Goal: Information Seeking & Learning: Learn about a topic

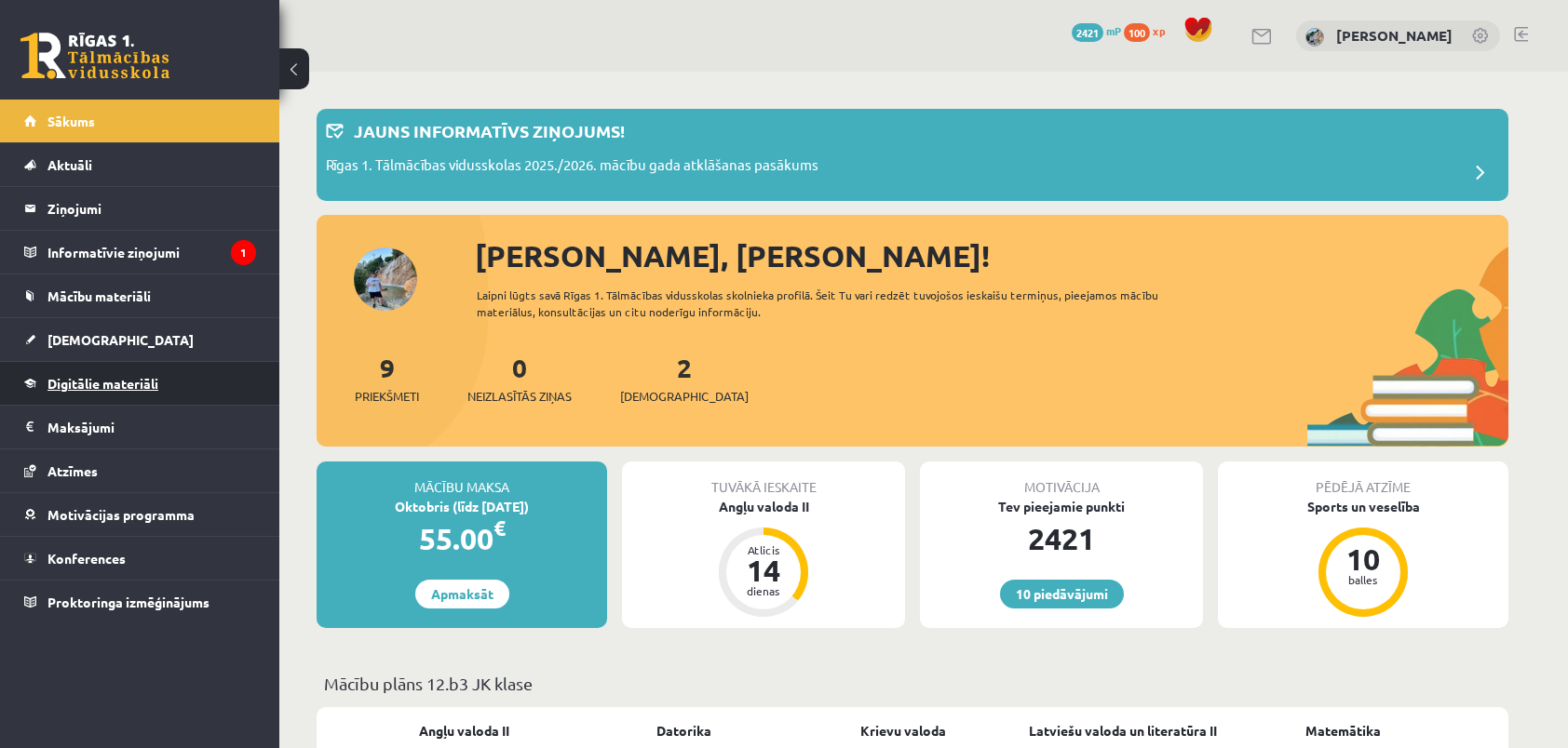
click at [161, 379] on link "Digitālie materiāli" at bounding box center [140, 383] width 232 height 43
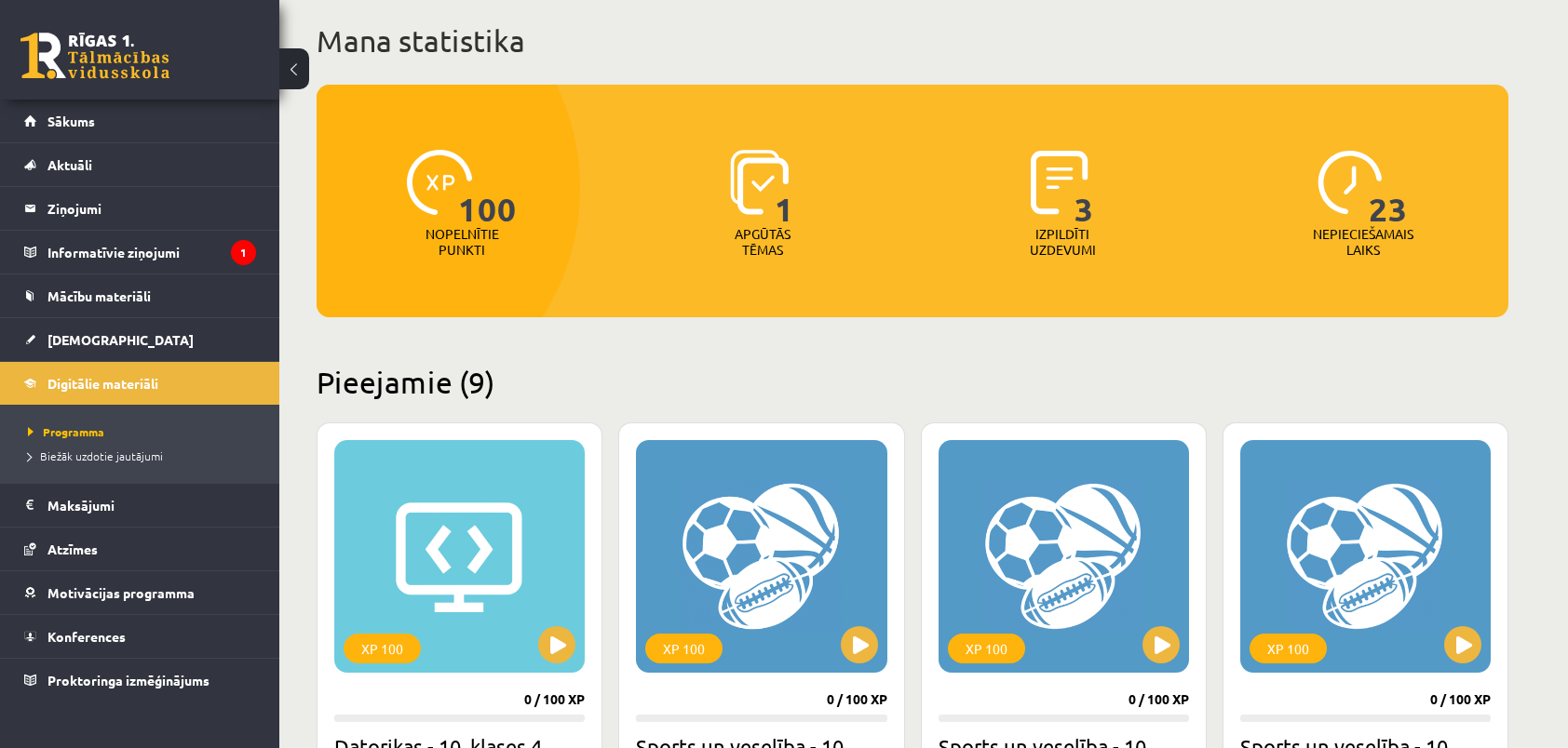
scroll to position [162, 0]
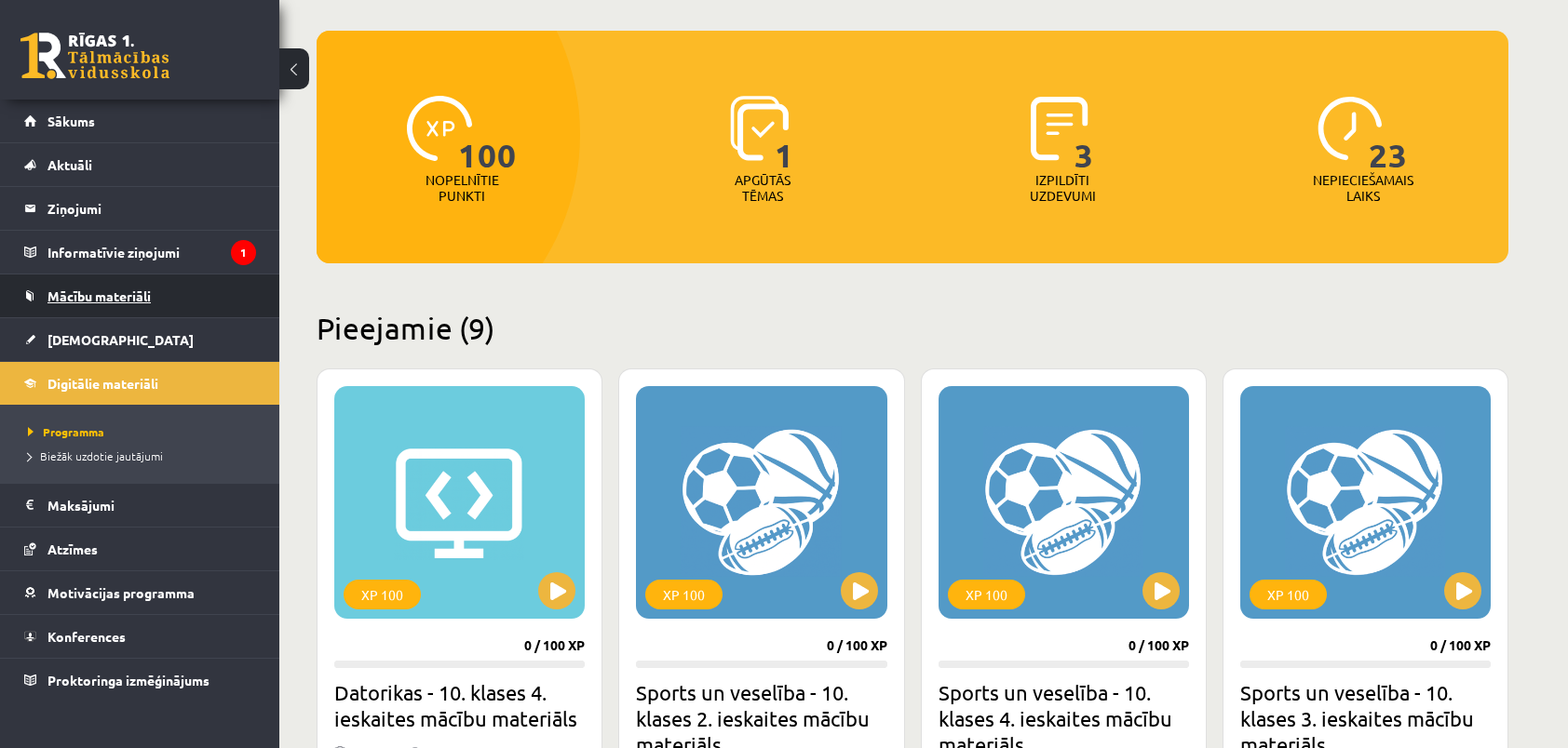
click at [179, 296] on link "Mācību materiāli" at bounding box center [140, 296] width 232 height 43
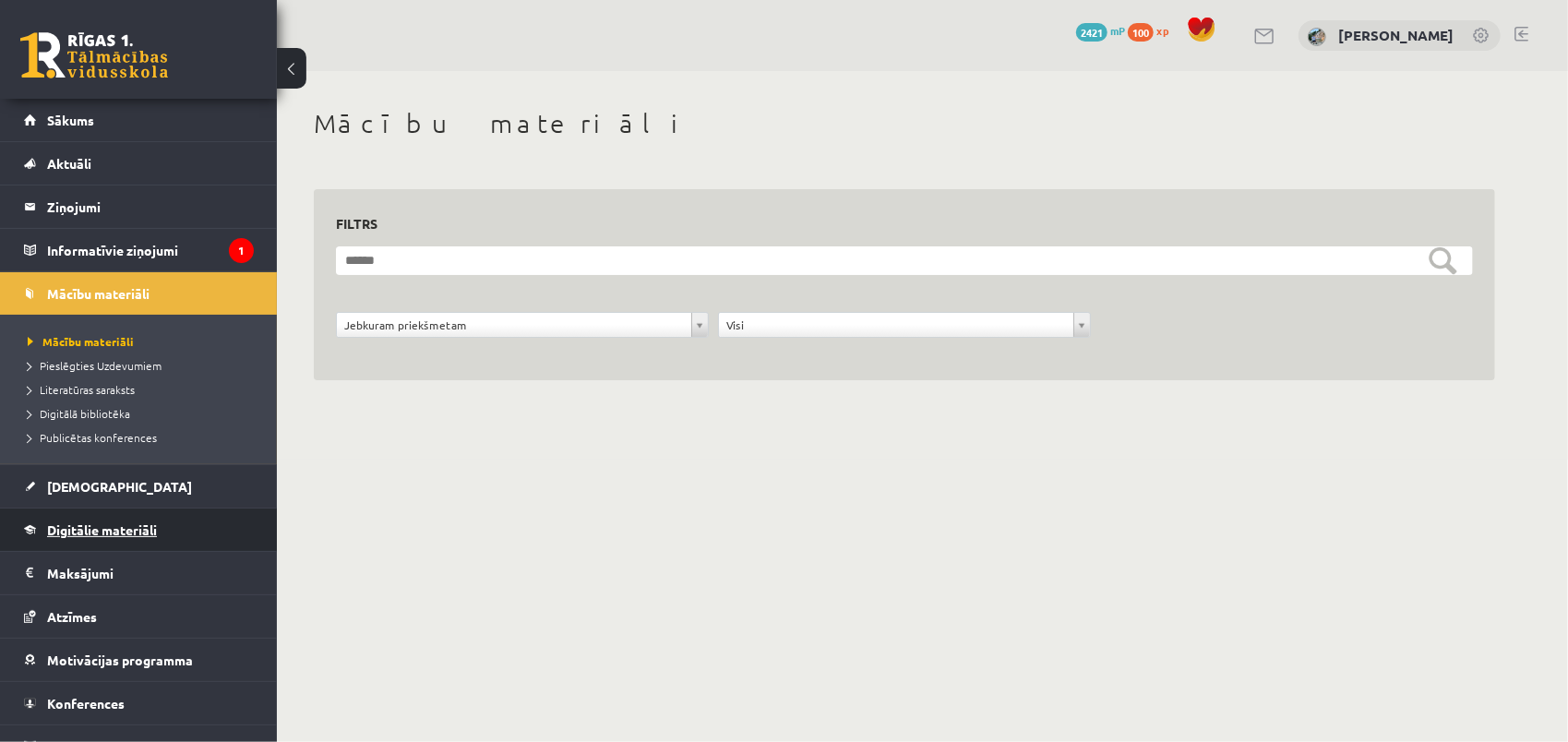
click at [31, 537] on link "Digitālie materiāli" at bounding box center [139, 530] width 230 height 43
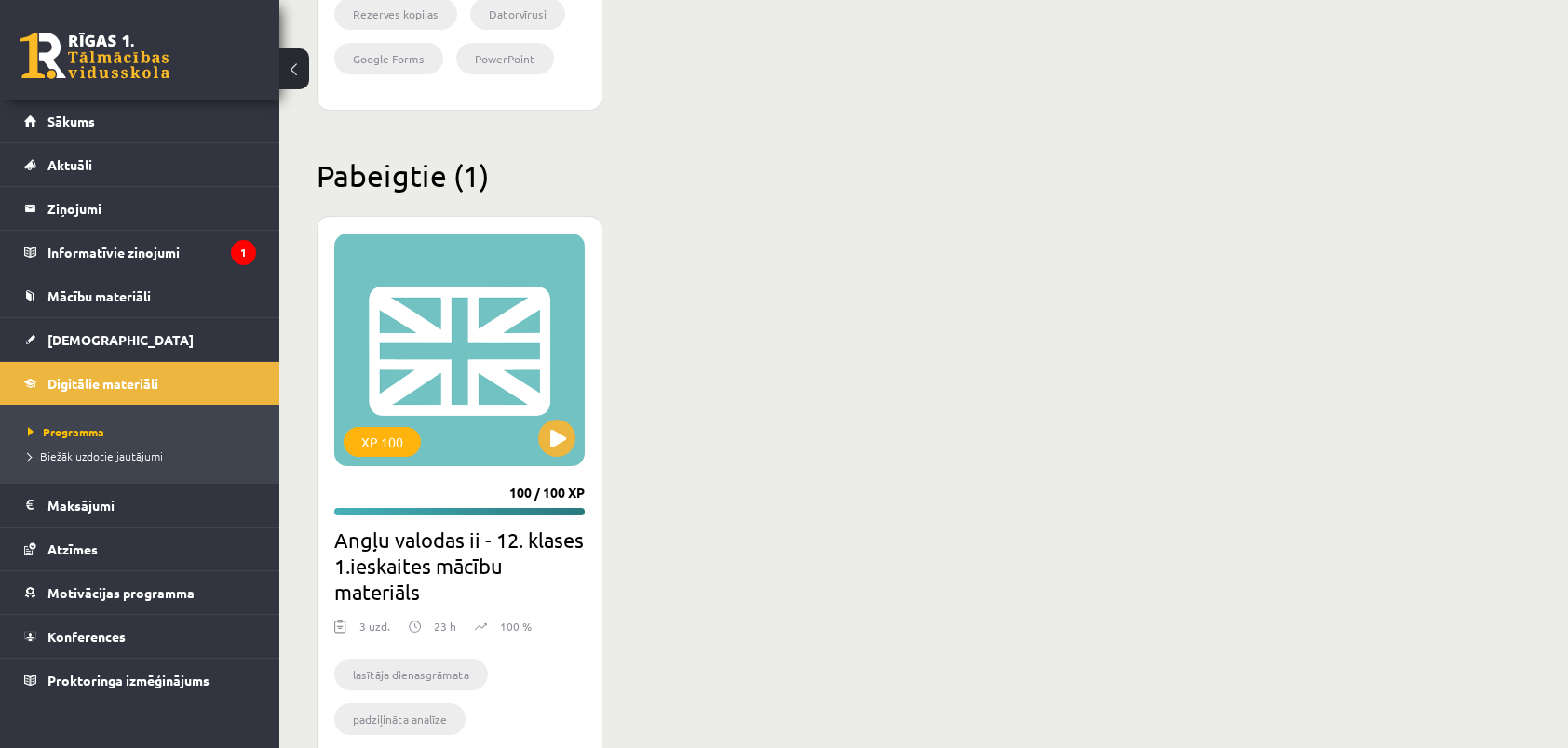
scroll to position [2209, 0]
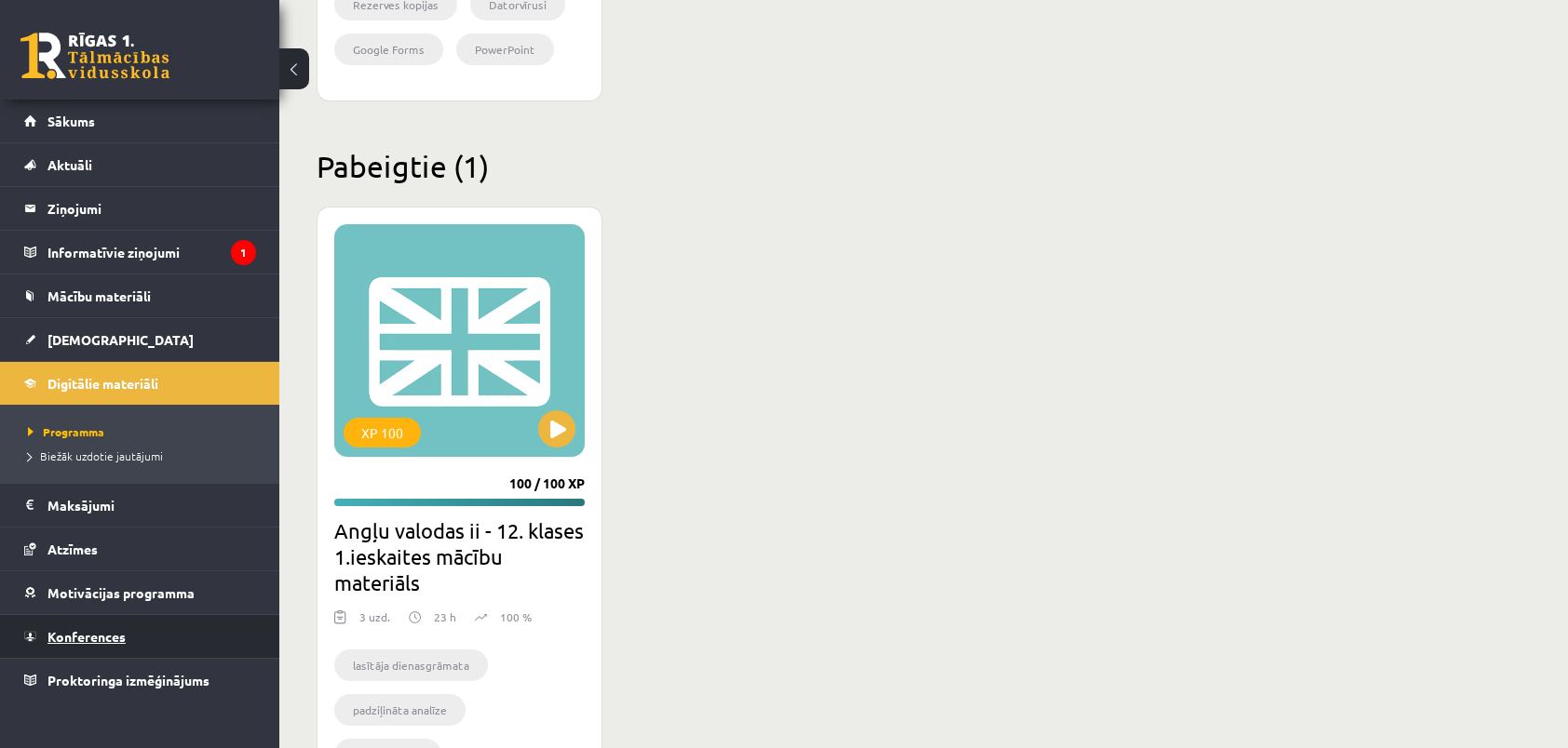
click at [184, 646] on link "Konferences" at bounding box center [140, 637] width 232 height 43
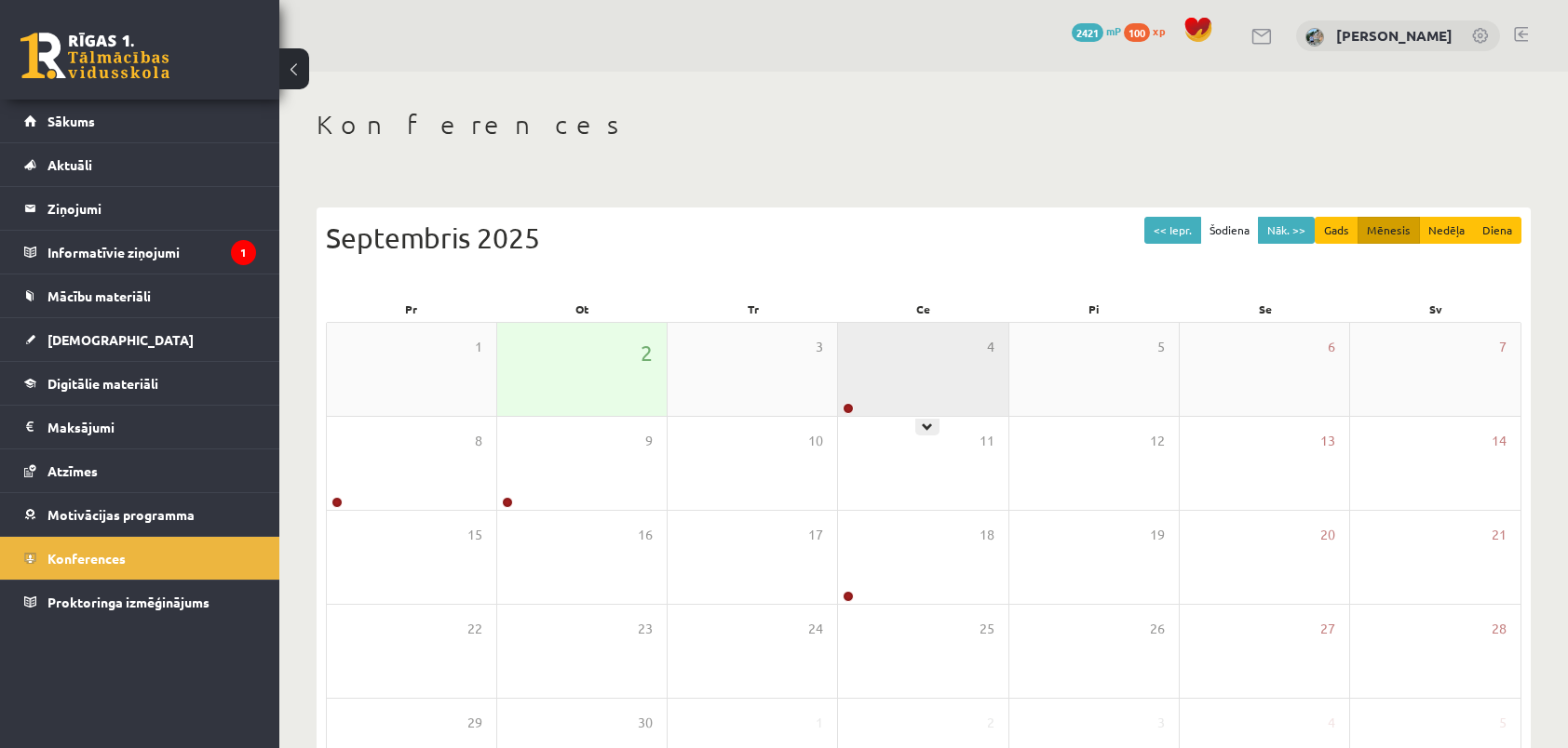
click at [1002, 335] on div "4" at bounding box center [922, 369] width 169 height 93
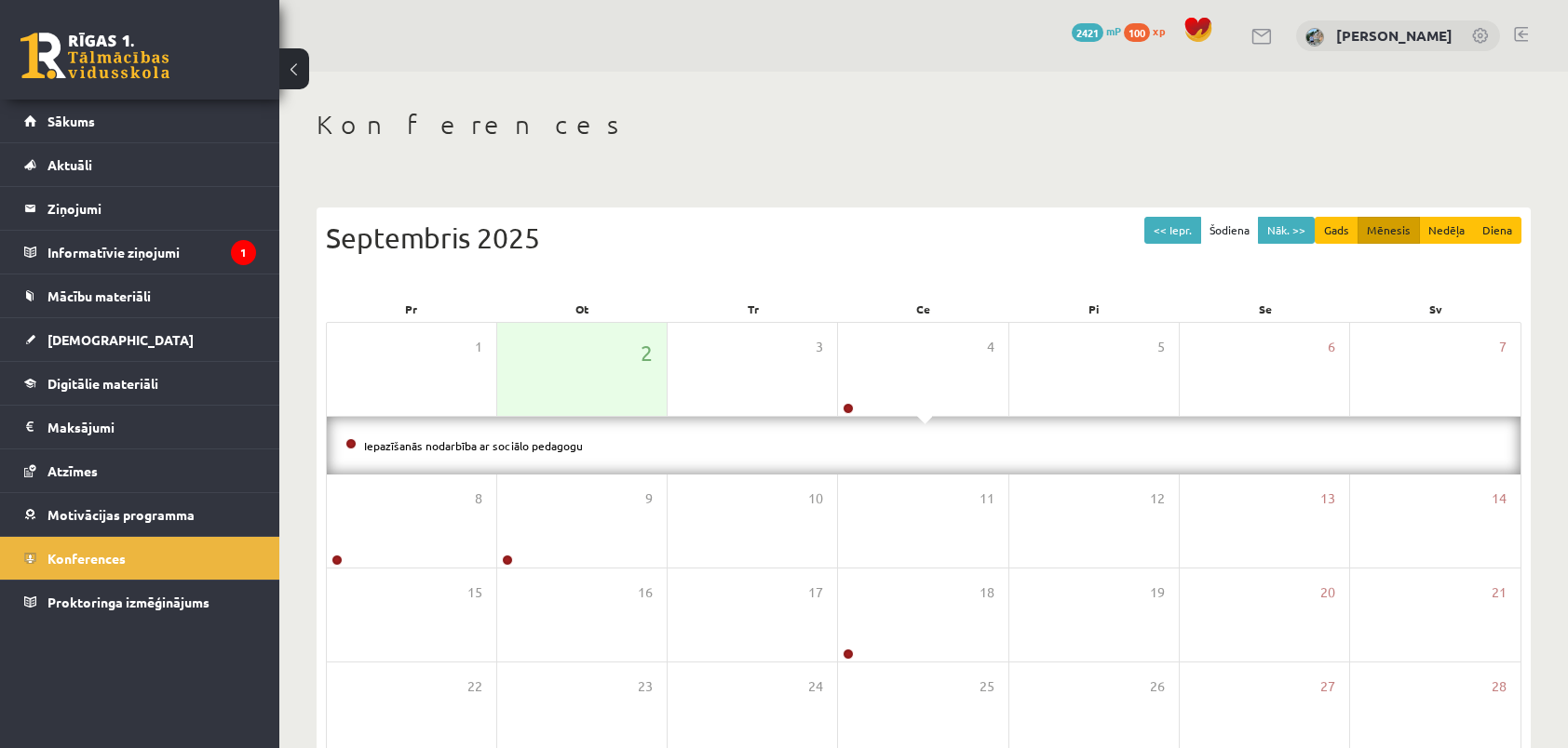
click at [1001, 292] on div "<< Iepr. Šodiena Nāk. >> Gads Mēnesis Nedēļa Diena Septembris 2025" at bounding box center [923, 256] width 1195 height 79
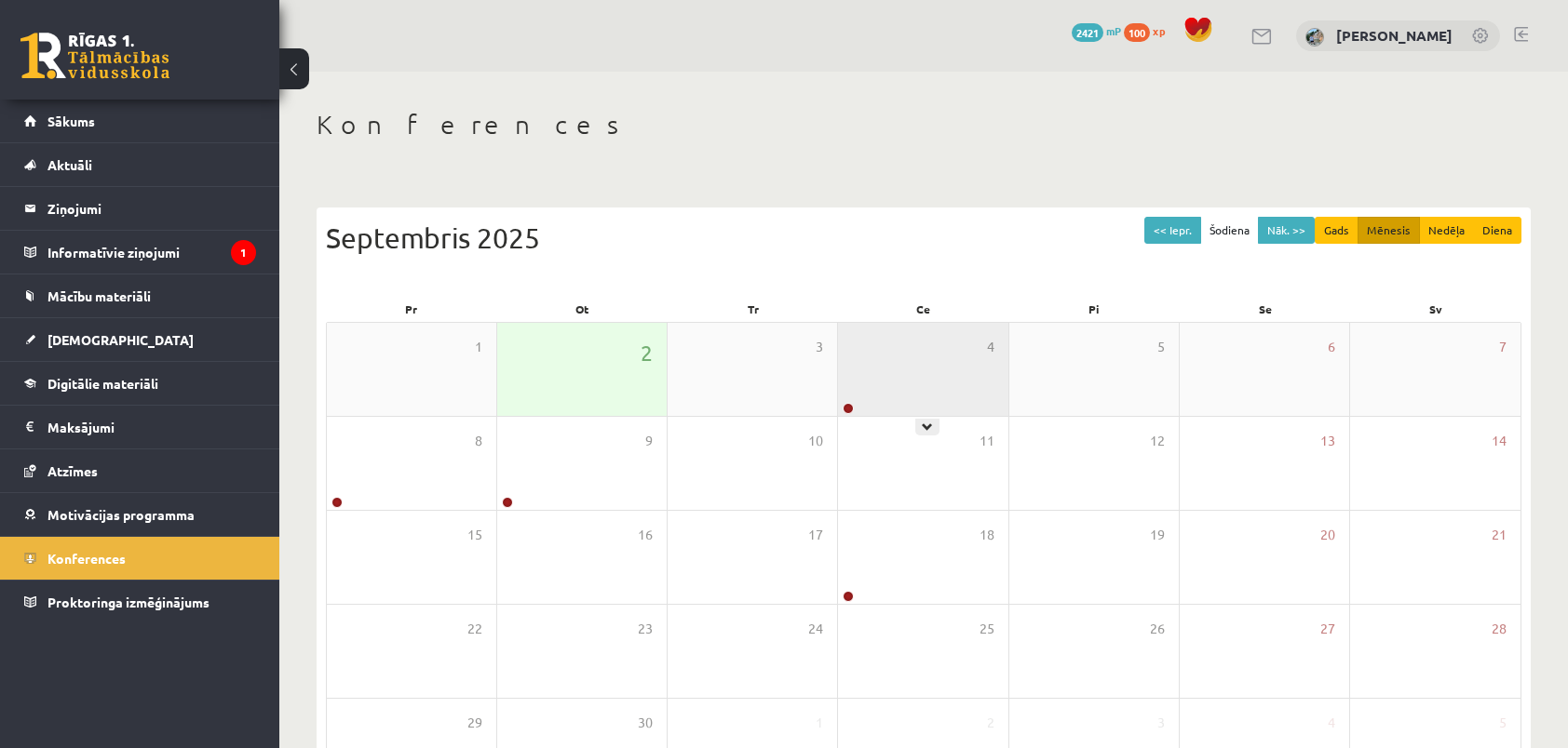
click at [963, 344] on div "4" at bounding box center [922, 369] width 169 height 93
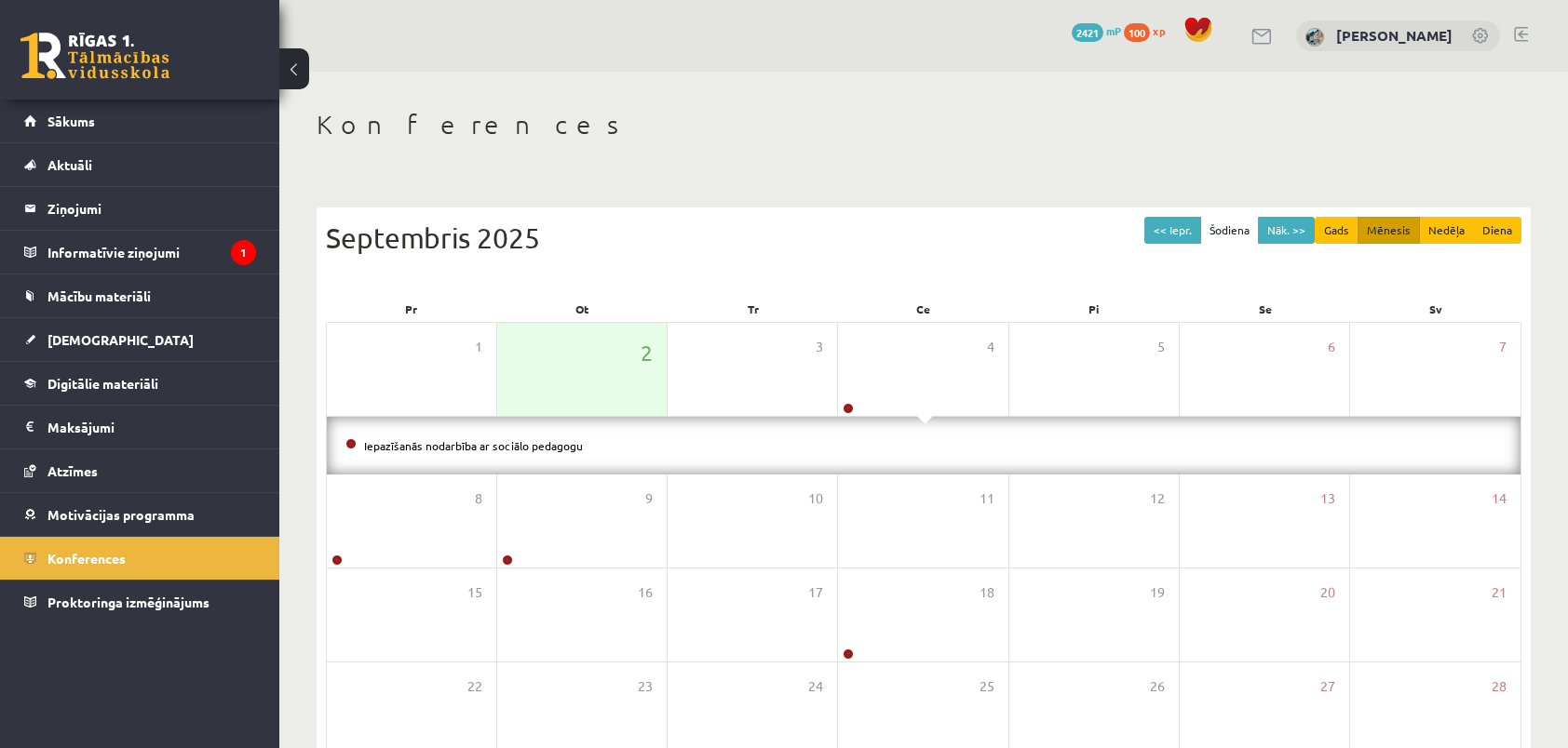
click at [913, 278] on div "<< Iepr. Šodiena Nāk. >> Gads Mēnesis Nedēļa Diena Septembris 2025" at bounding box center [923, 256] width 1195 height 79
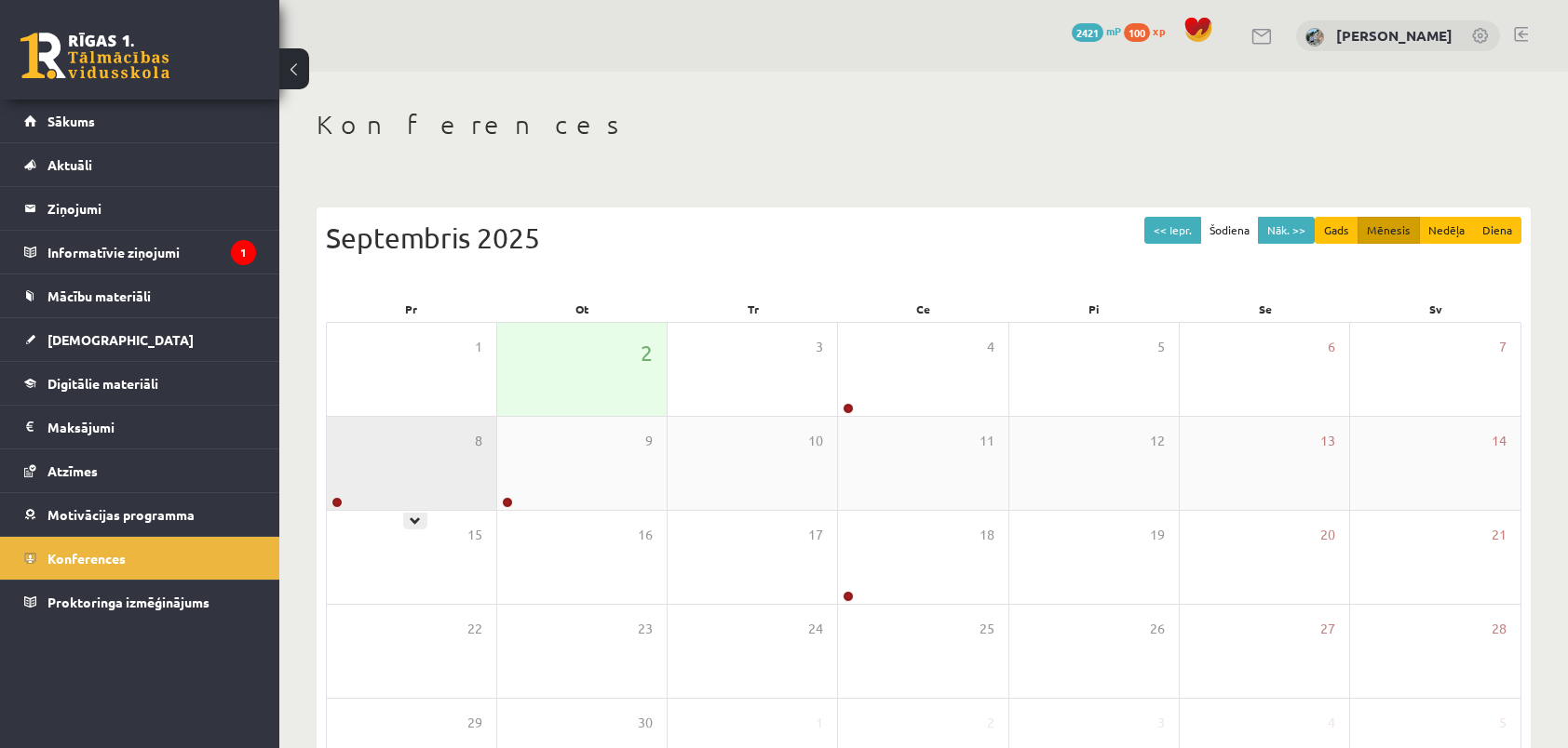
click at [454, 486] on div "8" at bounding box center [411, 462] width 169 height 93
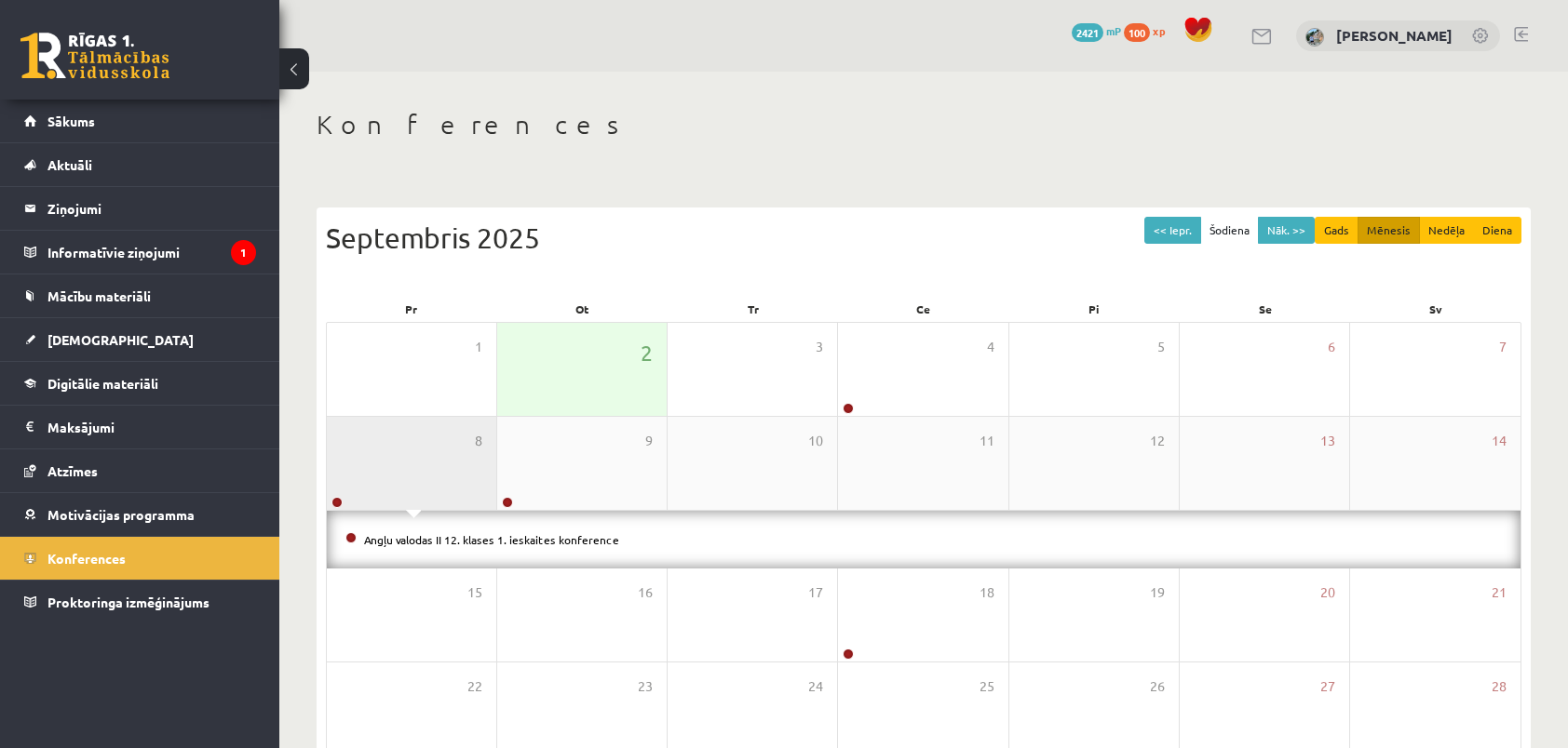
click at [454, 486] on div "8" at bounding box center [411, 462] width 169 height 93
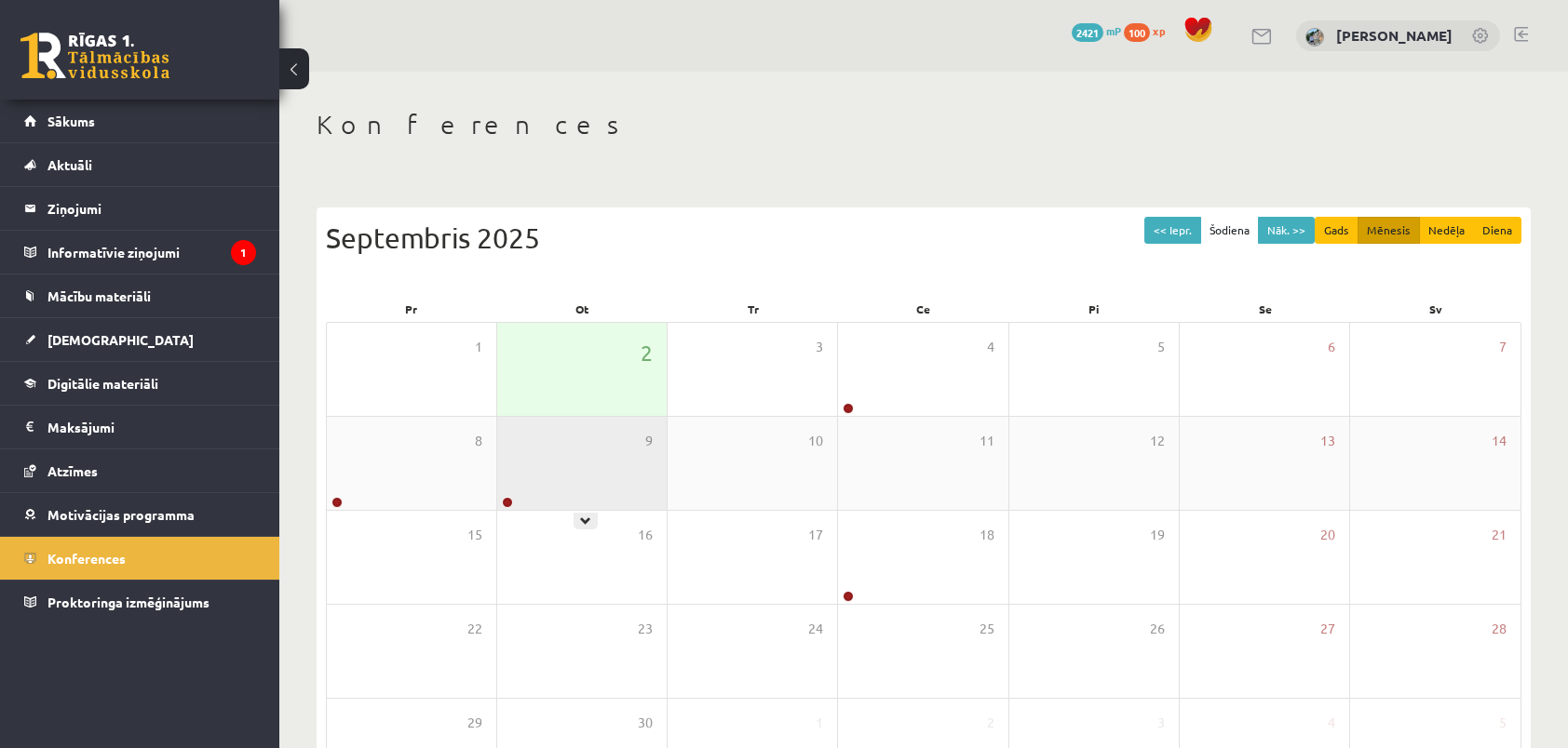
click at [532, 469] on div "9" at bounding box center [581, 462] width 169 height 93
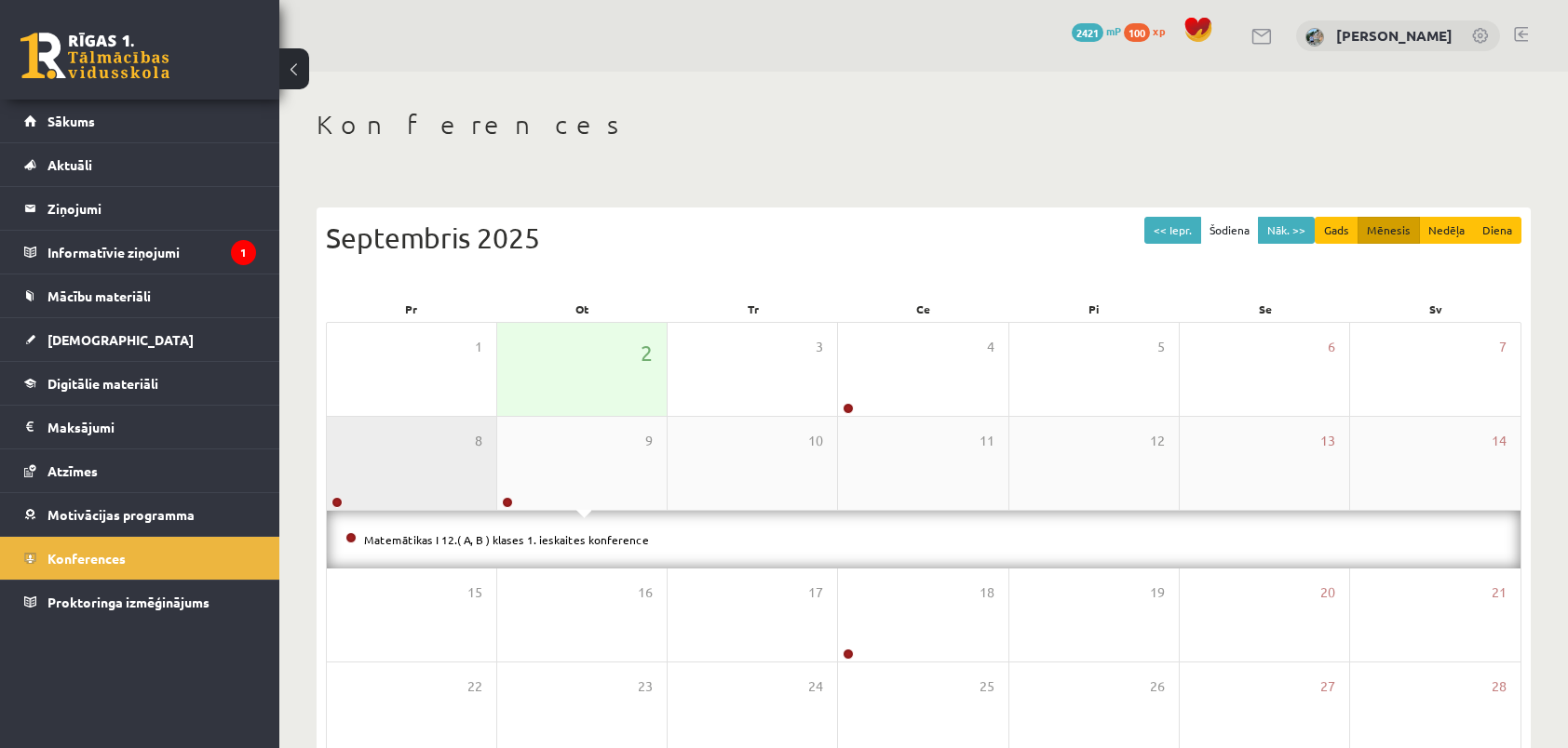
click at [444, 469] on div "8" at bounding box center [411, 462] width 169 height 93
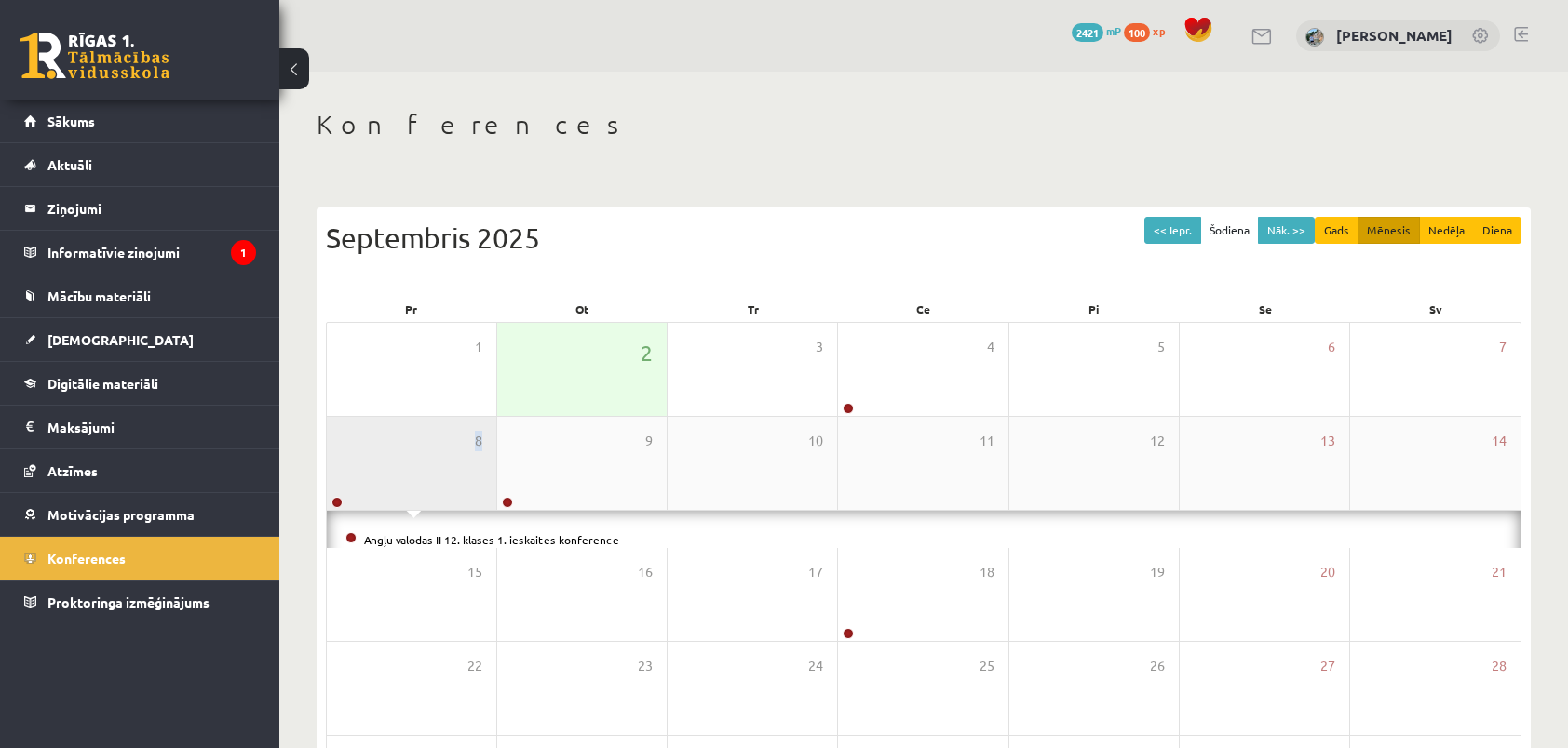
click at [443, 469] on div "8" at bounding box center [411, 462] width 169 height 93
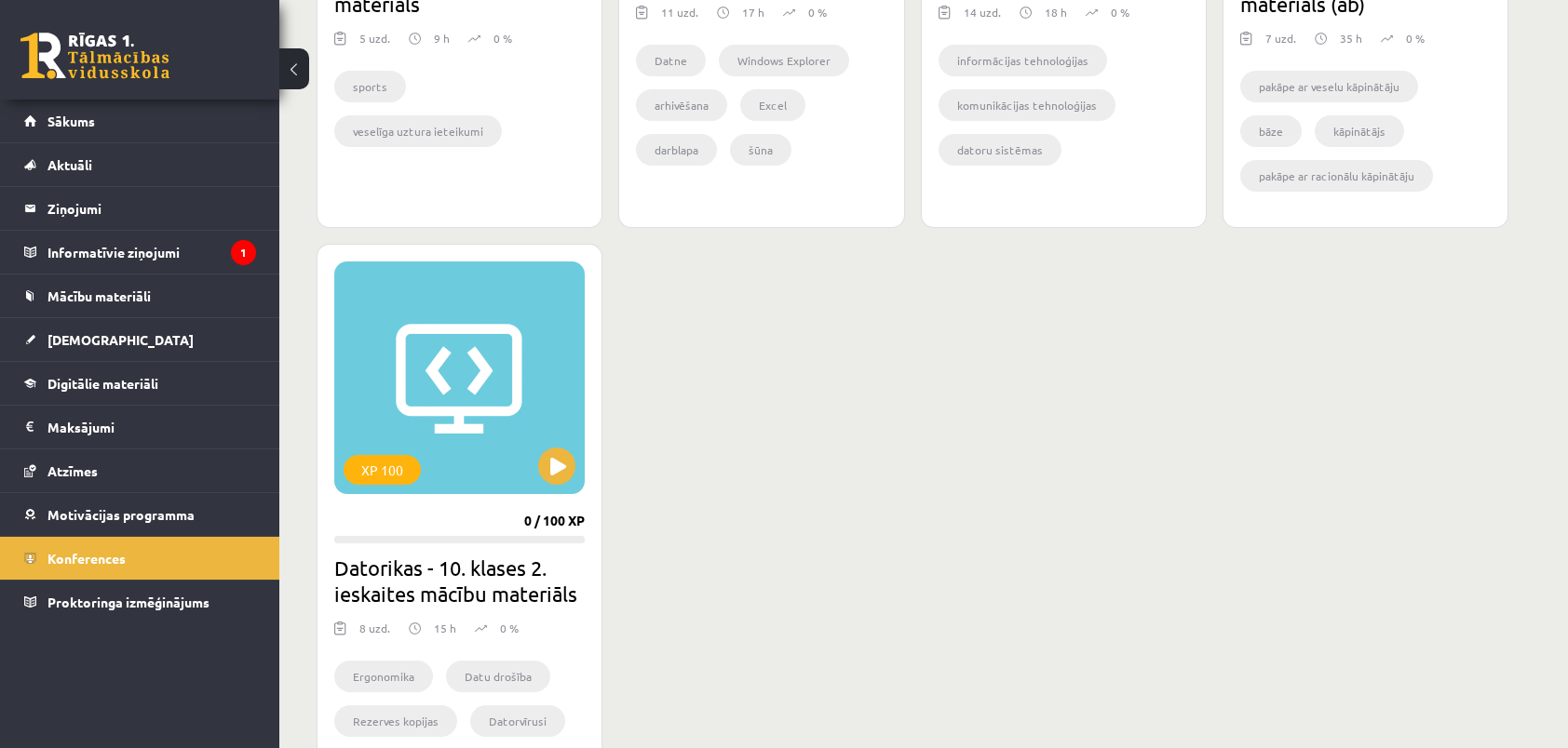
scroll to position [1494, 0]
click at [136, 549] on link "Konferences" at bounding box center [140, 558] width 232 height 43
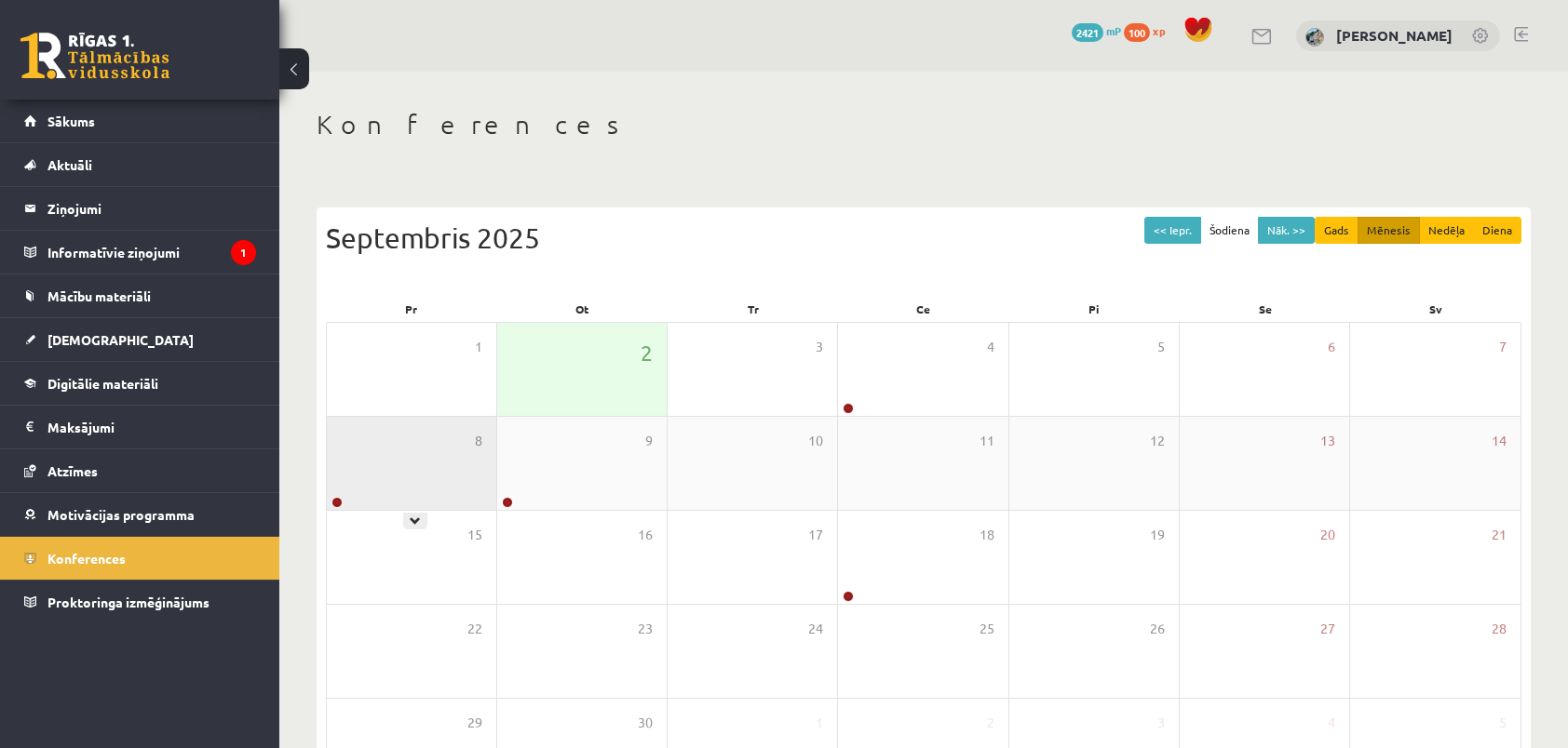
click at [443, 481] on div "8" at bounding box center [411, 462] width 169 height 93
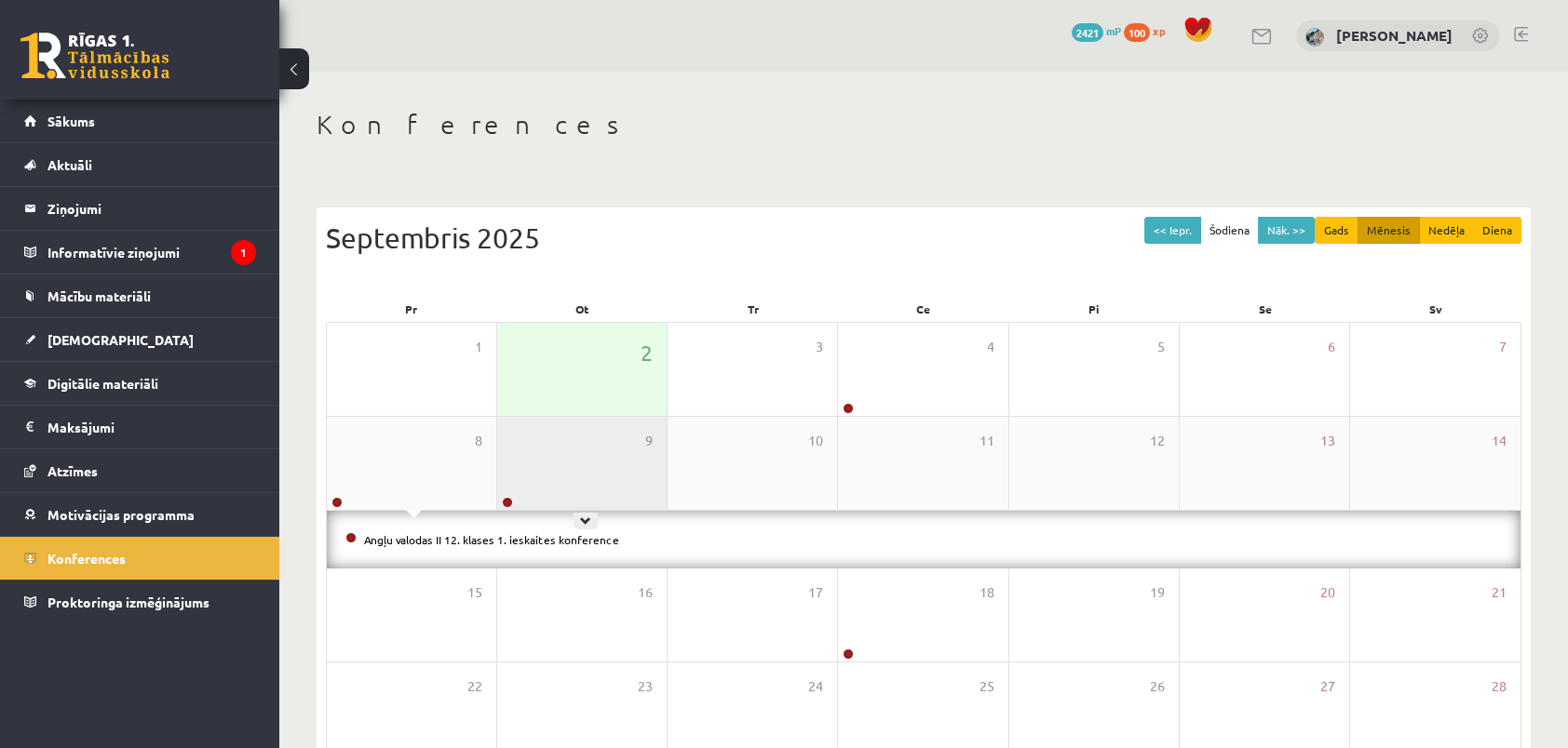
click at [551, 448] on div "9" at bounding box center [581, 462] width 169 height 93
click at [560, 153] on div "Konferences << Iepr. Šodiena Nāk. >> Gads Mēnesis Nedēļa Diena Septembris 2025 …" at bounding box center [923, 508] width 1288 height 875
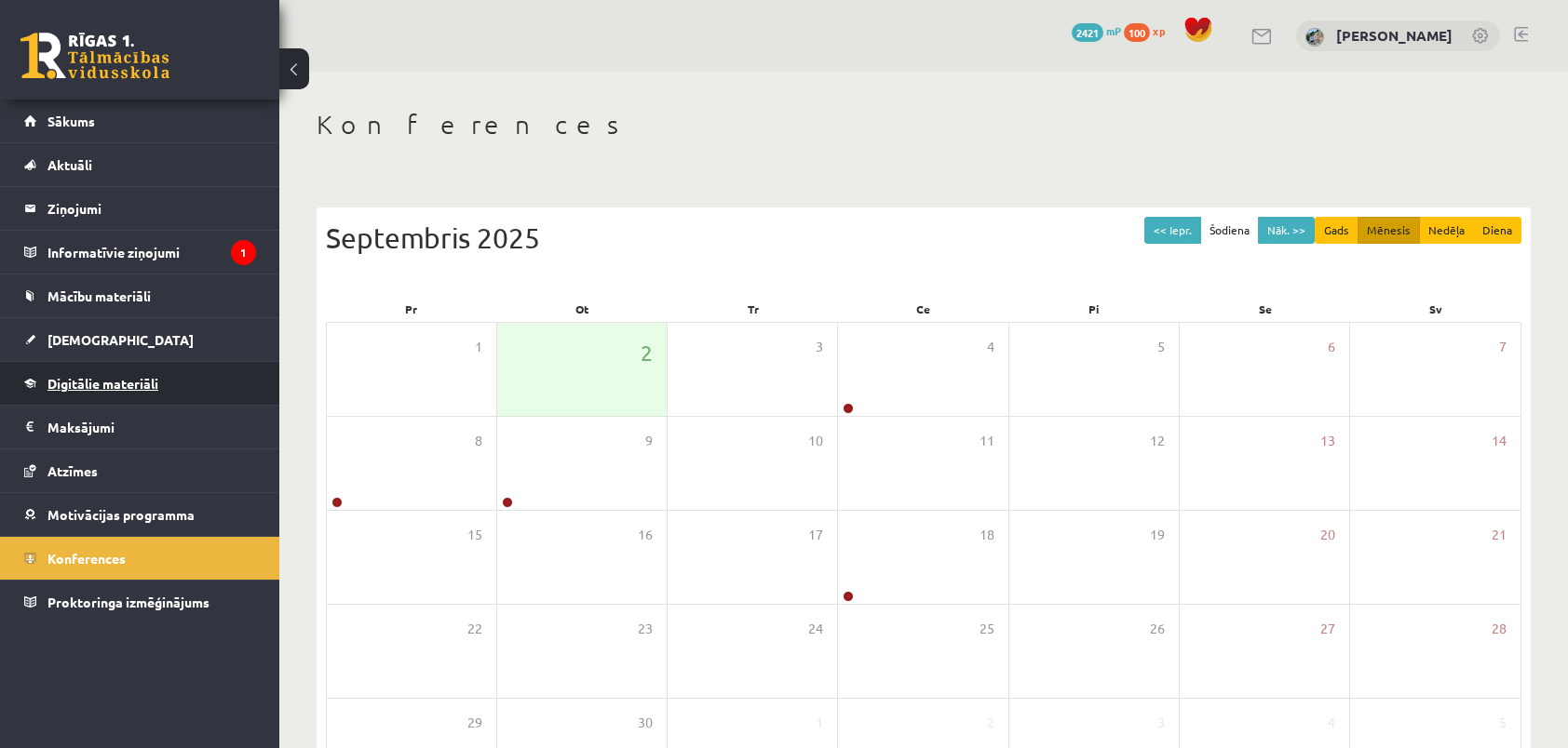
click at [126, 384] on span "Digitālie materiāli" at bounding box center [103, 383] width 111 height 17
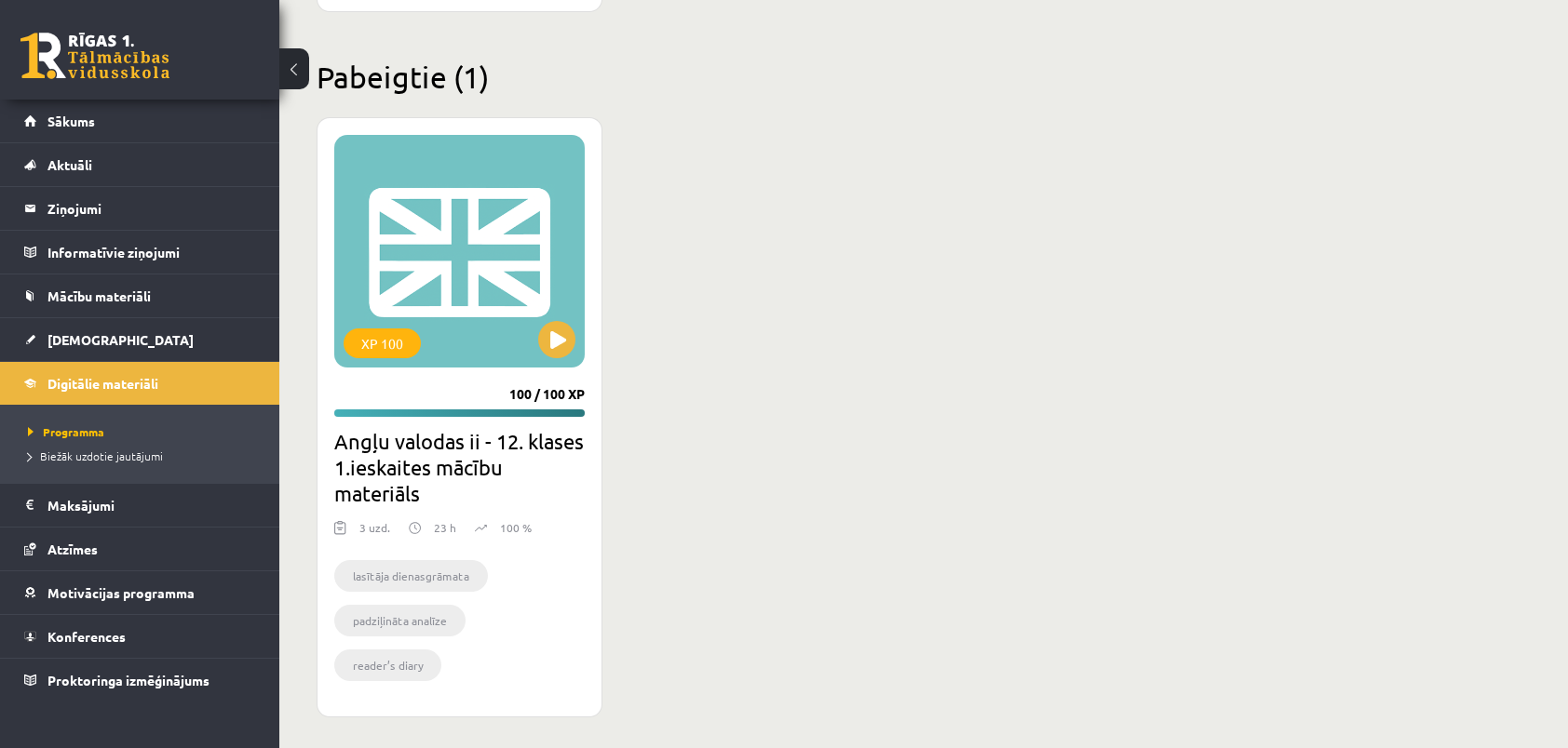
scroll to position [2303, 0]
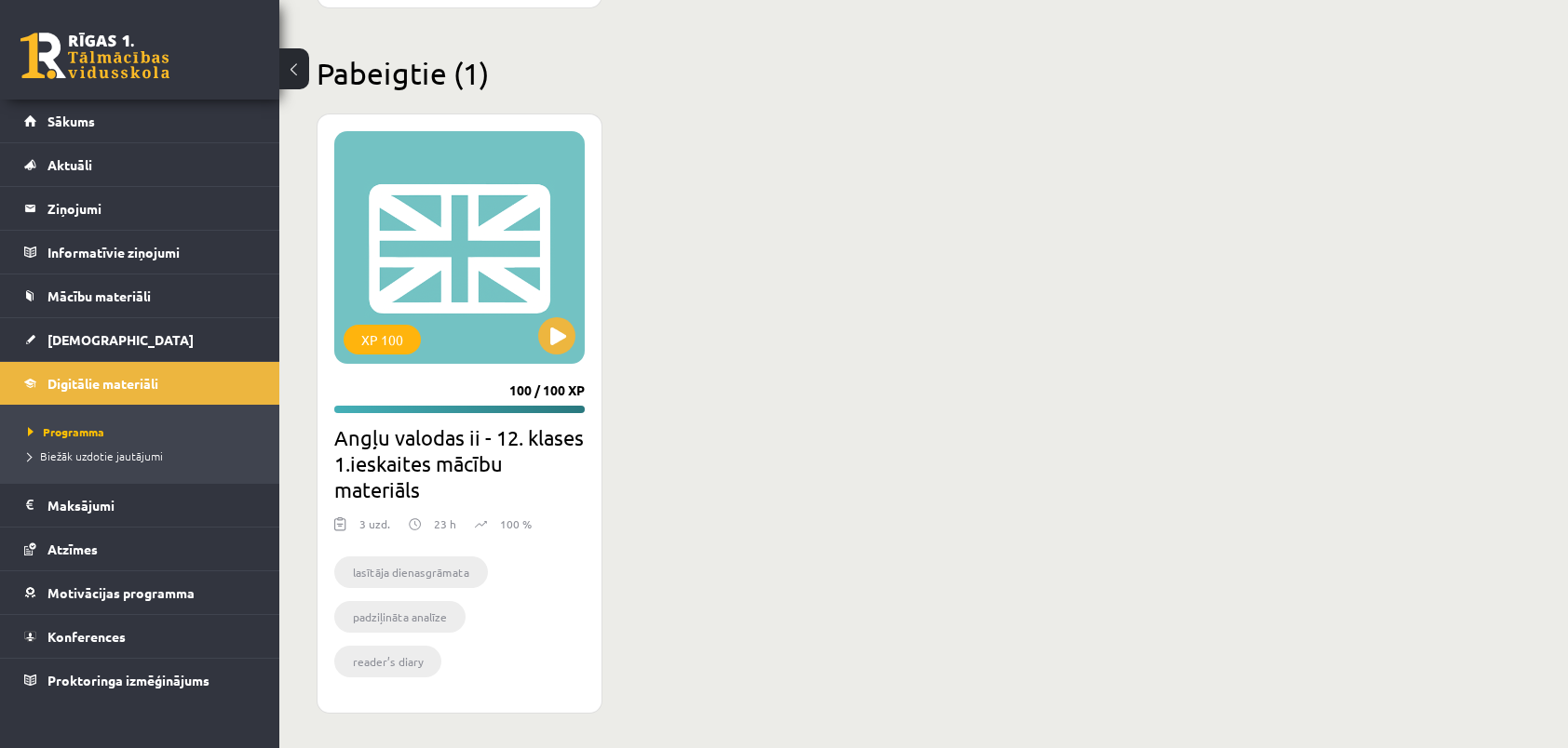
click at [432, 573] on li "lasītāja dienasgrāmata" at bounding box center [411, 572] width 154 height 31
click at [562, 329] on button at bounding box center [557, 336] width 37 height 37
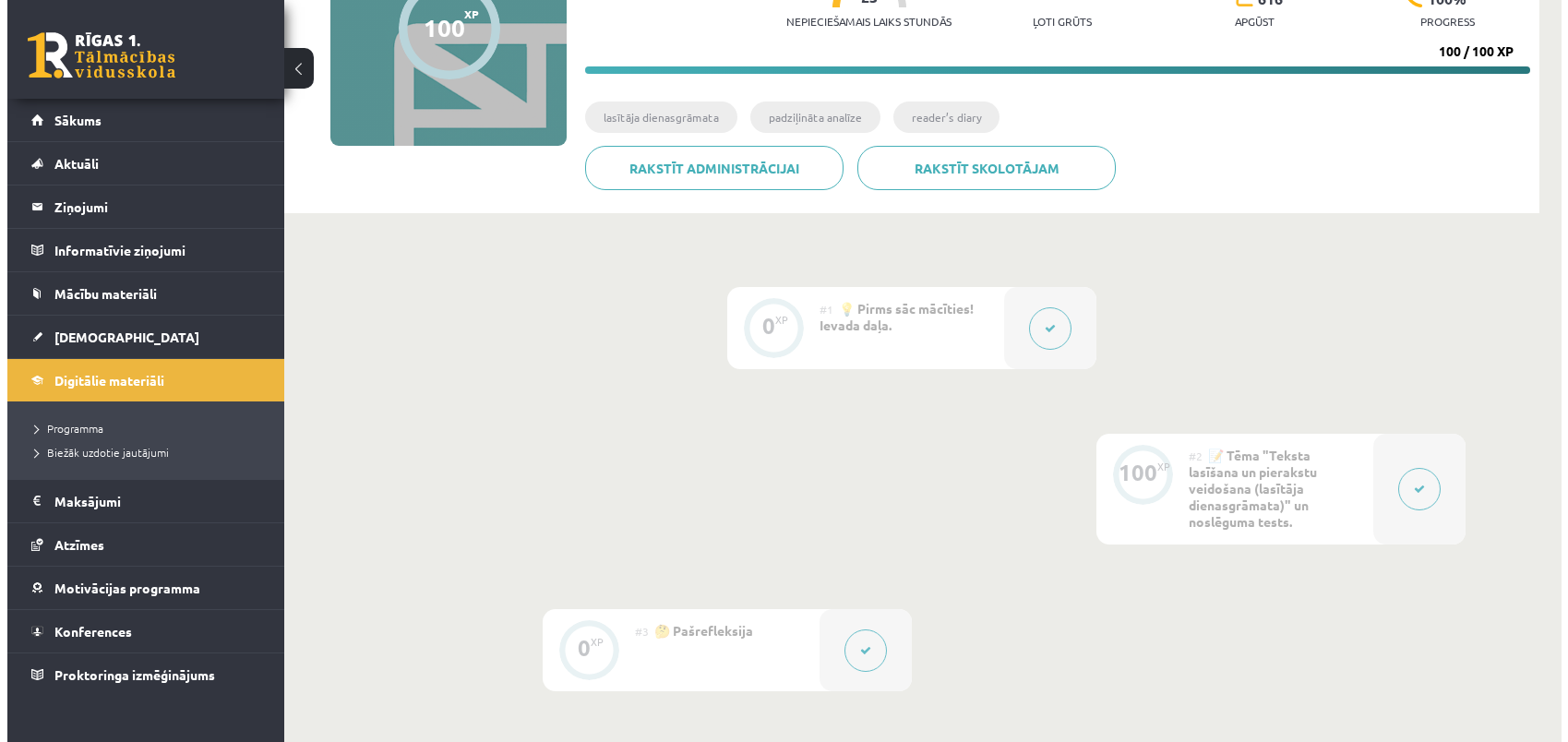
scroll to position [227, 0]
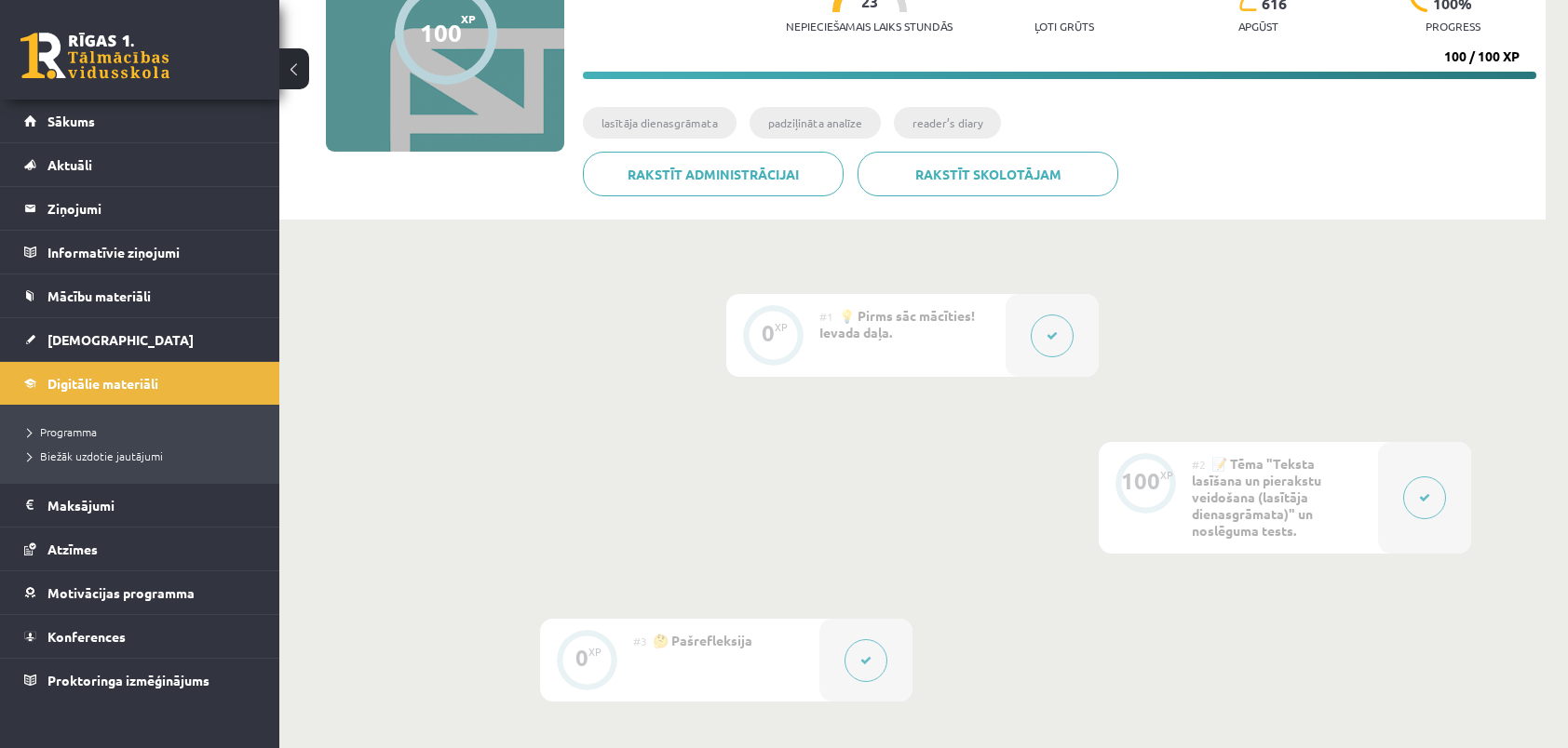
click at [1037, 340] on button at bounding box center [1053, 336] width 43 height 43
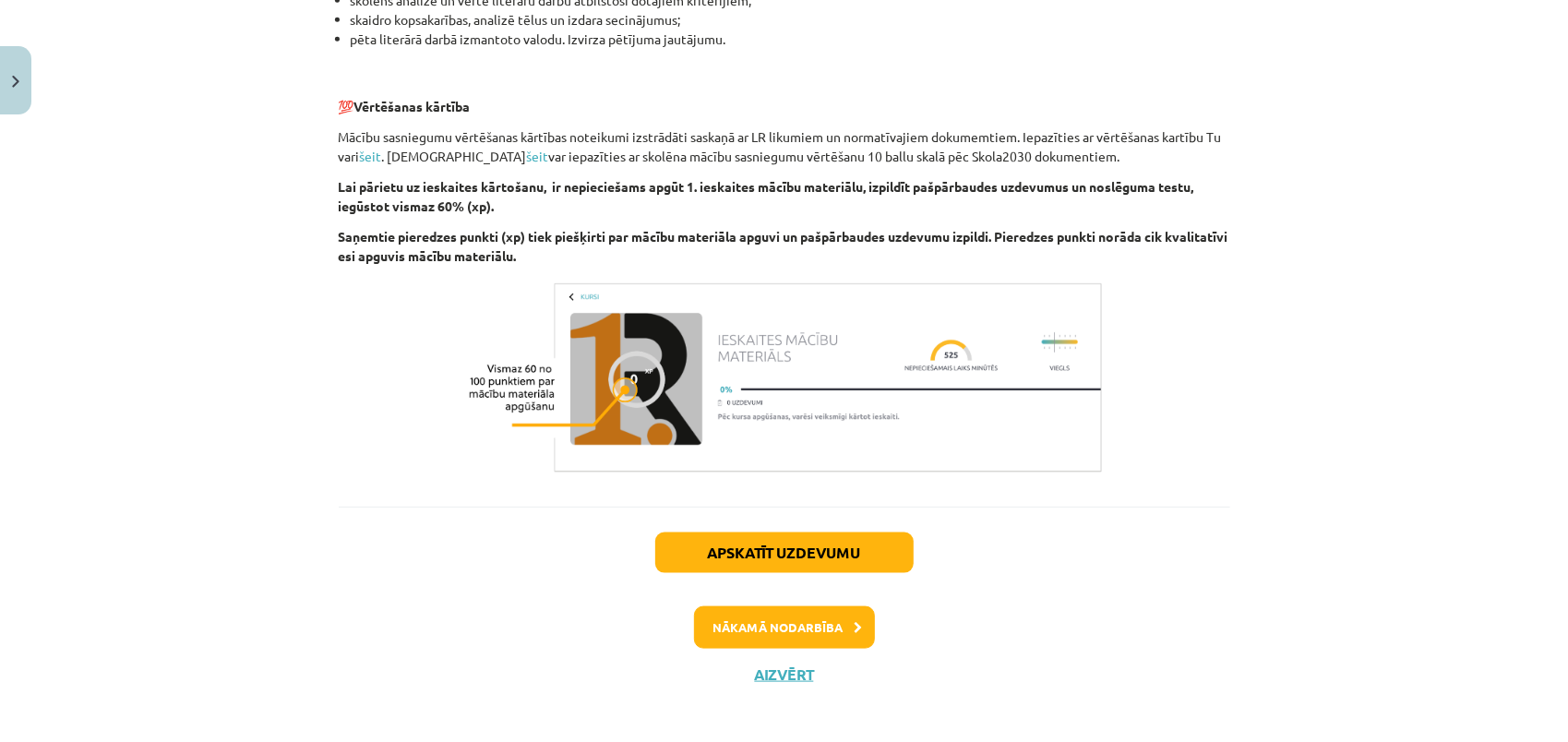
scroll to position [1258, 0]
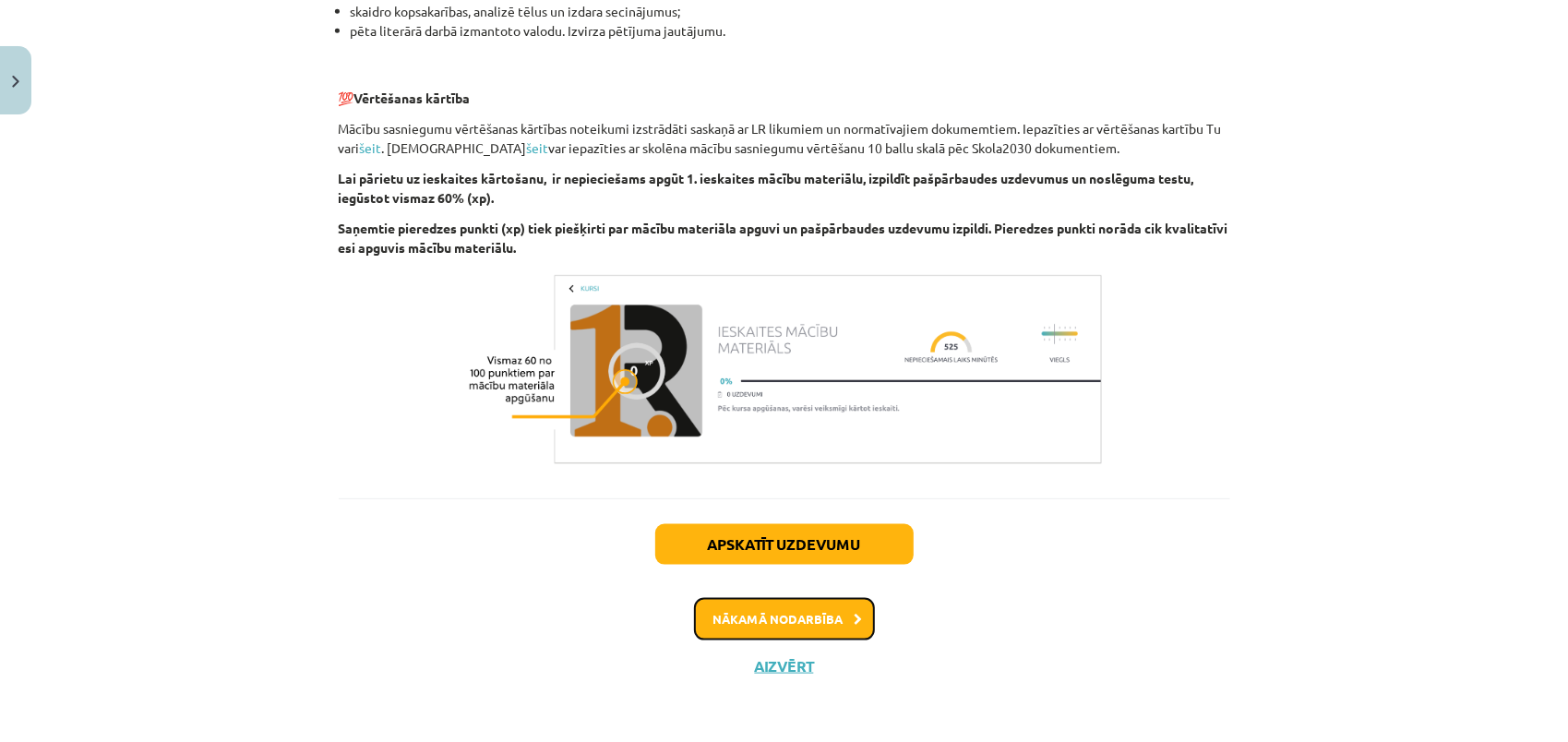
click at [703, 626] on button "Nākamā nodarbība" at bounding box center [784, 620] width 181 height 43
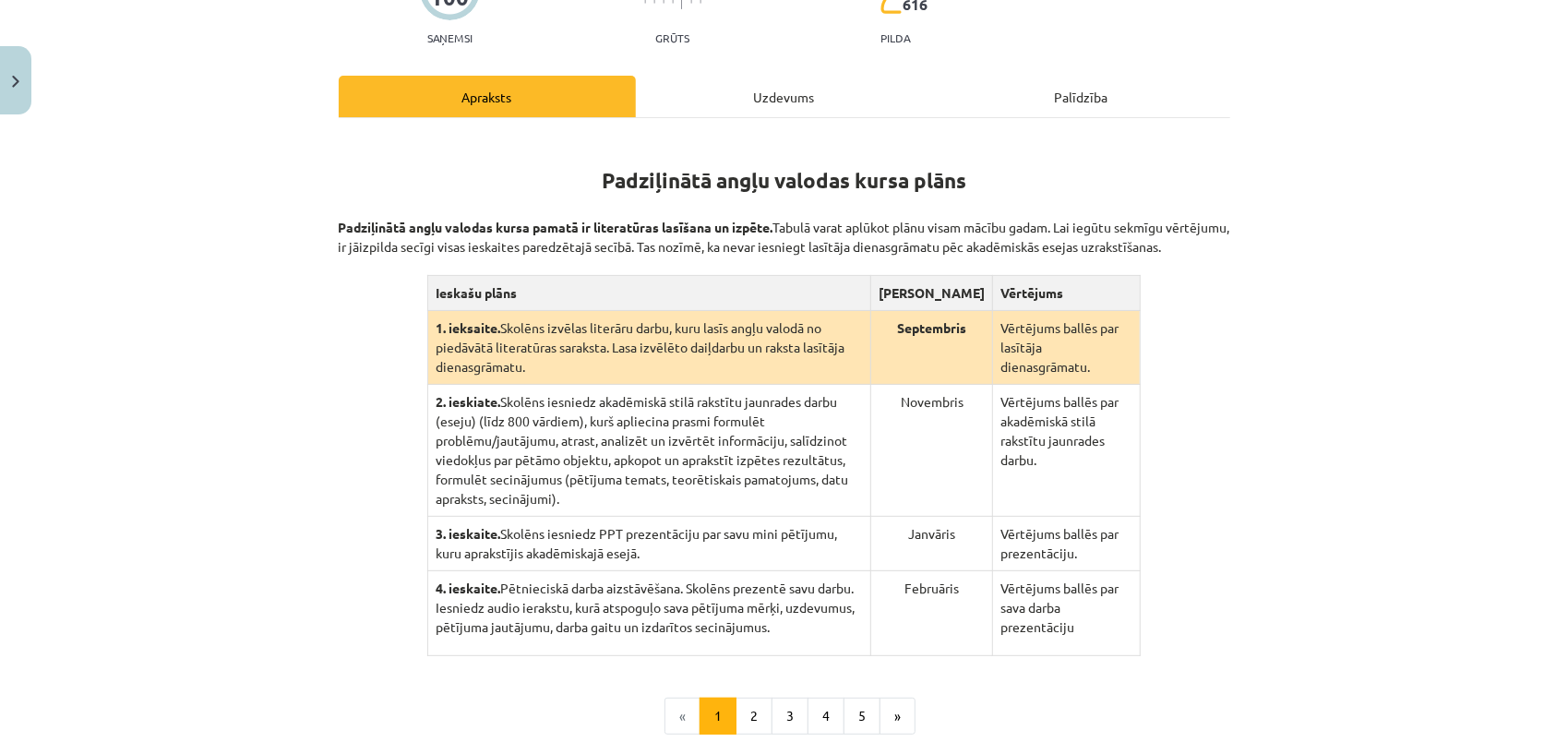
scroll to position [231, 0]
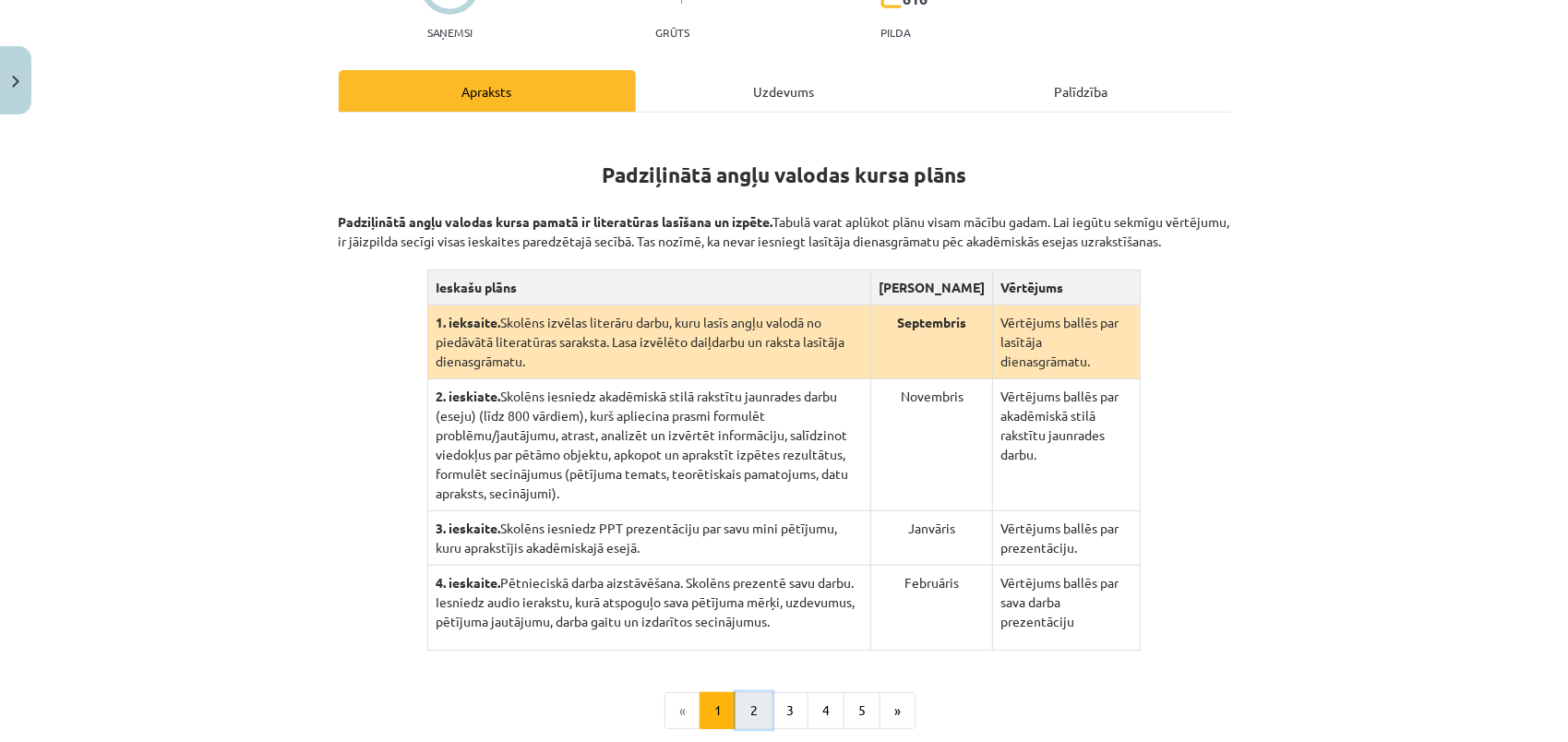
click at [738, 693] on button "2" at bounding box center [754, 711] width 37 height 37
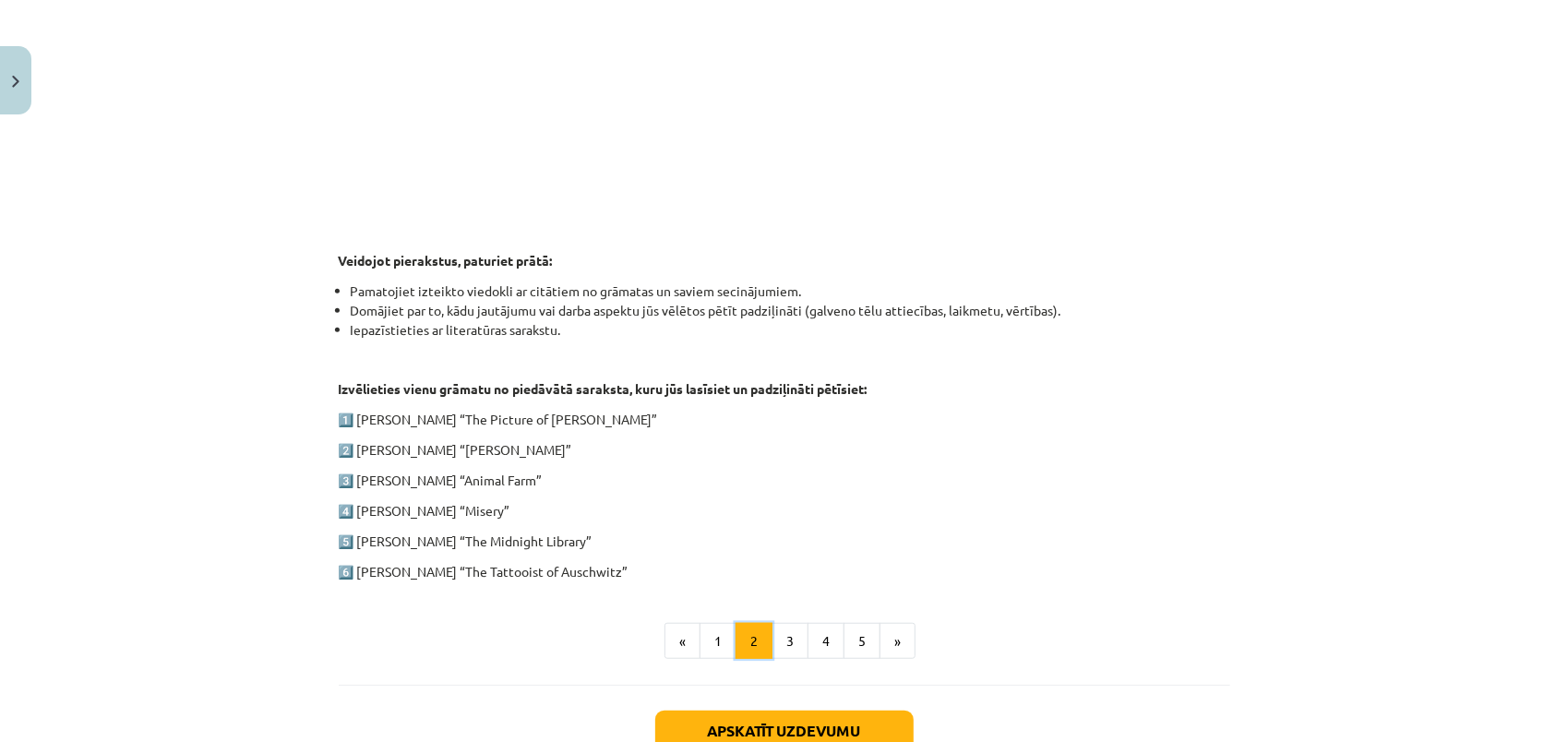
scroll to position [728, 0]
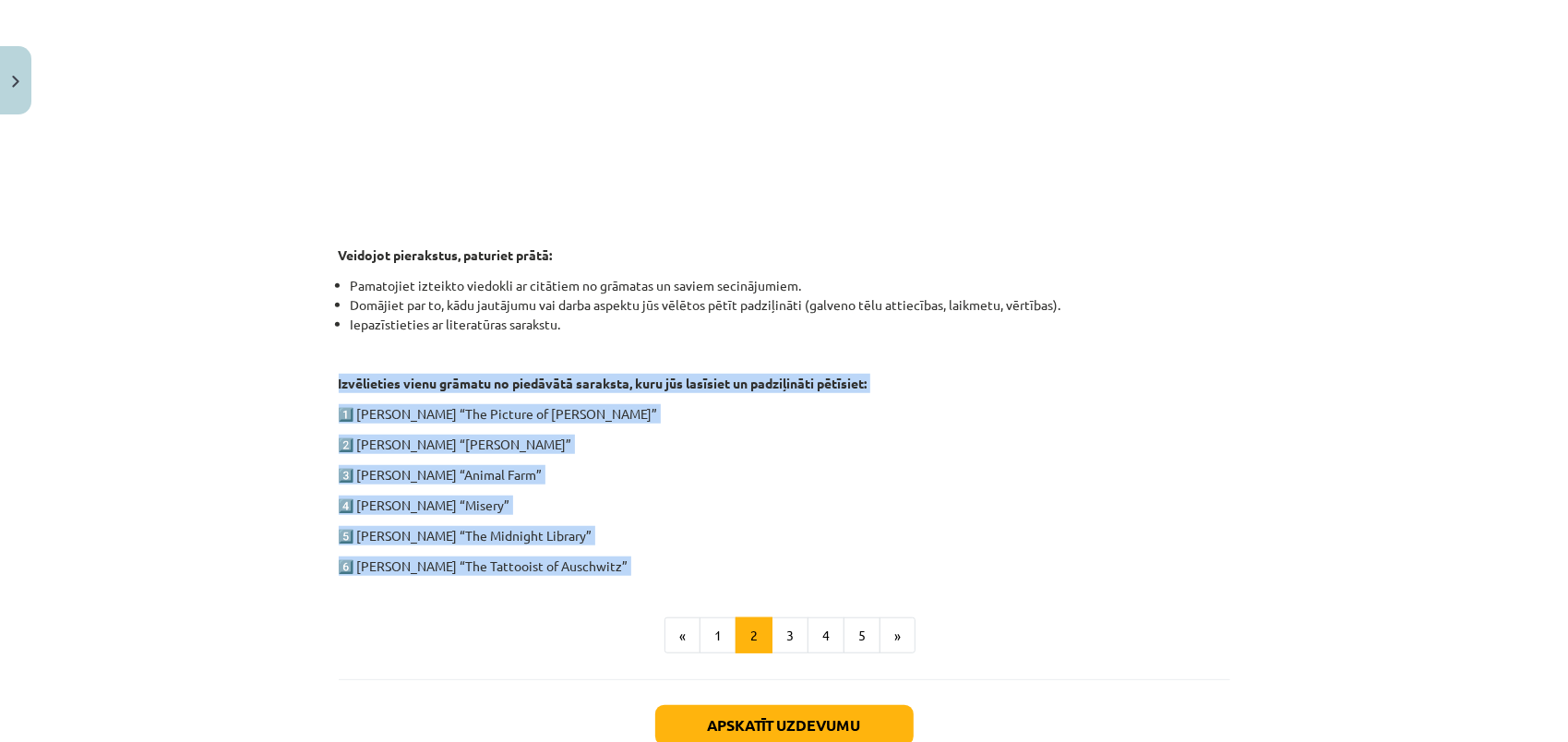
drag, startPoint x: 277, startPoint y: 369, endPoint x: 660, endPoint y: 582, distance: 438.2
click at [660, 582] on div "Mācību tēma: Angļu valodas ii - 12. klases 1.ieskaites mācību materiāls #2 📝 Tē…" at bounding box center [784, 371] width 1568 height 742
drag, startPoint x: 660, startPoint y: 582, endPoint x: 657, endPoint y: 558, distance: 24.2
click at [657, 558] on p "6️⃣ [PERSON_NAME] “The Tattooist of Auschwitz”" at bounding box center [784, 566] width 891 height 19
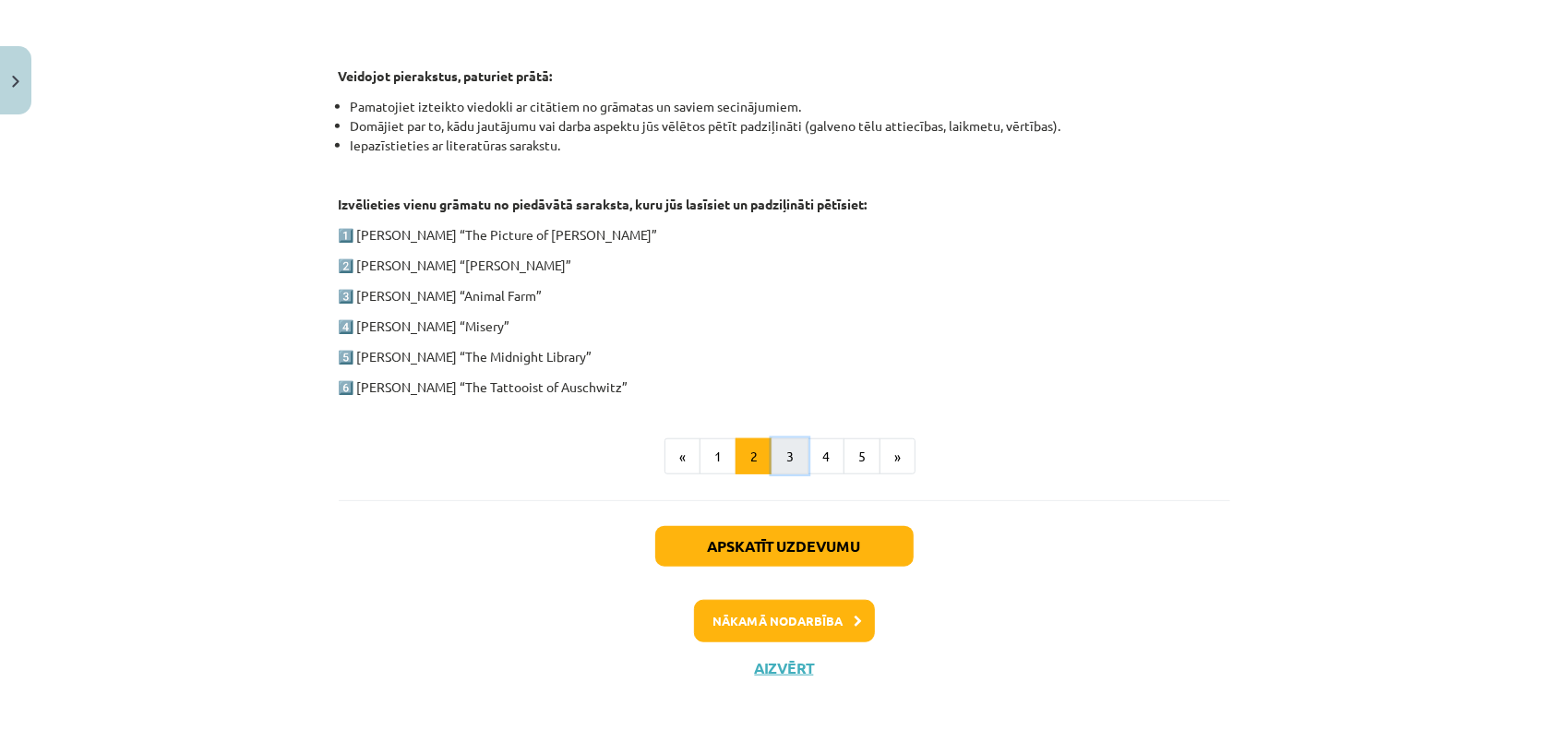
click at [786, 450] on button "3" at bounding box center [790, 457] width 37 height 37
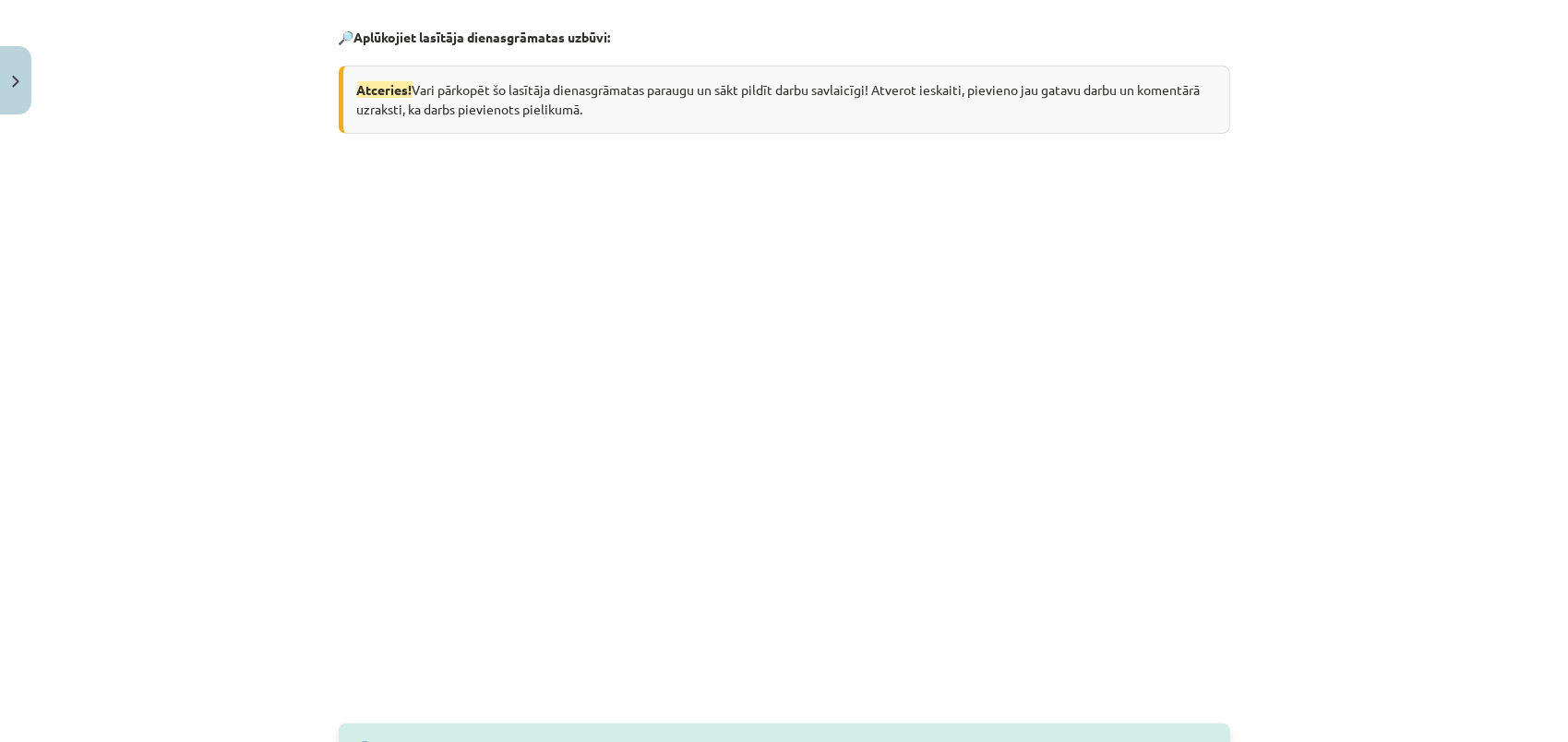
scroll to position [359, 0]
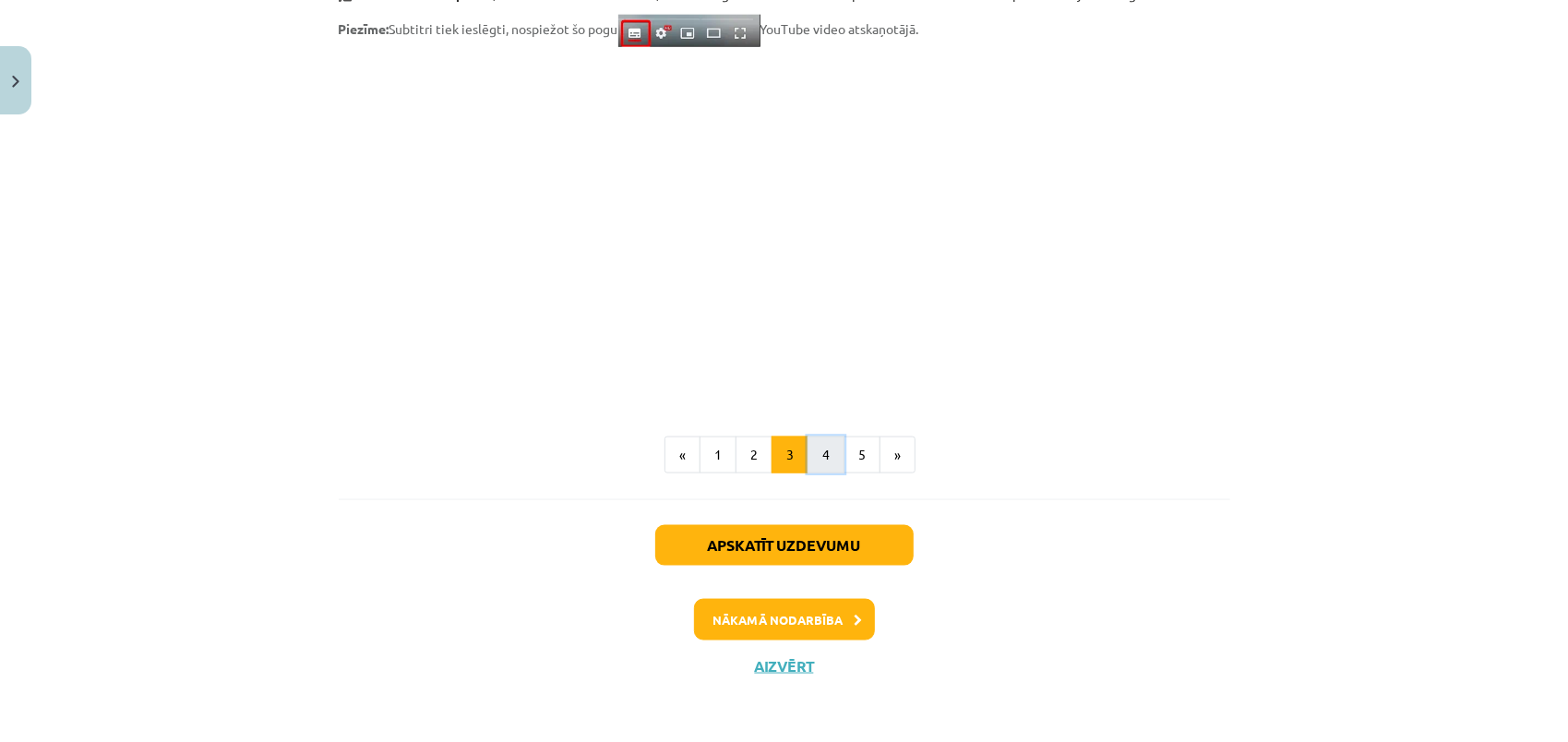
click at [809, 460] on button "4" at bounding box center [826, 455] width 37 height 37
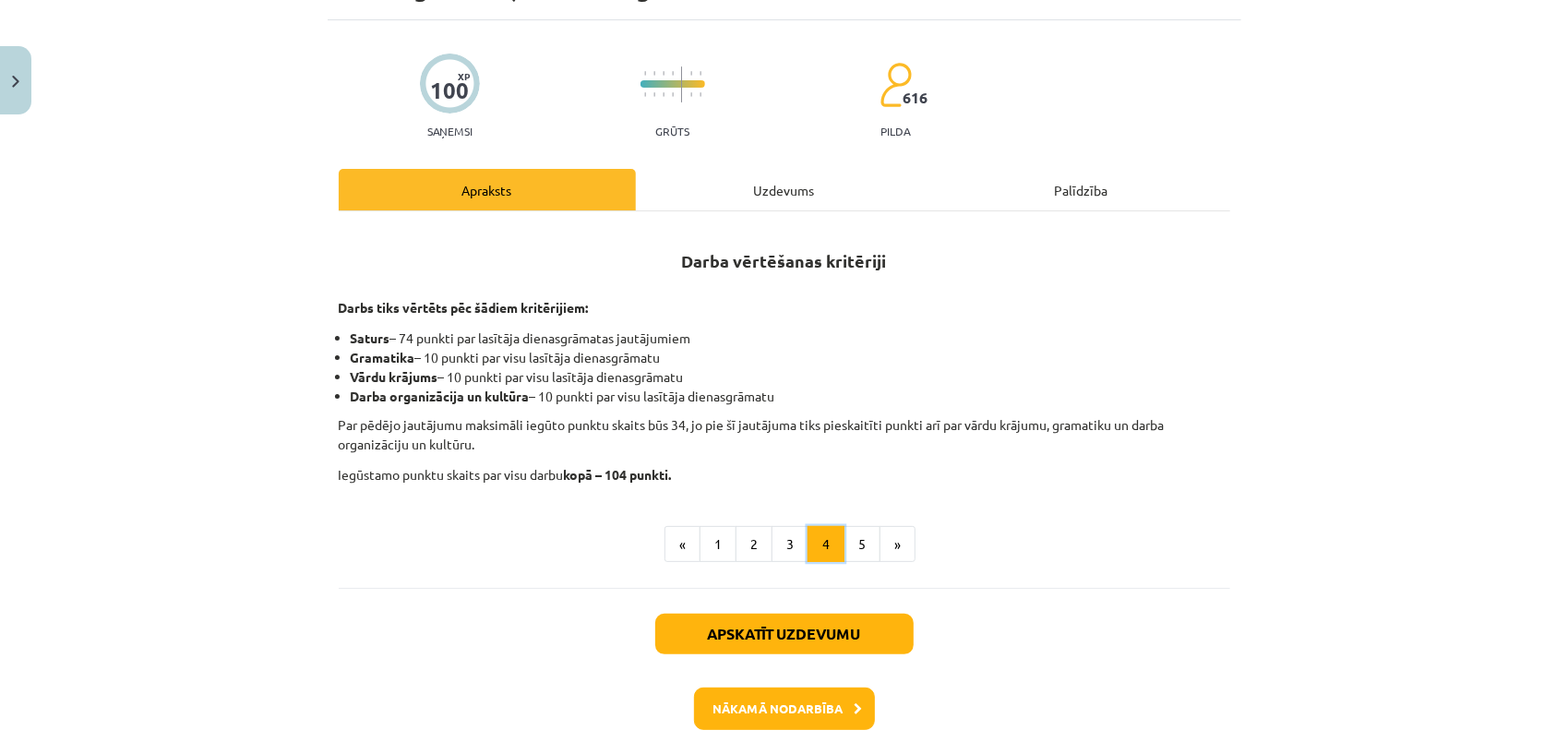
scroll to position [128, 0]
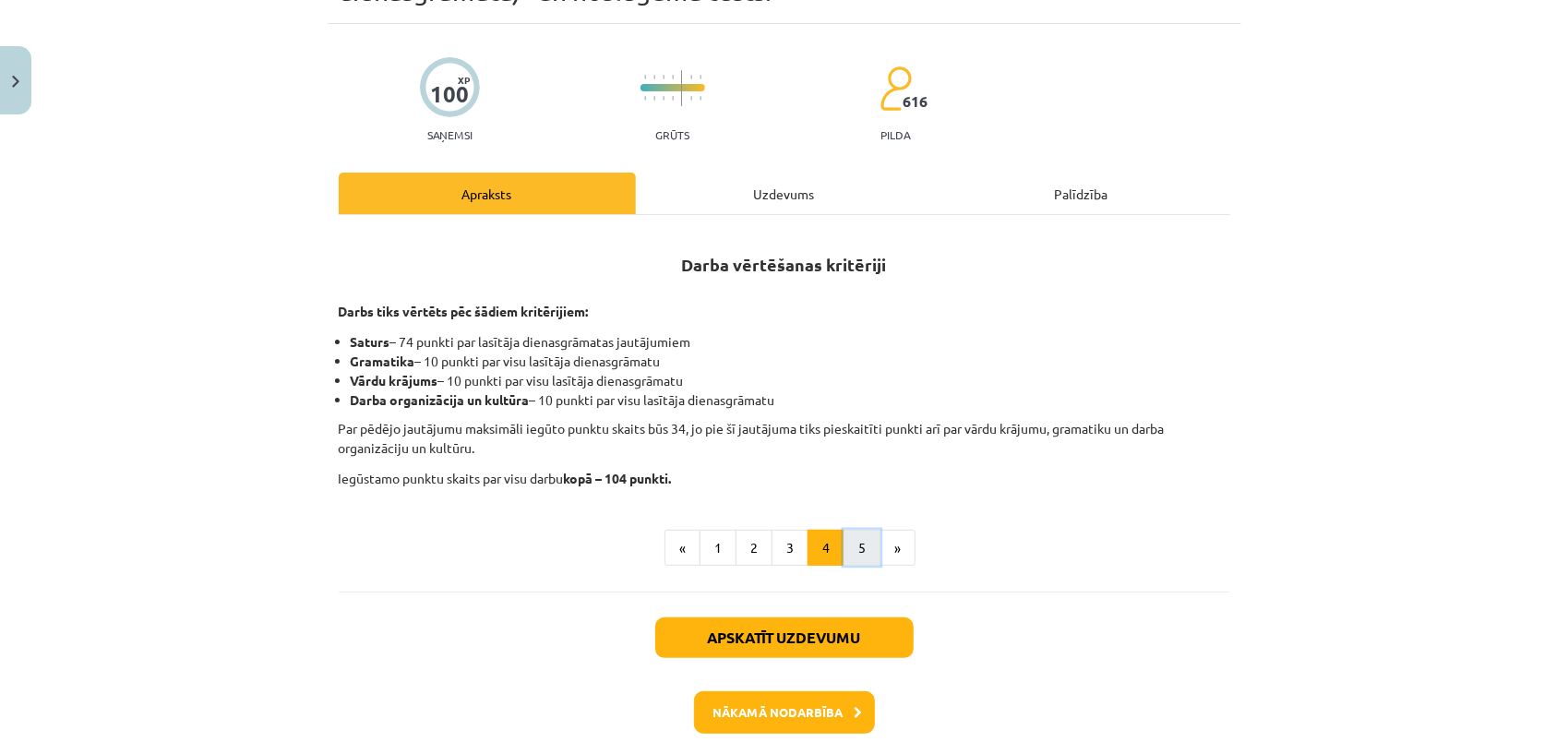
click at [866, 543] on button "5" at bounding box center [862, 548] width 37 height 37
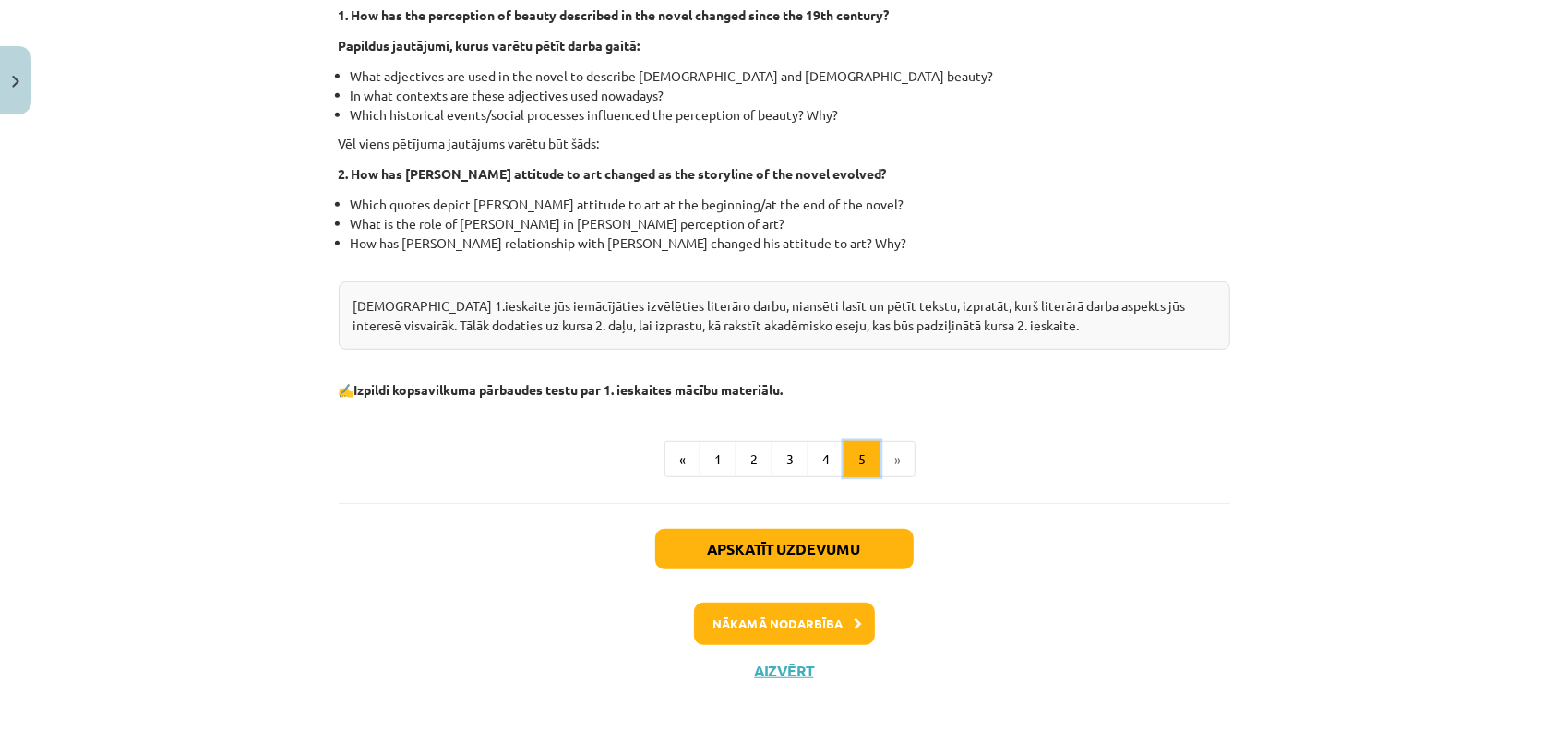
scroll to position [558, 0]
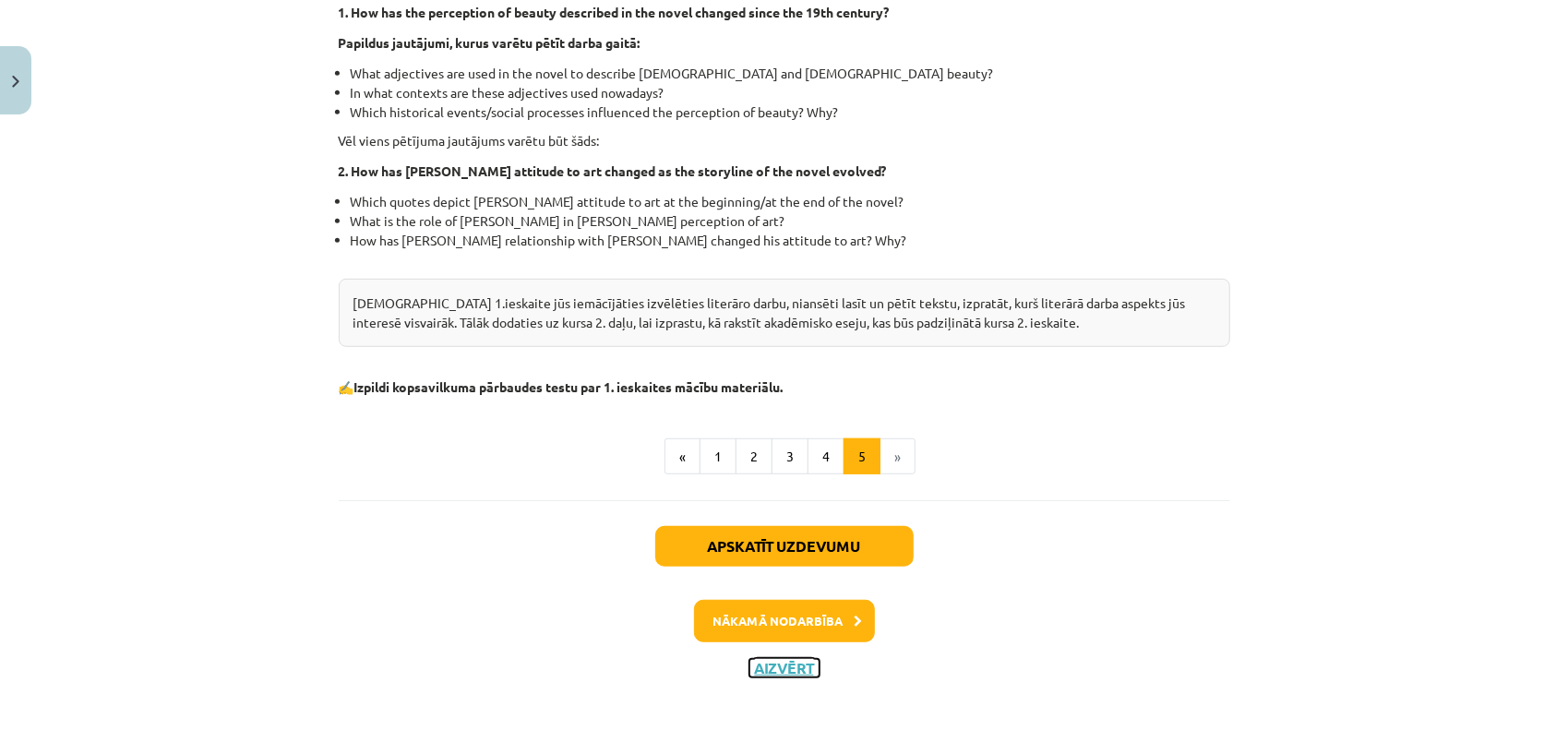
click at [764, 668] on button "Aizvērt" at bounding box center [784, 668] width 70 height 18
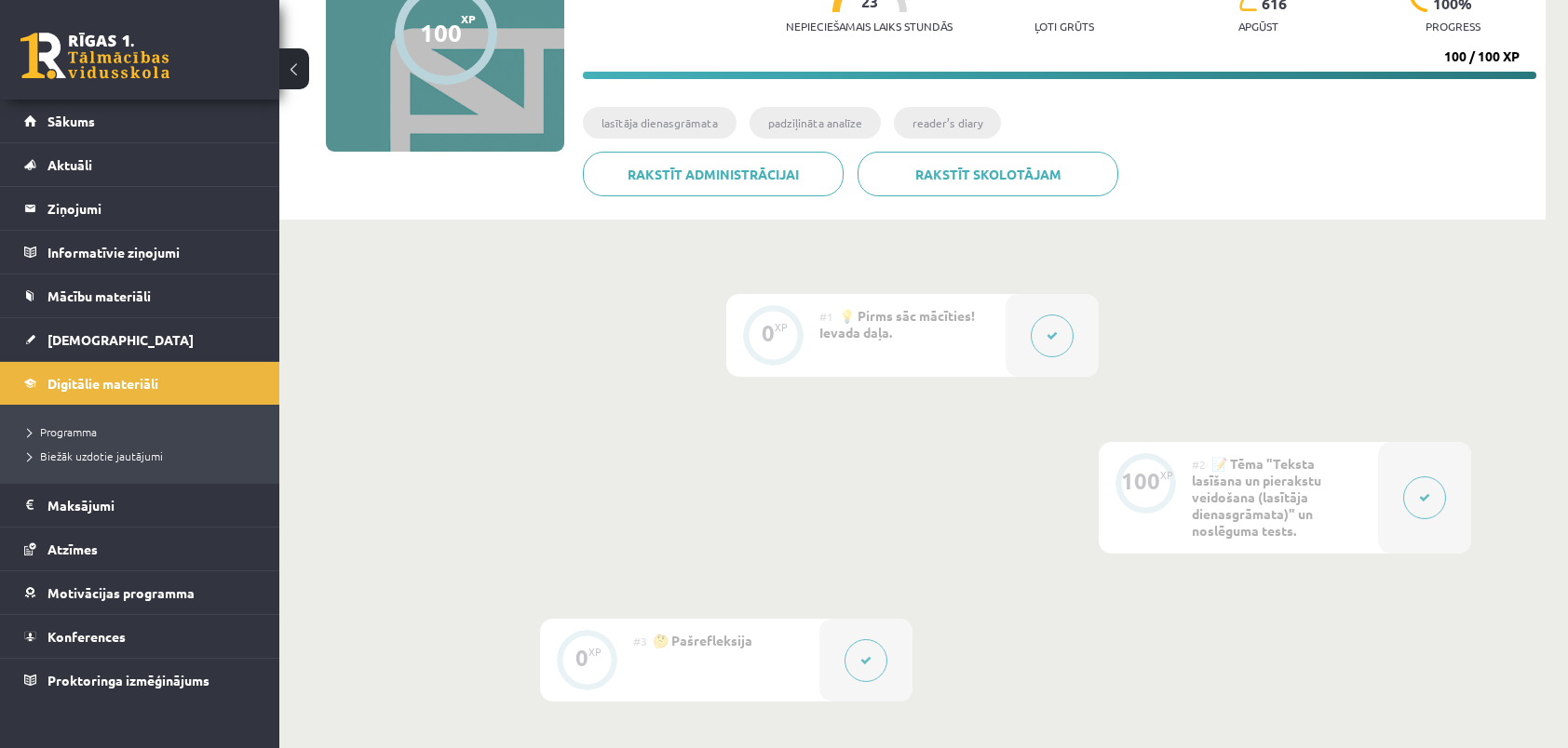
click at [1051, 322] on button at bounding box center [1053, 336] width 43 height 43
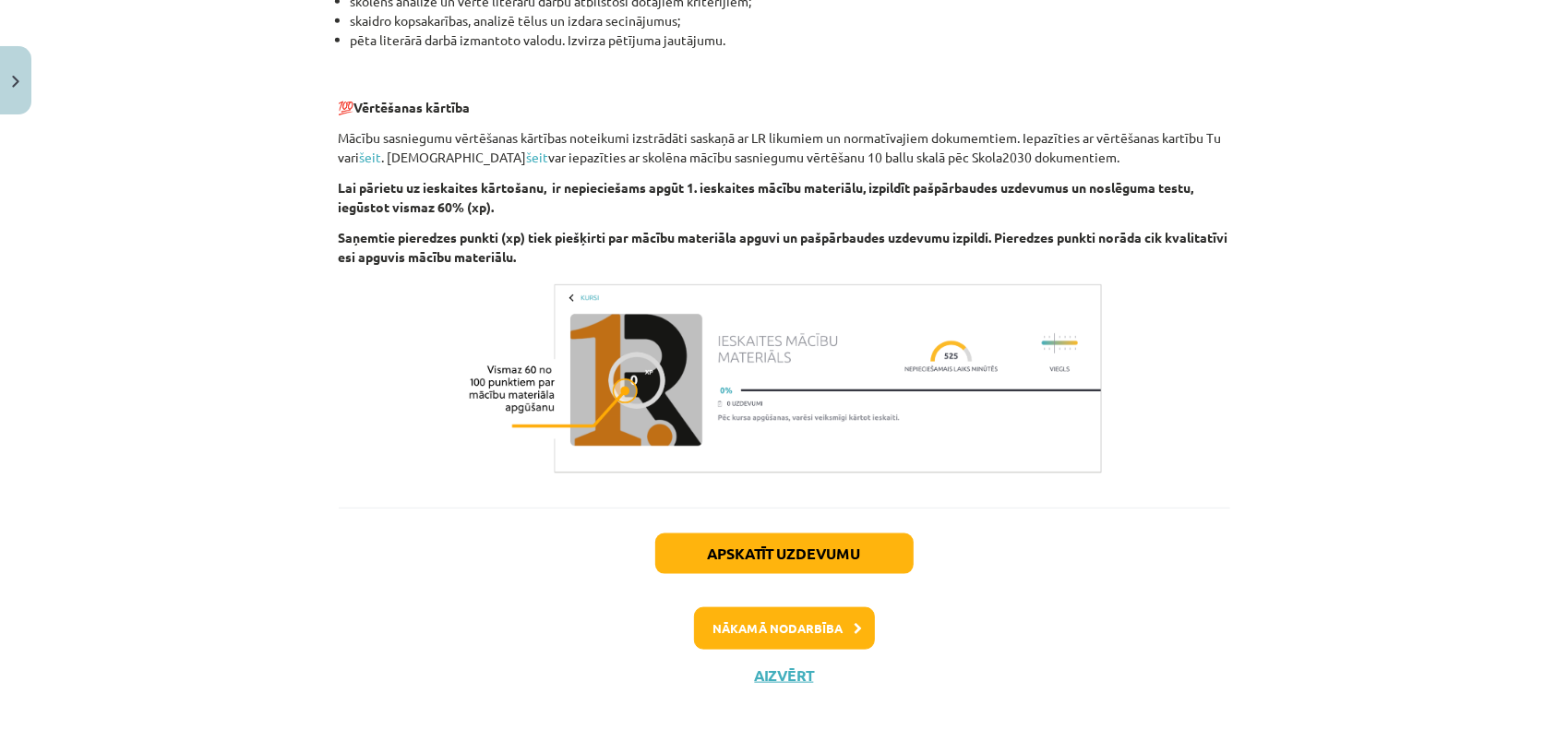
scroll to position [1258, 0]
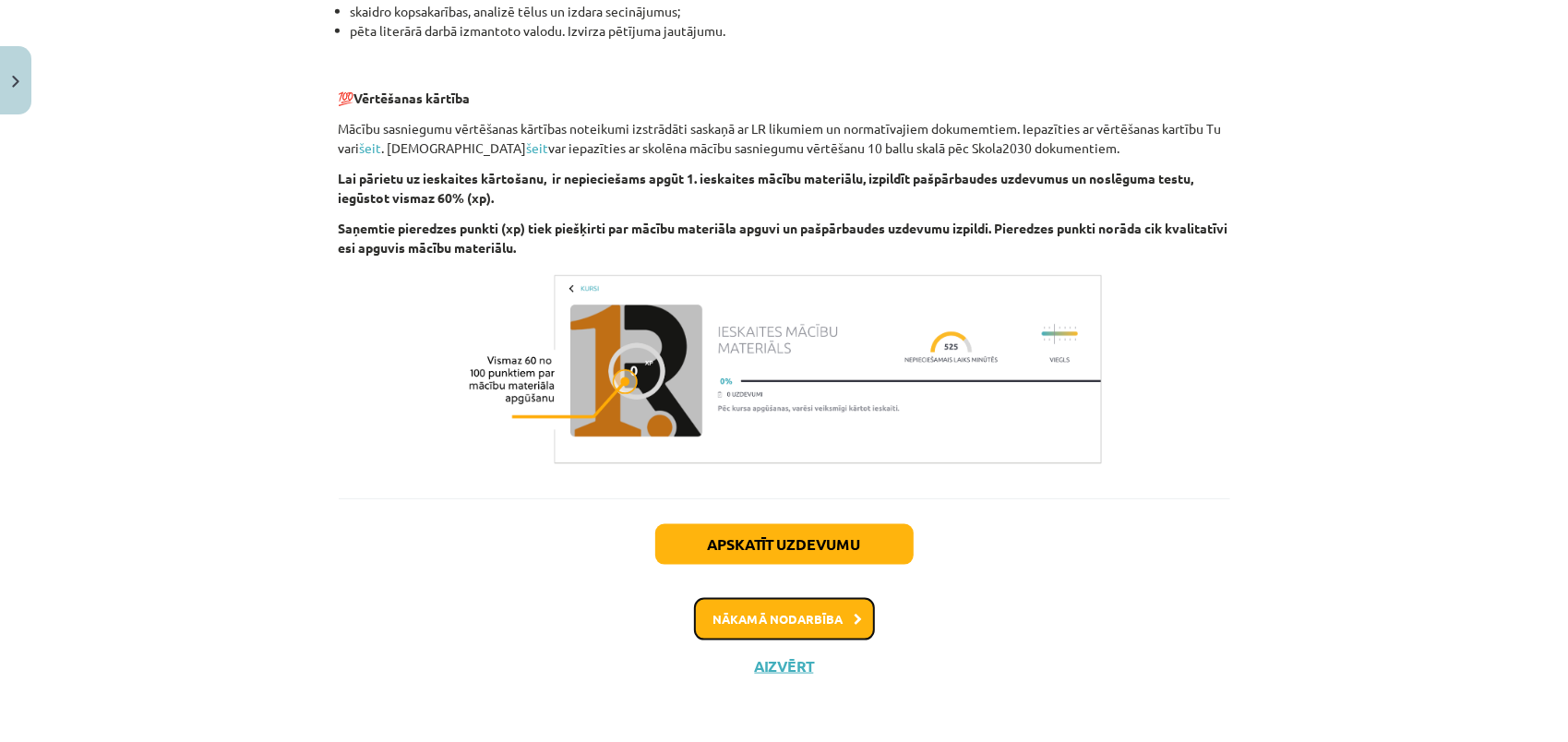
click at [816, 620] on button "Nākamā nodarbība" at bounding box center [784, 620] width 181 height 43
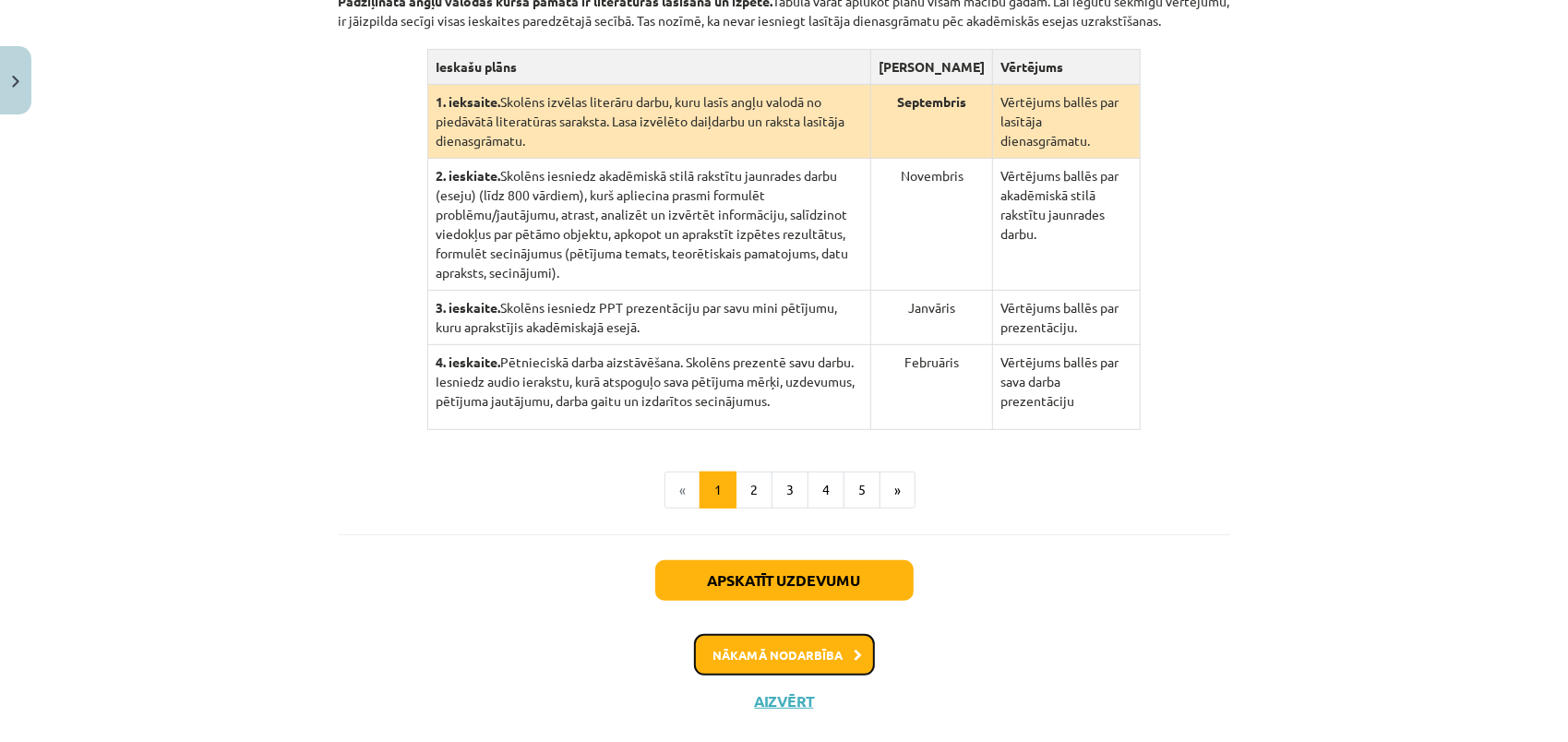
scroll to position [464, 0]
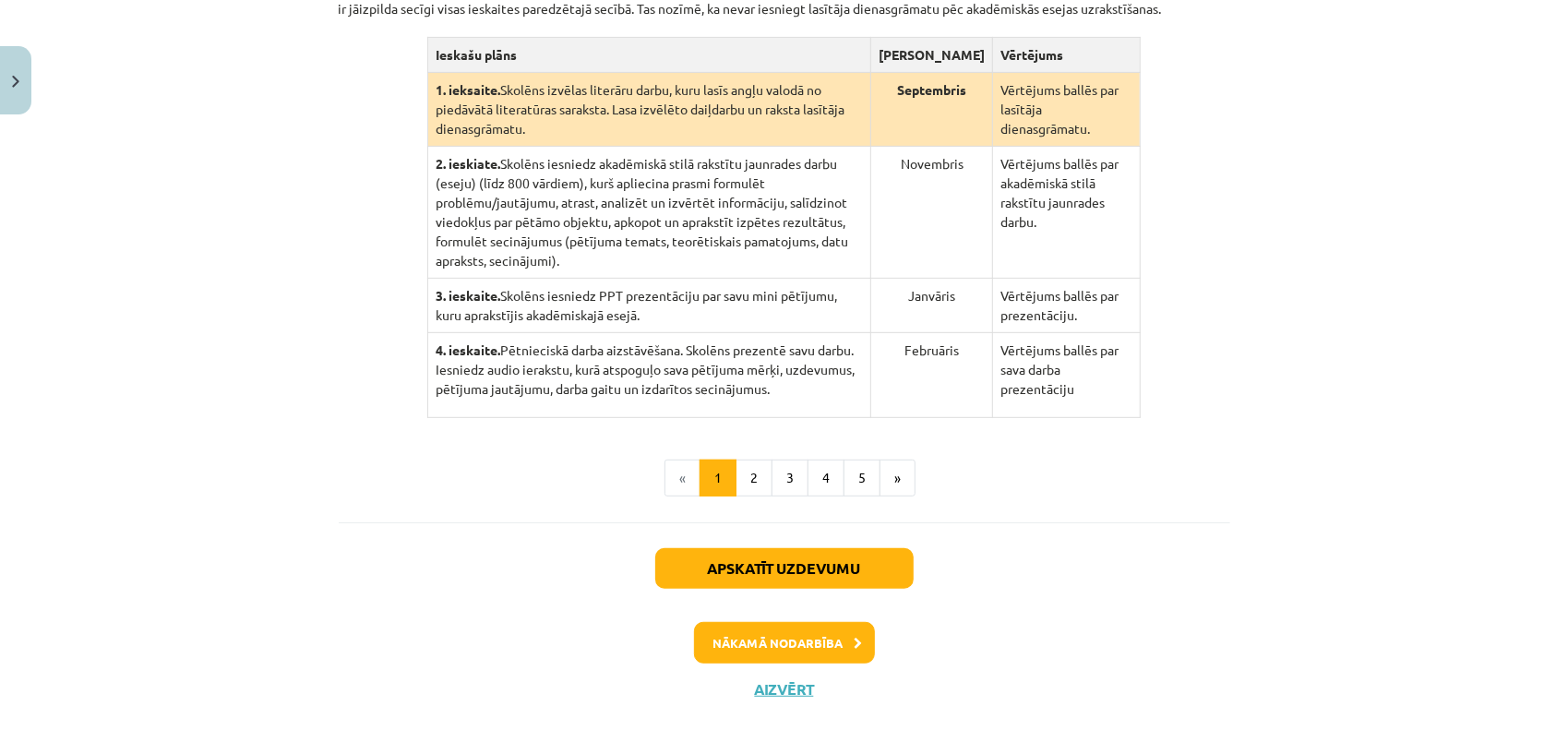
click at [792, 674] on div "Apskatīt uzdevumu Nākamā nodarbība Aizvērt" at bounding box center [784, 617] width 891 height 188
click at [786, 680] on button "Aizvērt" at bounding box center [784, 689] width 70 height 18
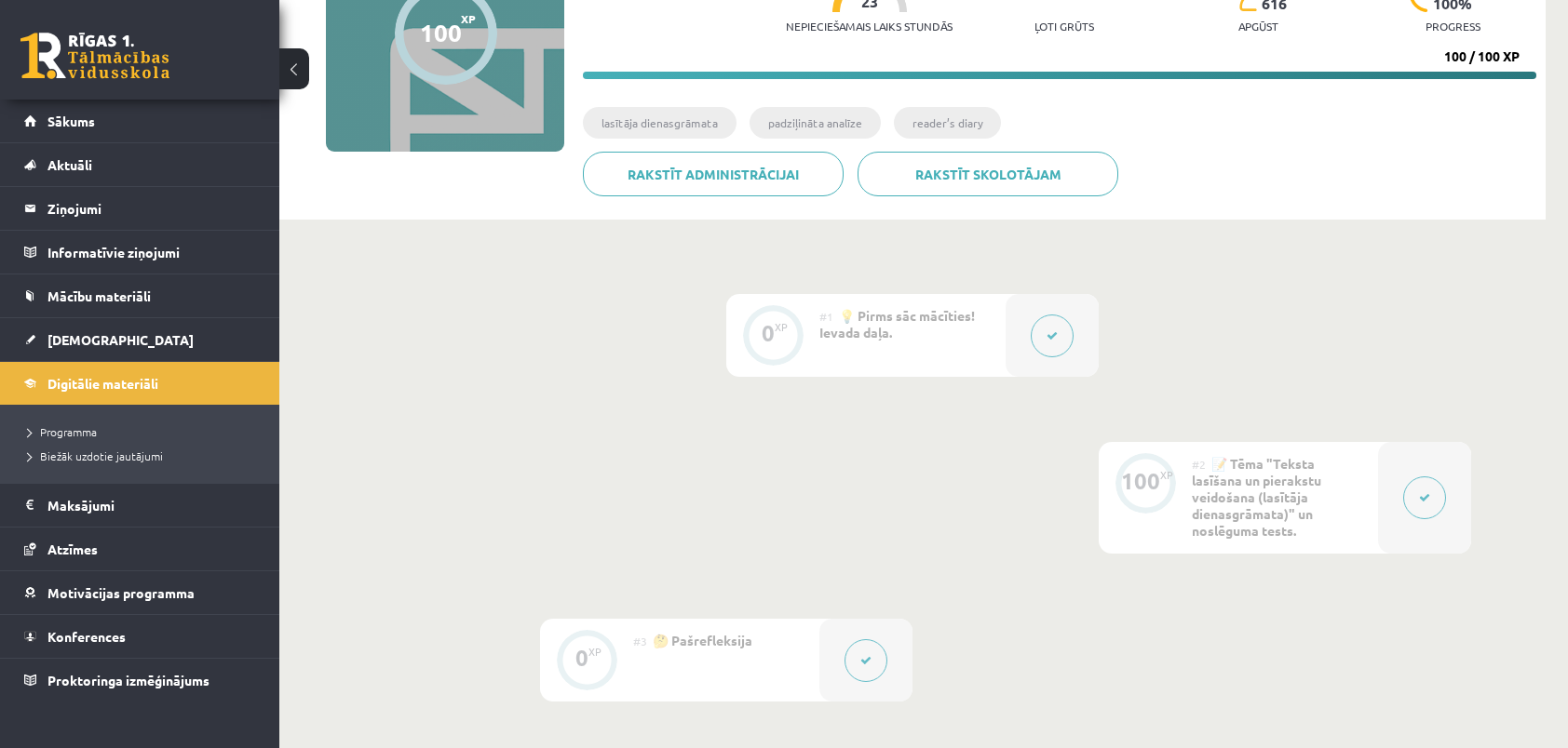
click at [1397, 507] on div at bounding box center [1424, 498] width 93 height 111
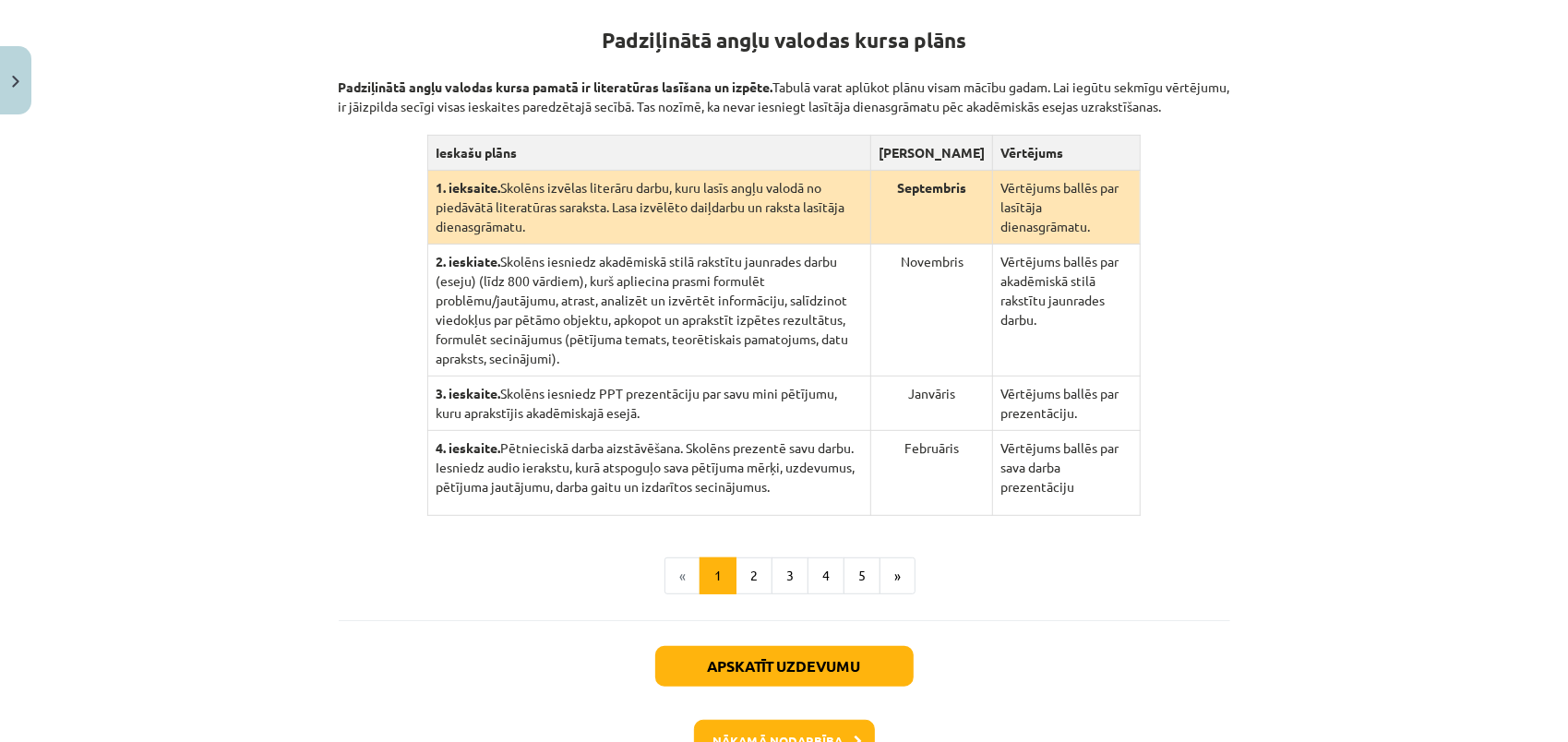
scroll to position [370, 0]
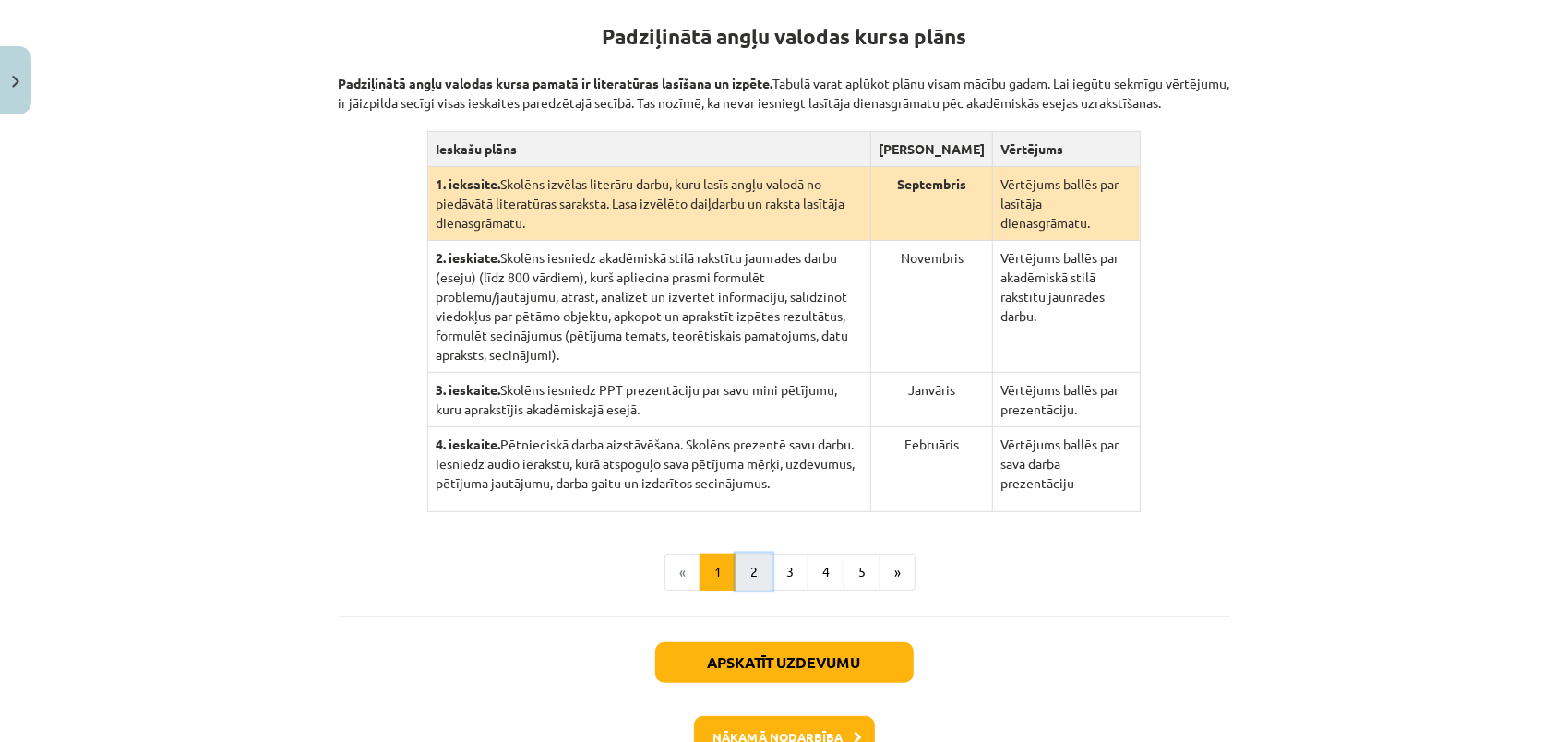
click at [740, 554] on button "2" at bounding box center [754, 572] width 37 height 37
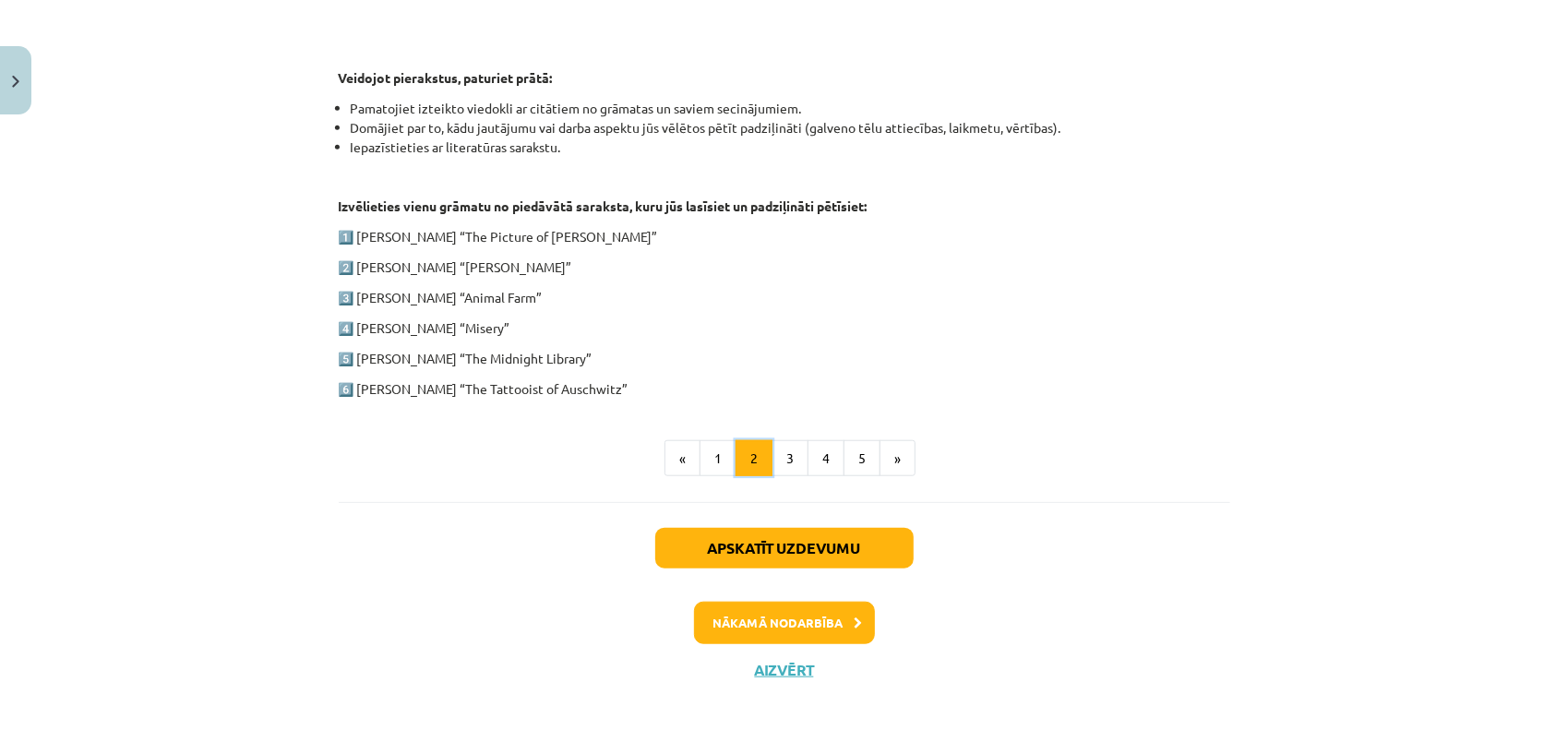
scroll to position [908, 0]
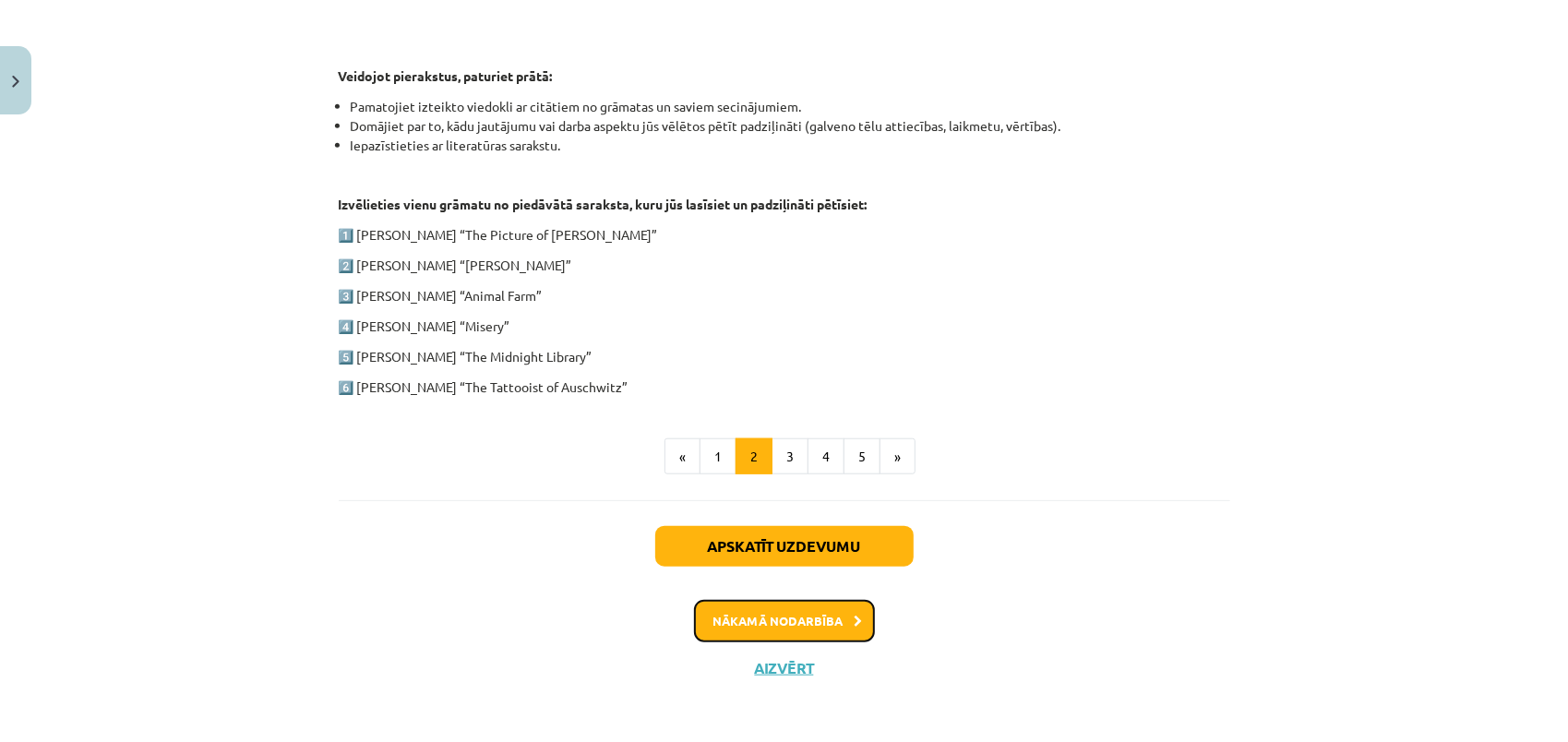
click at [799, 612] on button "Nākamā nodarbība" at bounding box center [784, 622] width 181 height 43
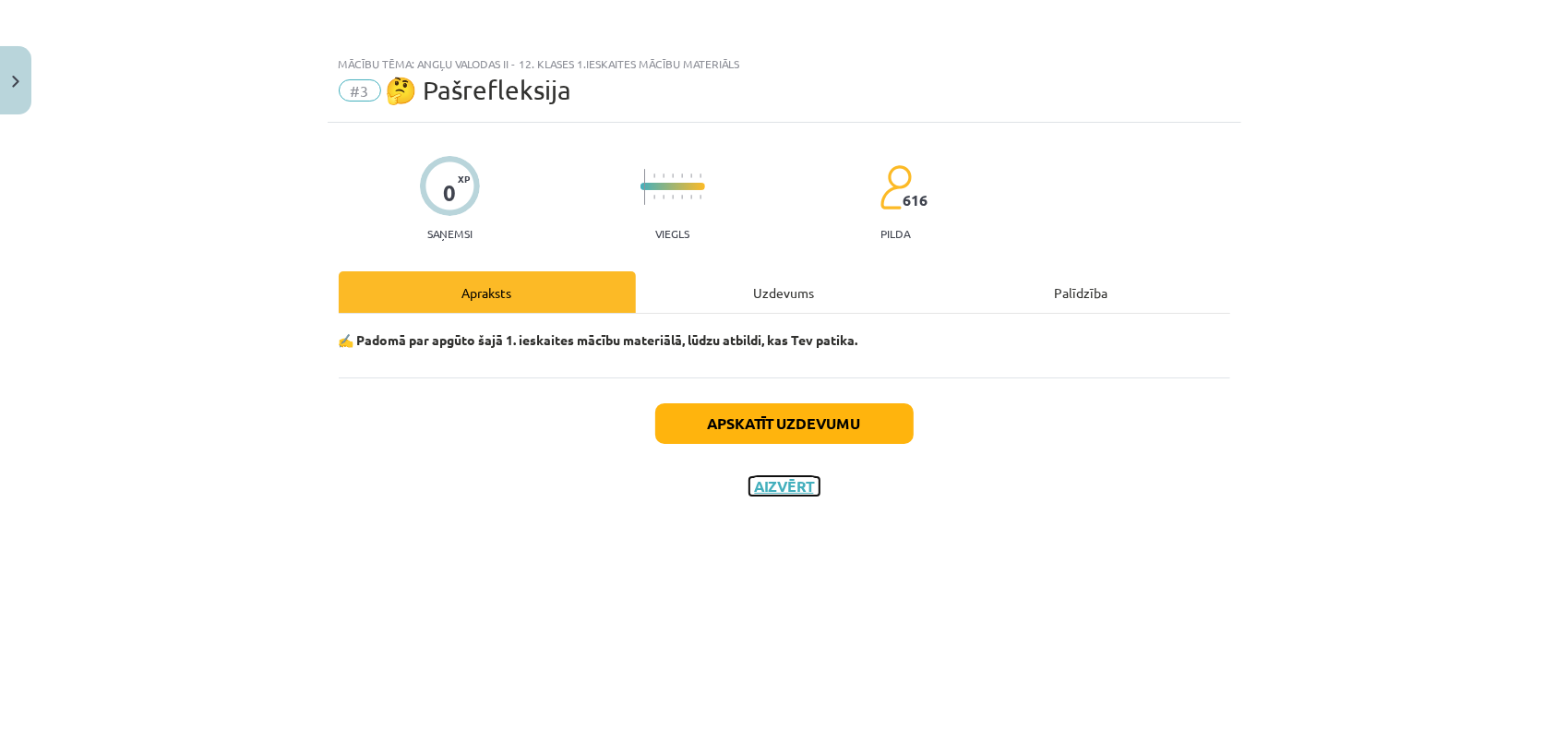
click at [793, 490] on button "Aizvērt" at bounding box center [784, 486] width 70 height 18
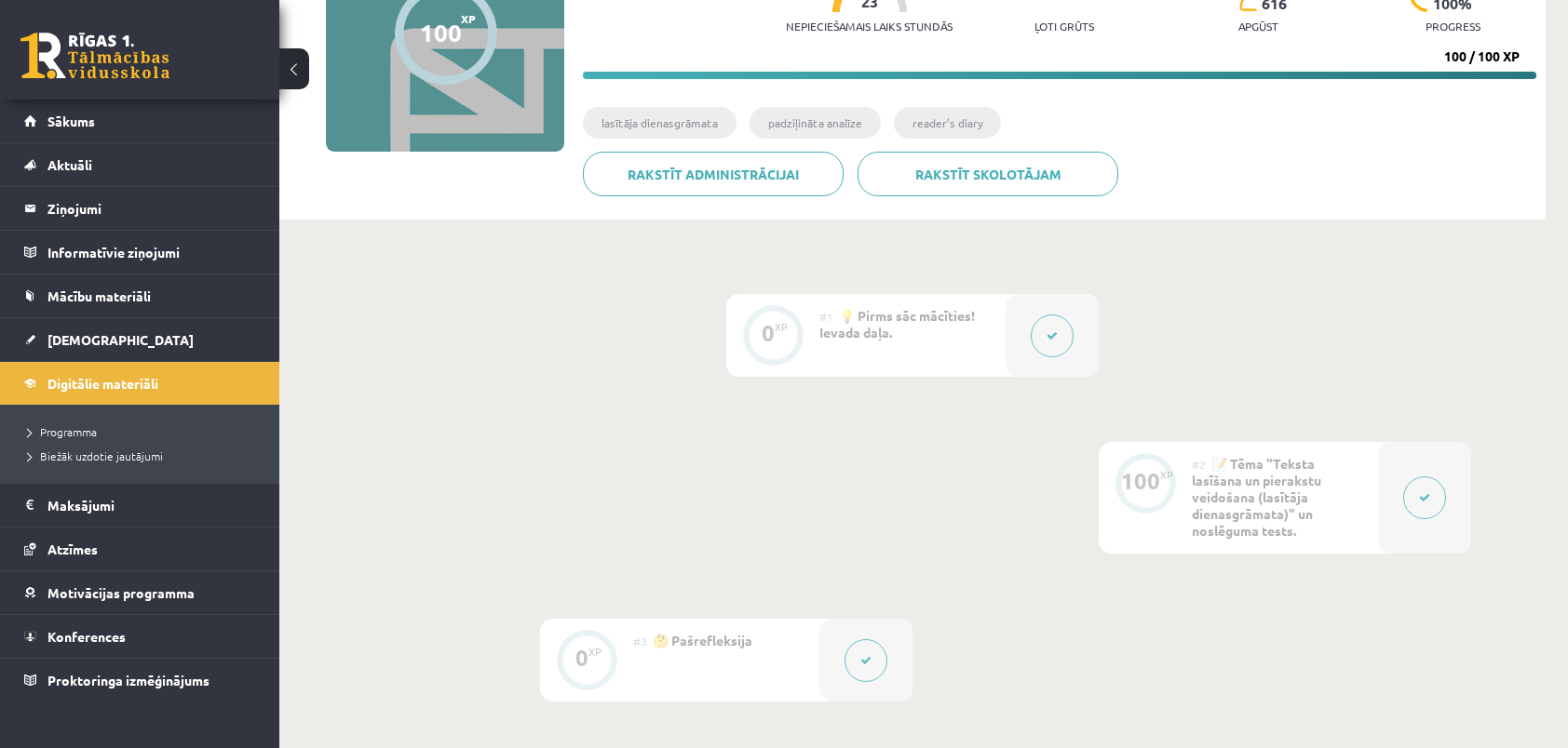
click at [1417, 509] on button at bounding box center [1424, 498] width 43 height 43
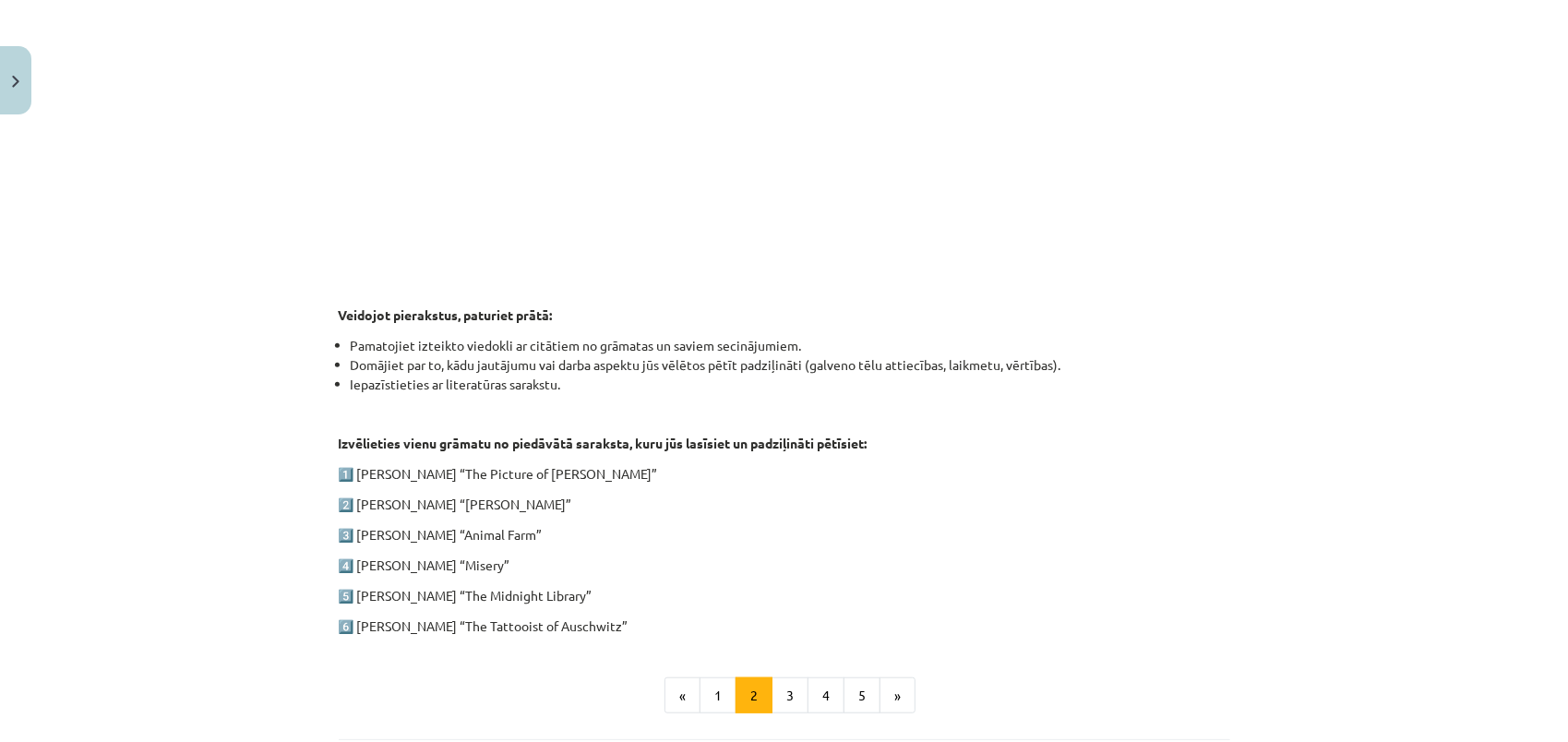
scroll to position [831, 0]
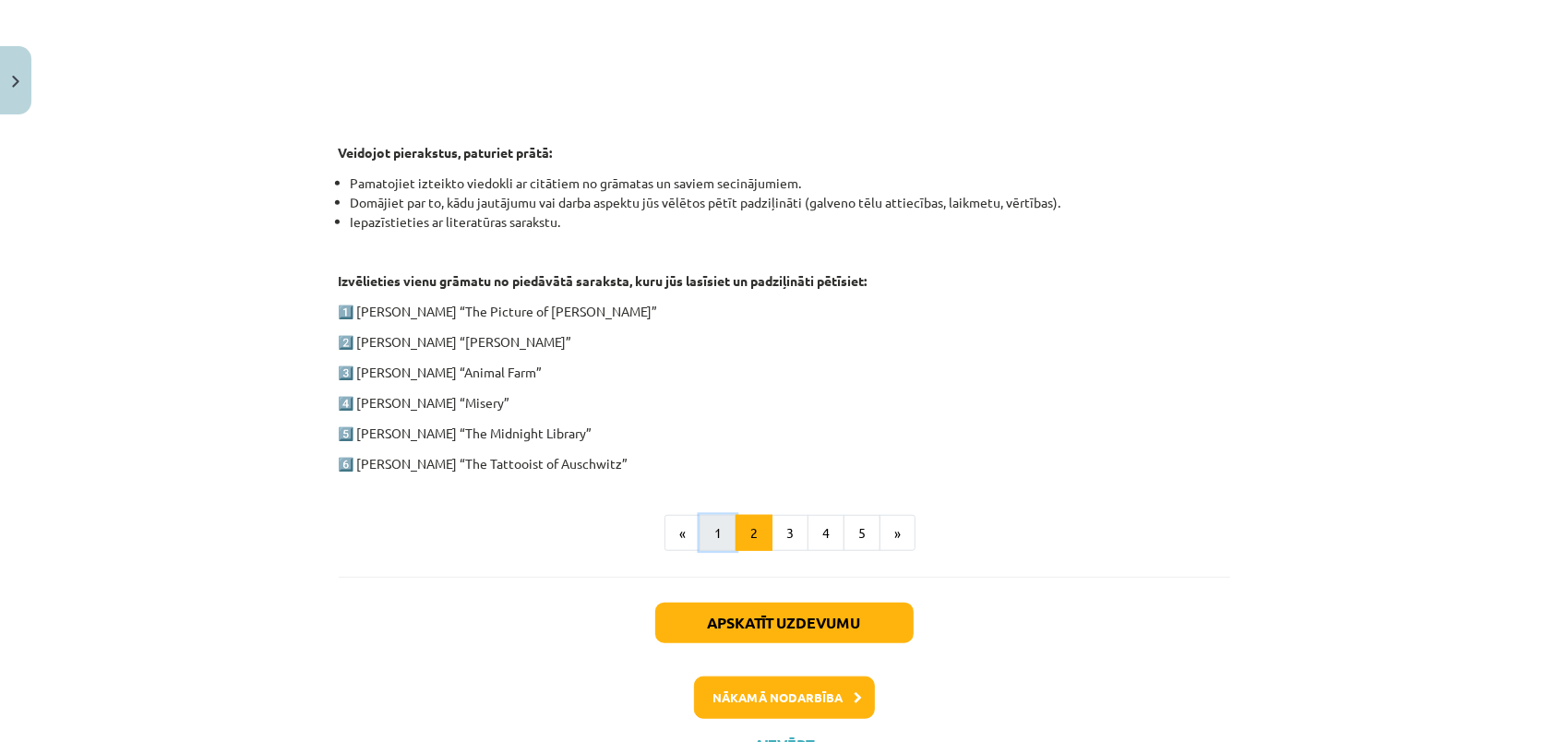
click at [719, 539] on button "1" at bounding box center [718, 533] width 37 height 37
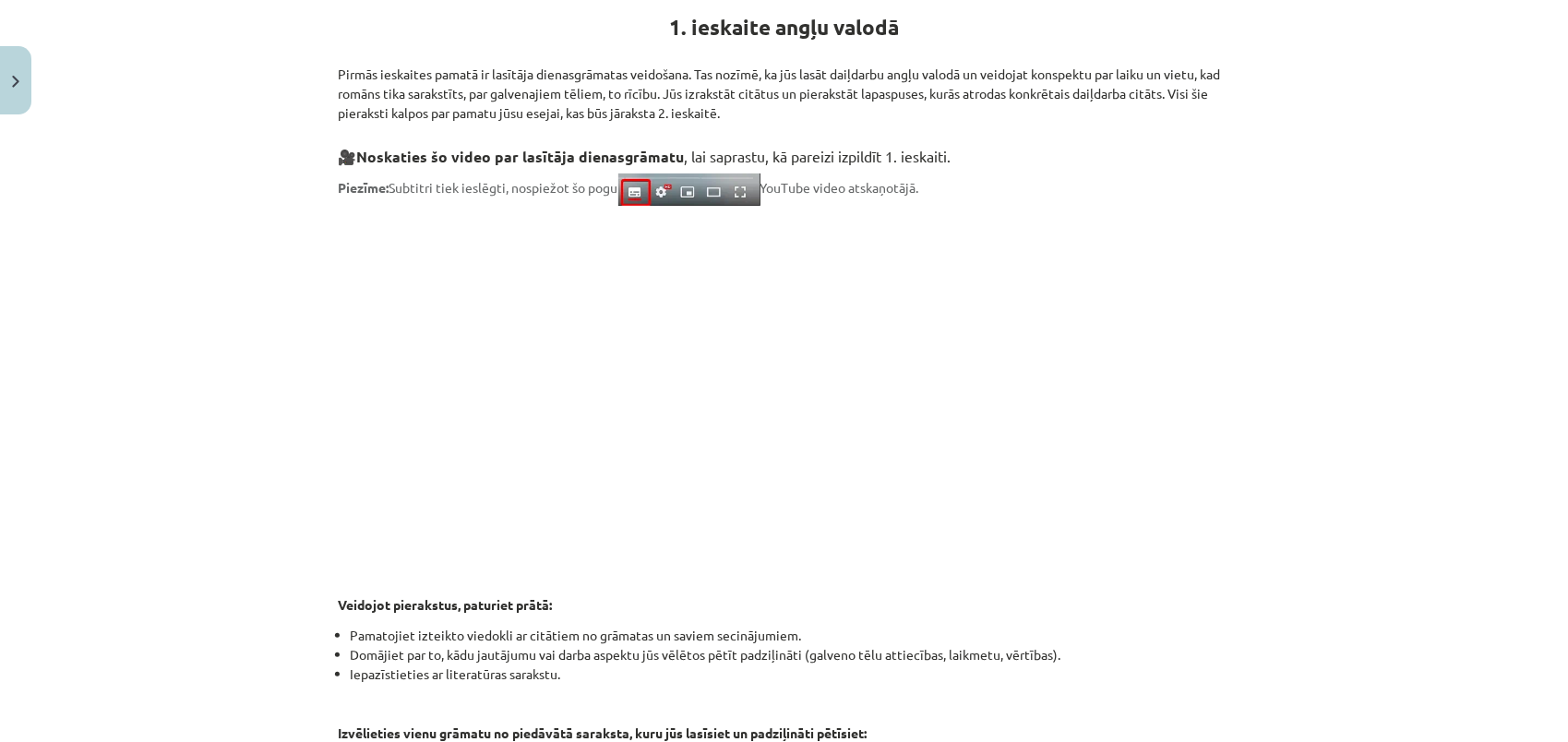
scroll to position [359, 0]
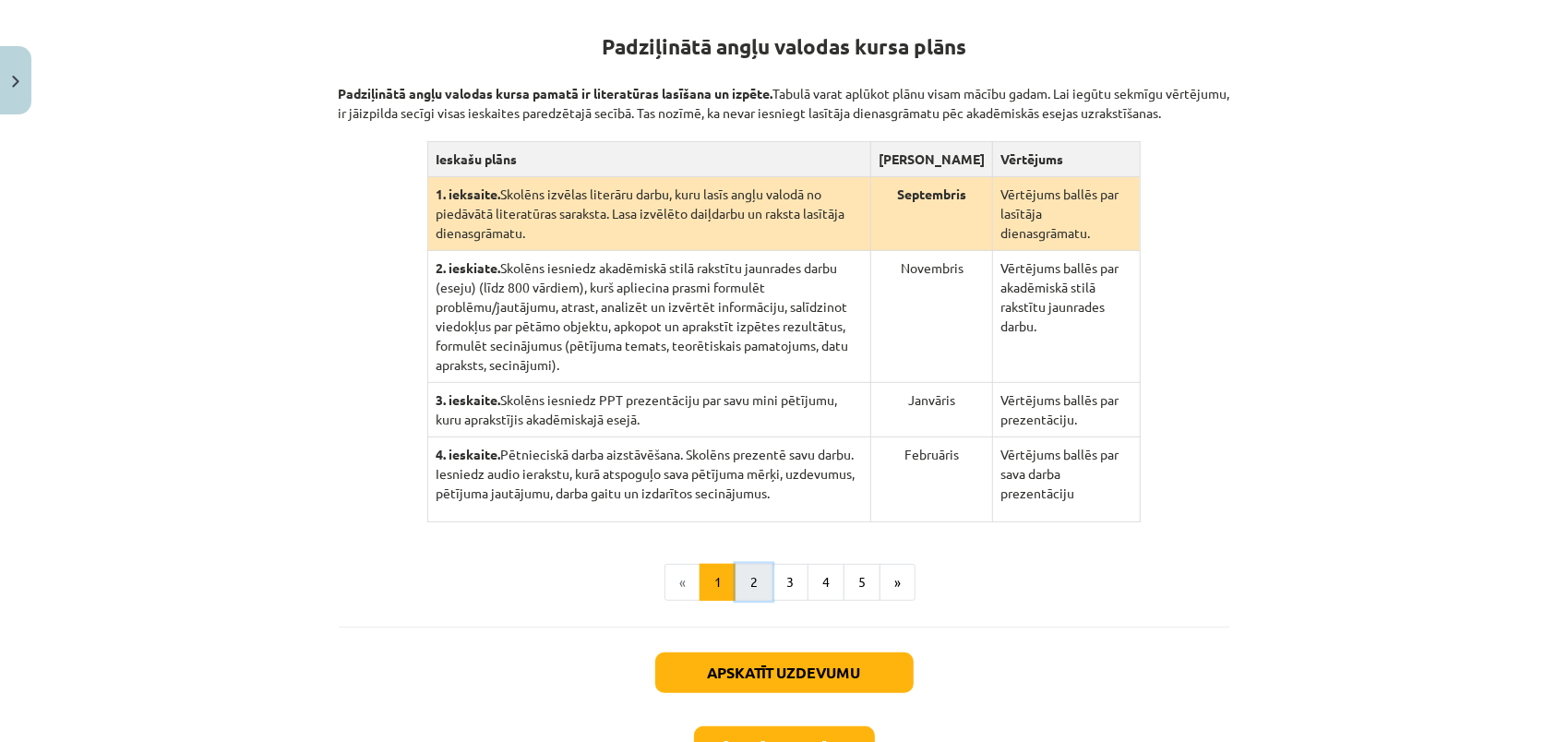
click at [751, 565] on button "2" at bounding box center [754, 583] width 37 height 37
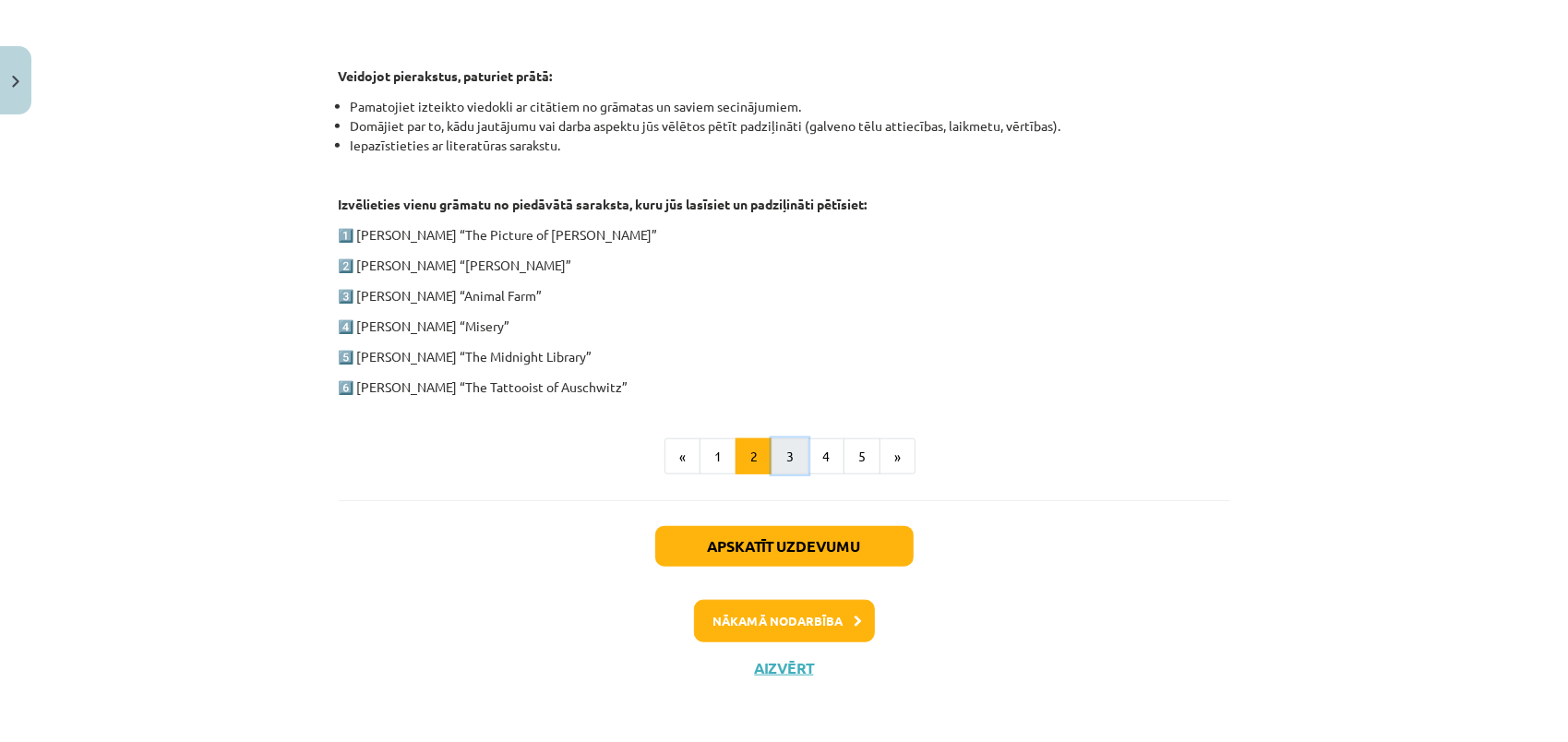
click at [786, 453] on button "3" at bounding box center [790, 457] width 37 height 37
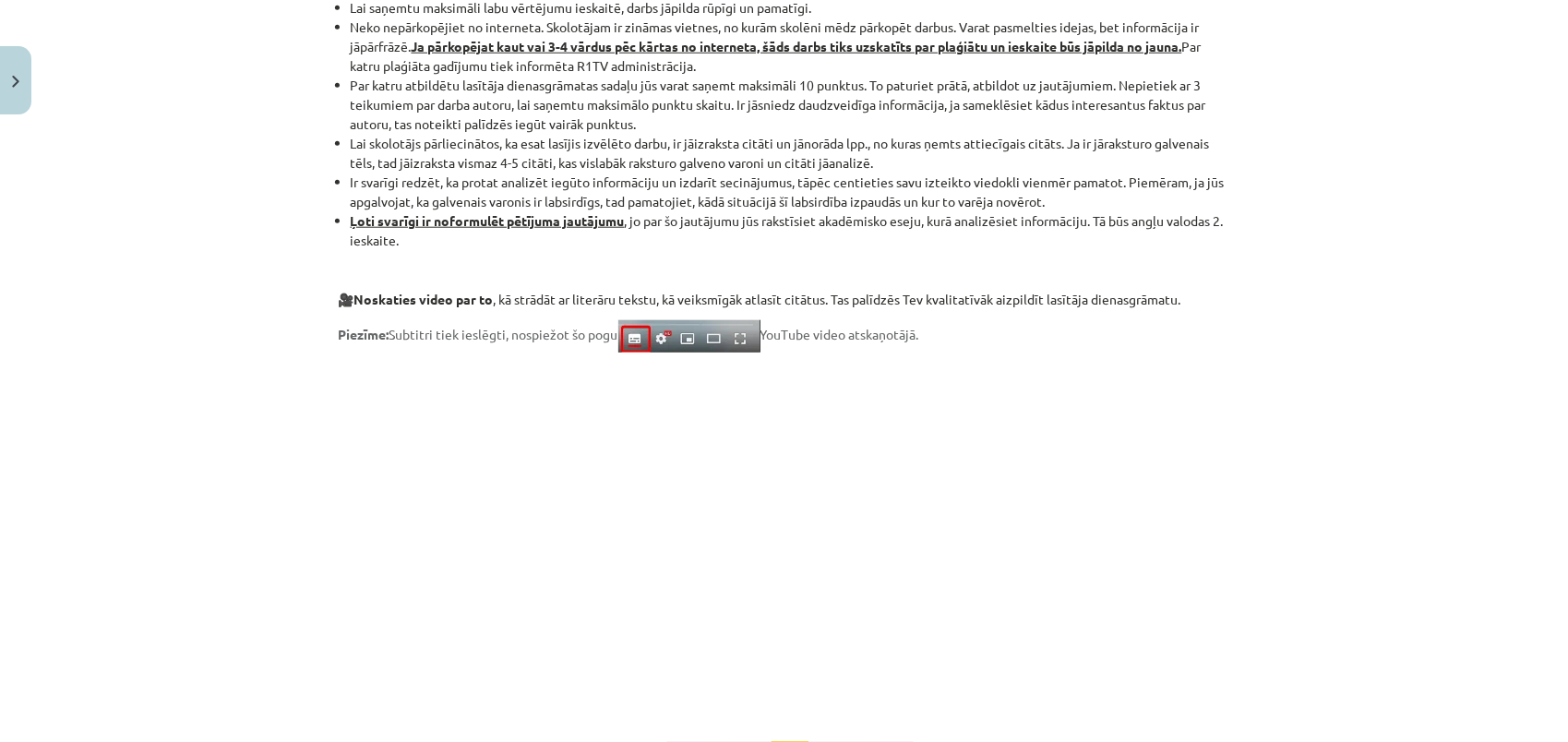
scroll to position [1282, 0]
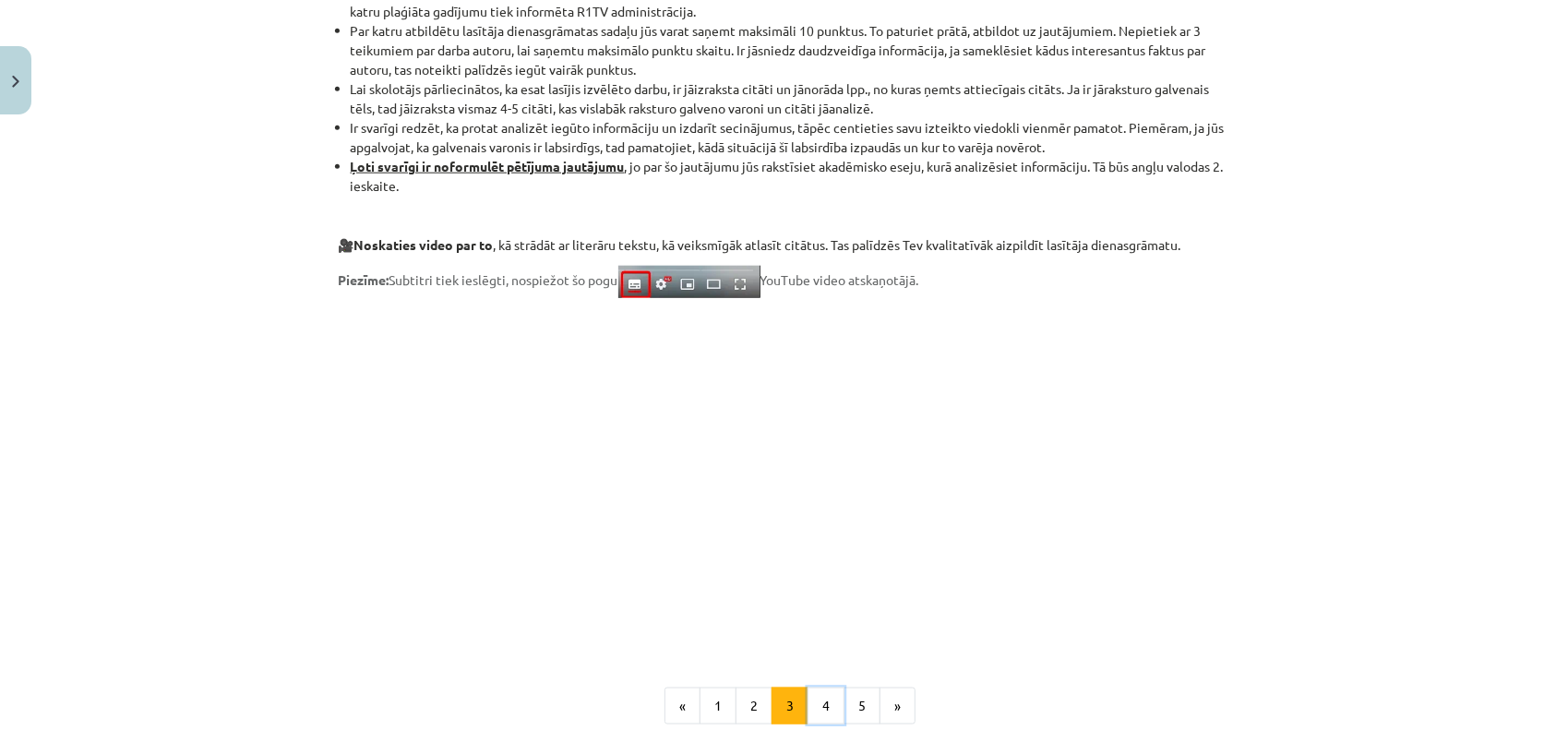
click at [821, 712] on button "4" at bounding box center [826, 706] width 37 height 37
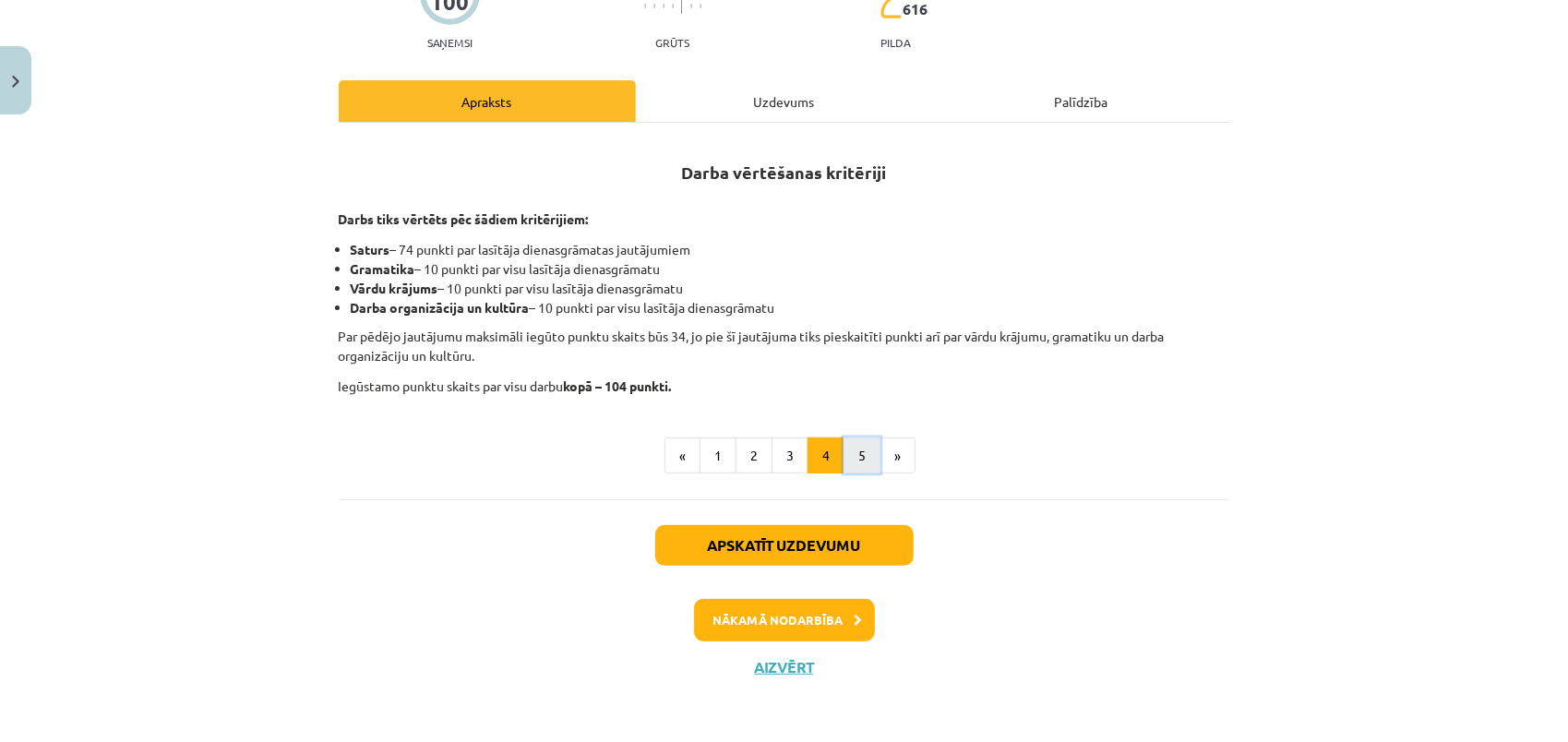
click at [854, 443] on button "5" at bounding box center [862, 456] width 37 height 37
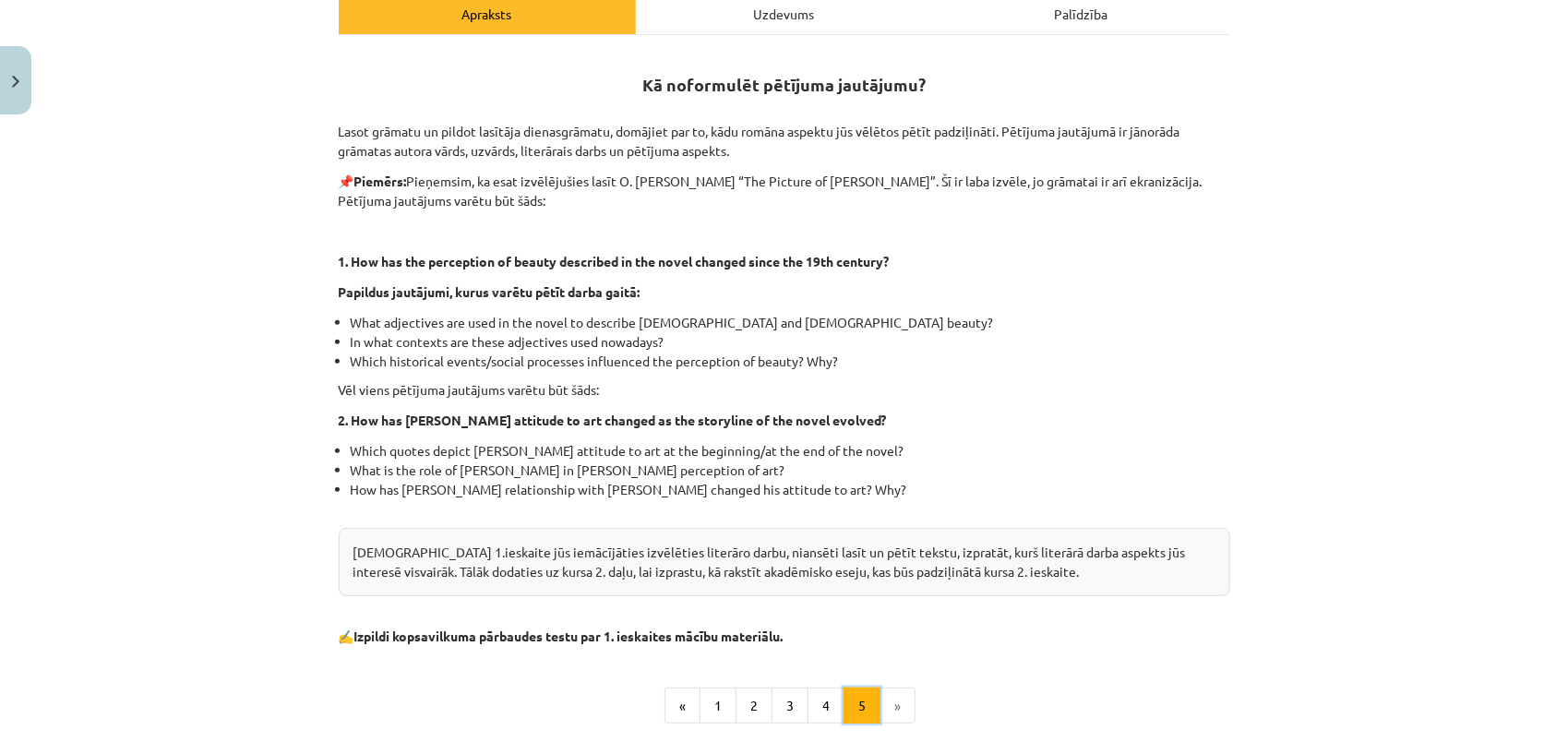
scroll to position [313, 0]
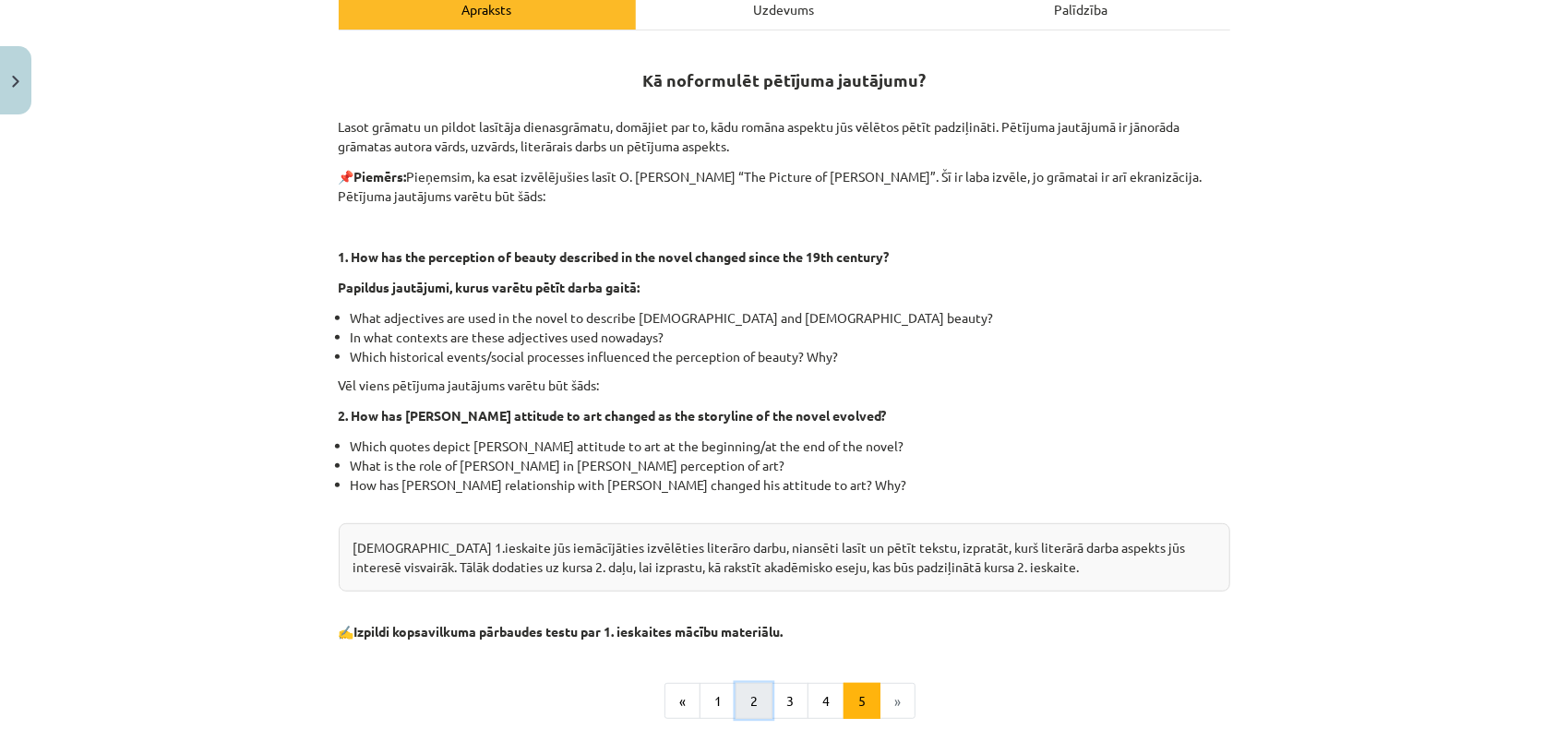
click at [757, 687] on button "2" at bounding box center [754, 701] width 37 height 37
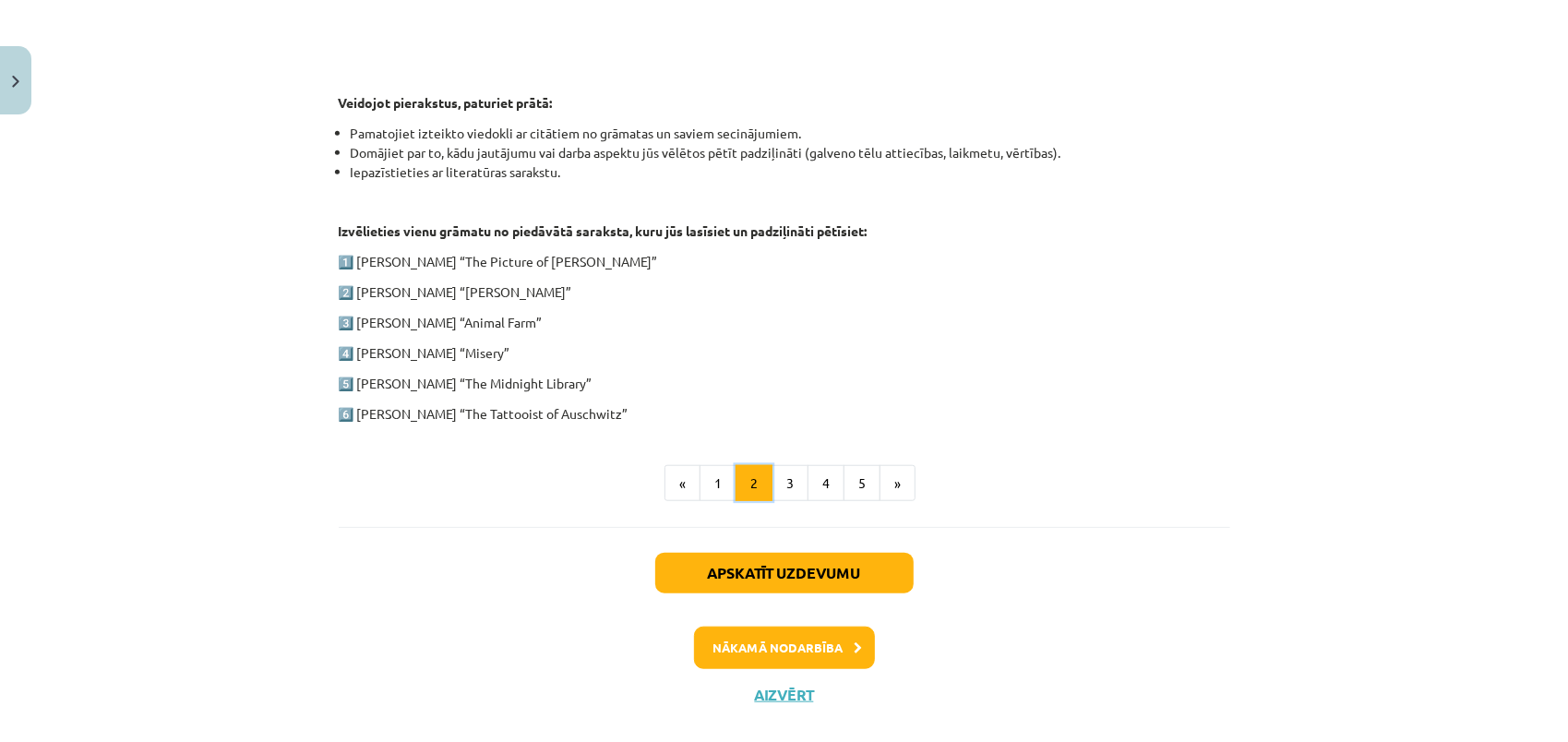
scroll to position [908, 0]
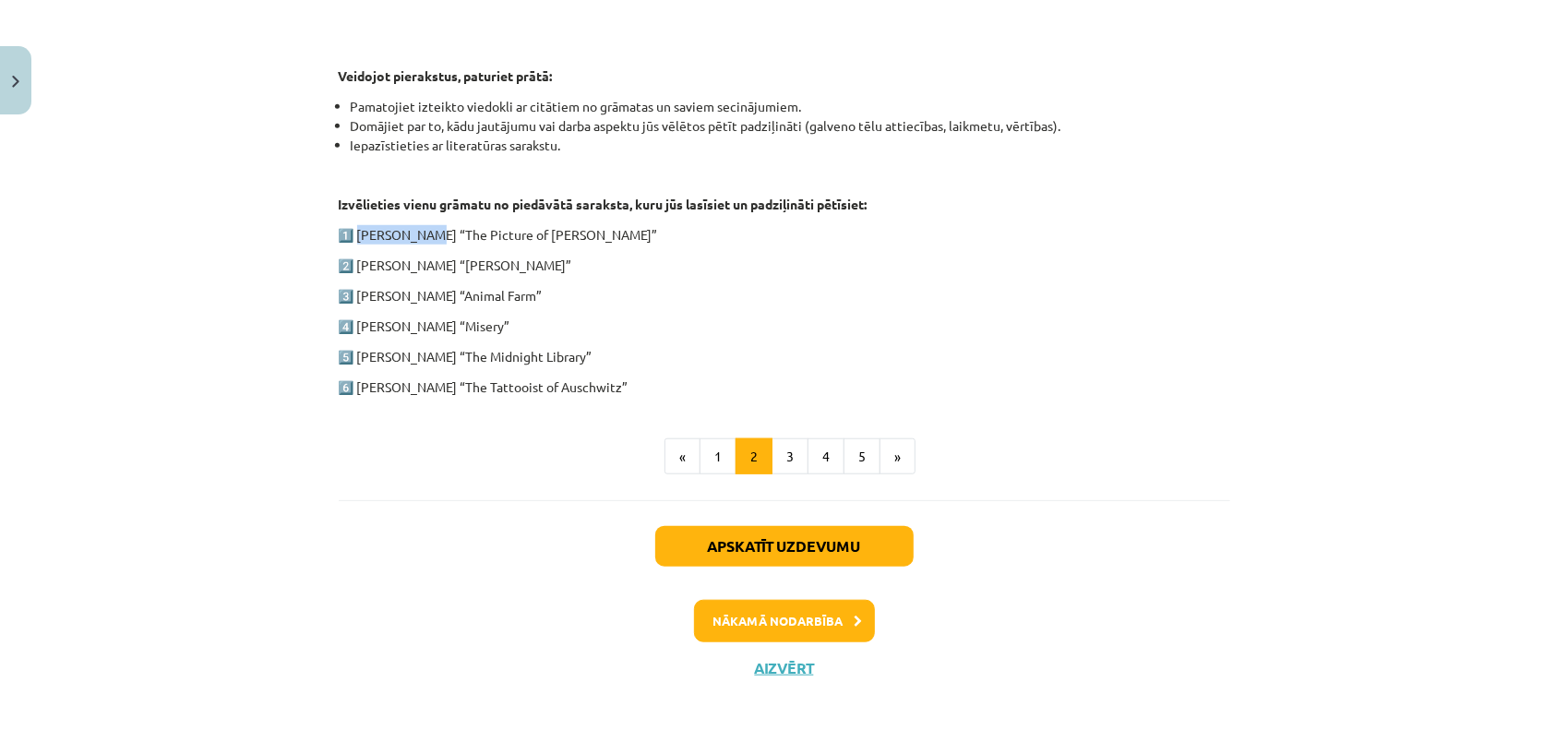
drag, startPoint x: 354, startPoint y: 230, endPoint x: 423, endPoint y: 228, distance: 69.0
click at [423, 228] on p "1️⃣ [PERSON_NAME] “The Picture of [PERSON_NAME]”" at bounding box center [784, 235] width 891 height 19
copy p "[PERSON_NAME]"
drag, startPoint x: 431, startPoint y: 231, endPoint x: 582, endPoint y: 231, distance: 151.0
click at [582, 231] on p "1️⃣ [PERSON_NAME] “The Picture of [PERSON_NAME]”" at bounding box center [784, 235] width 891 height 19
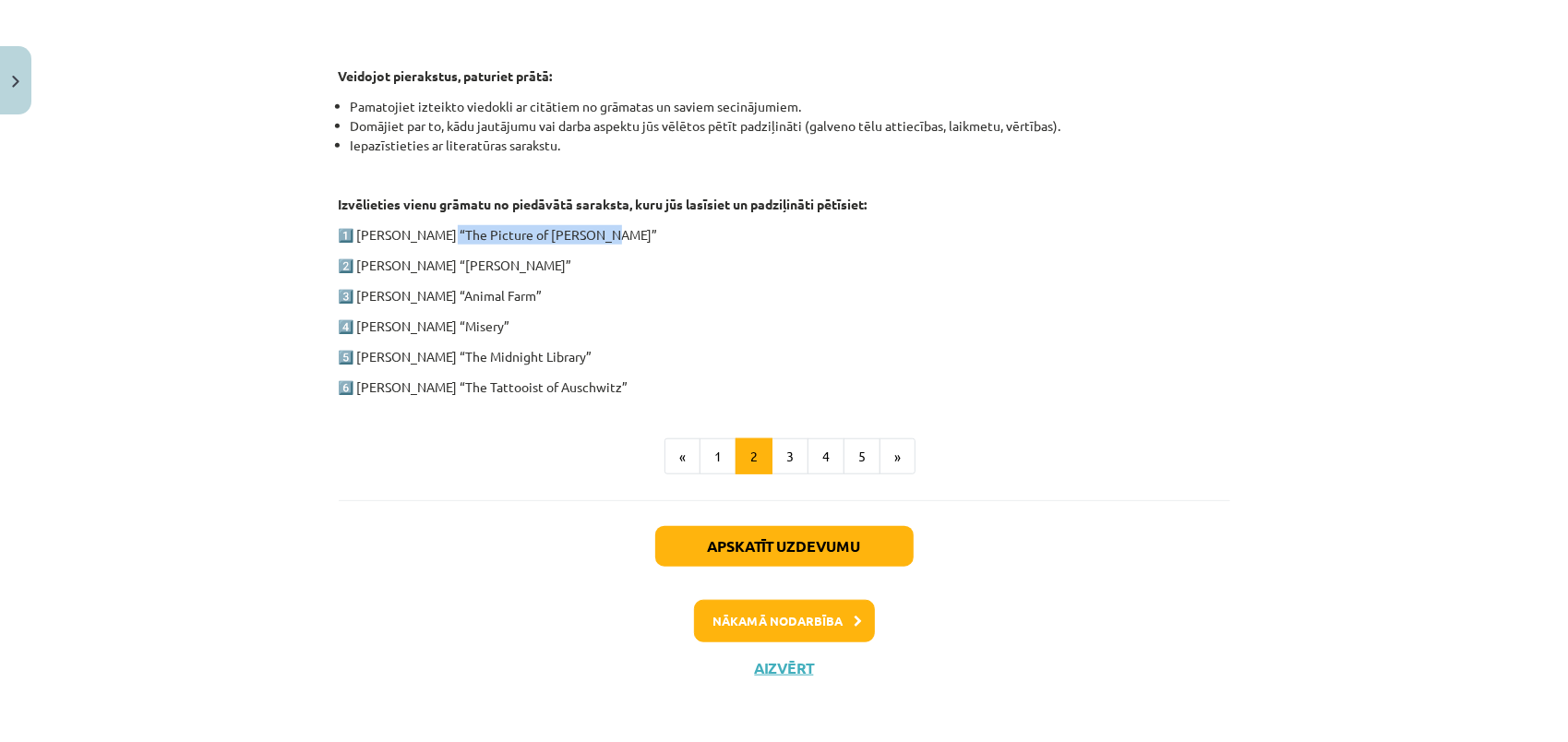
copy p "The Picture of [PERSON_NAME]"
click at [664, 225] on p "1️⃣ [PERSON_NAME] “The Picture of [PERSON_NAME]”" at bounding box center [784, 235] width 891 height 19
